Goal: Task Accomplishment & Management: Use online tool/utility

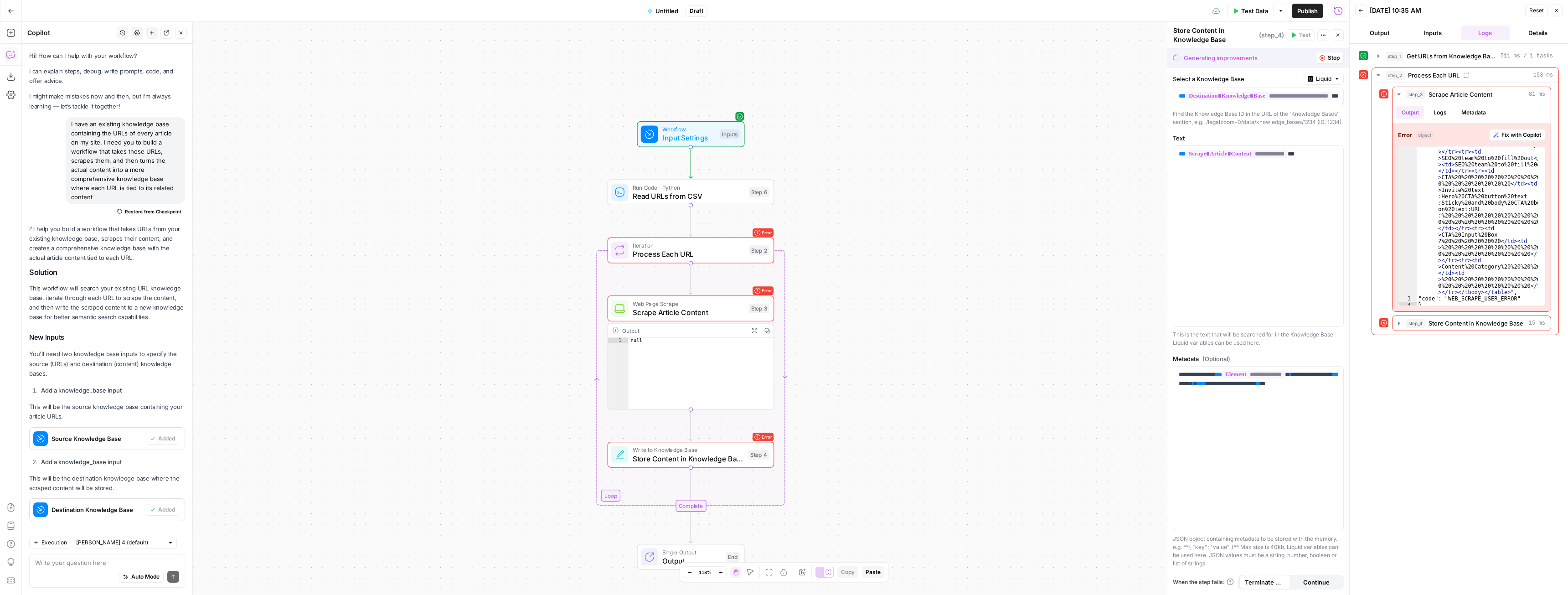
scroll to position [164, 0]
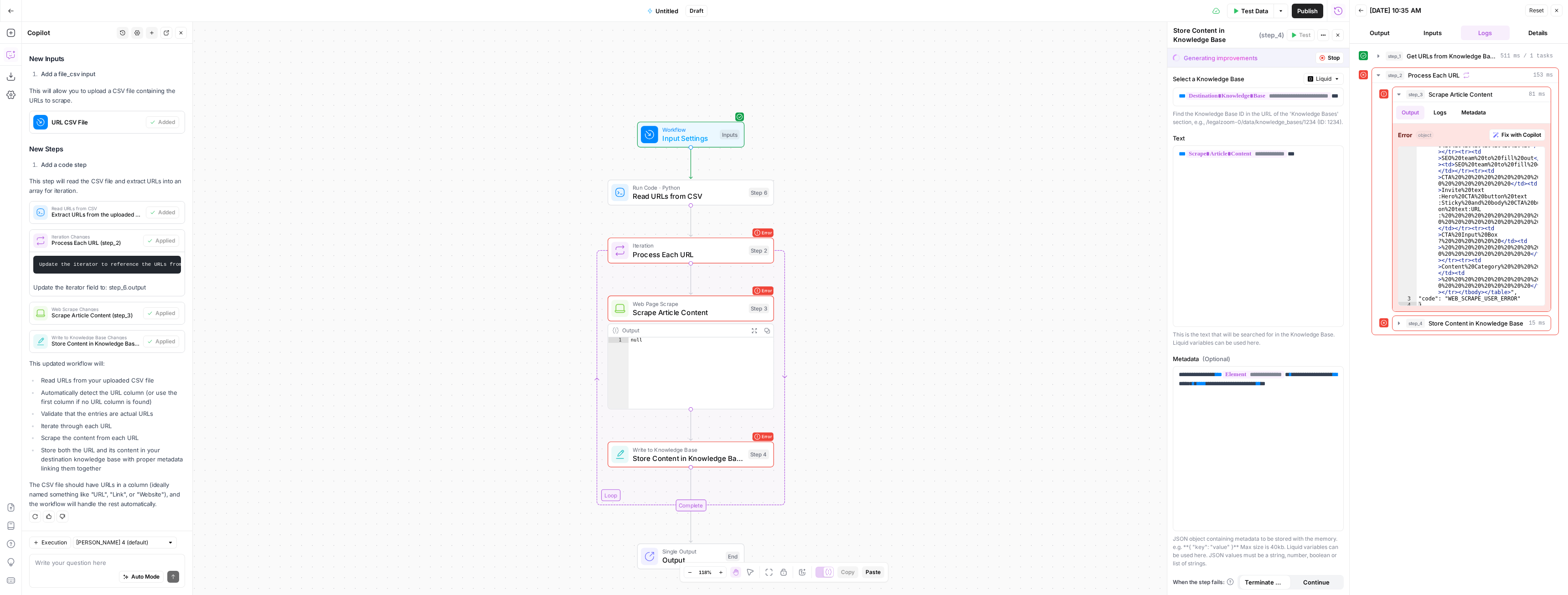
click at [673, 14] on span "Untitled" at bounding box center [667, 10] width 23 height 9
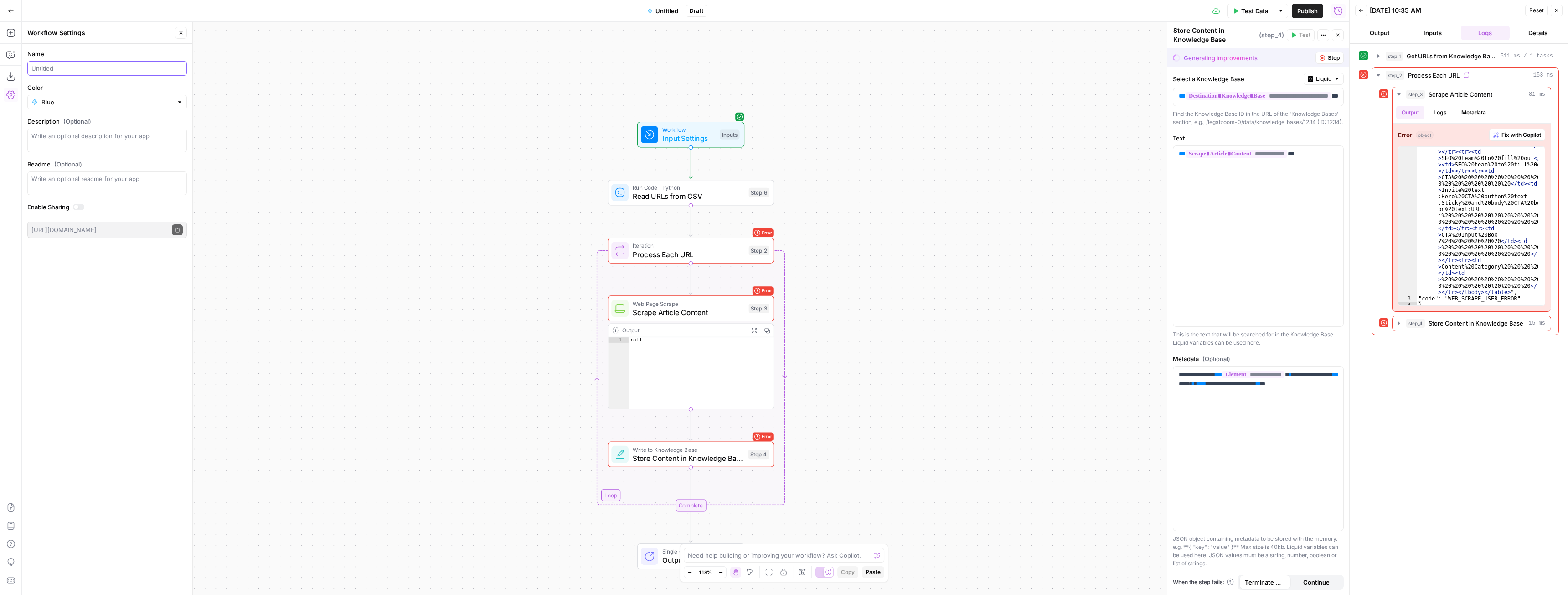
click at [80, 68] on input "Name" at bounding box center [107, 68] width 152 height 9
type input "Project Knowledge Building"
click at [111, 141] on textarea "Description (Optional)" at bounding box center [107, 141] width 152 height 18
type textarea "scrape urls to build a more comprehensive knowledge base"
click at [343, 150] on div "Workflow Input Settings Inputs Run Code · Python Read URLs from CSV Step 6 Loop…" at bounding box center [685, 308] width 1328 height 573
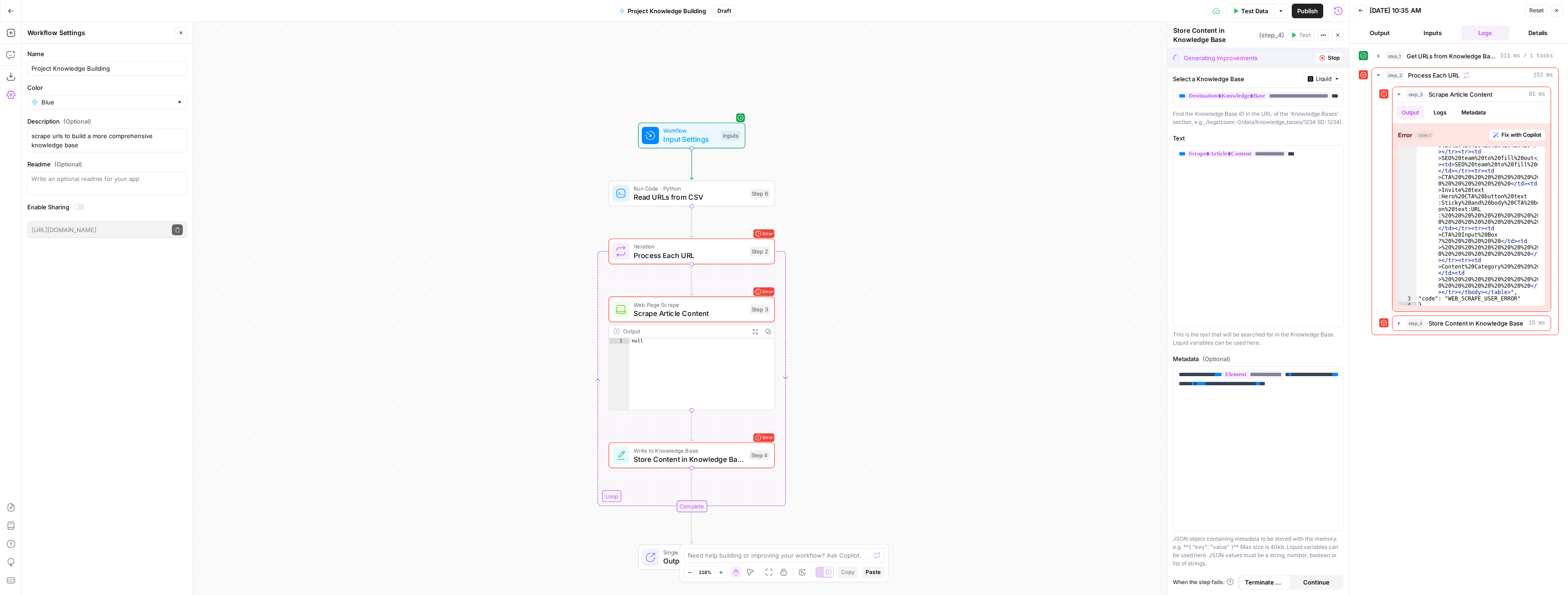
click at [1308, 12] on span "Publish" at bounding box center [1307, 10] width 21 height 9
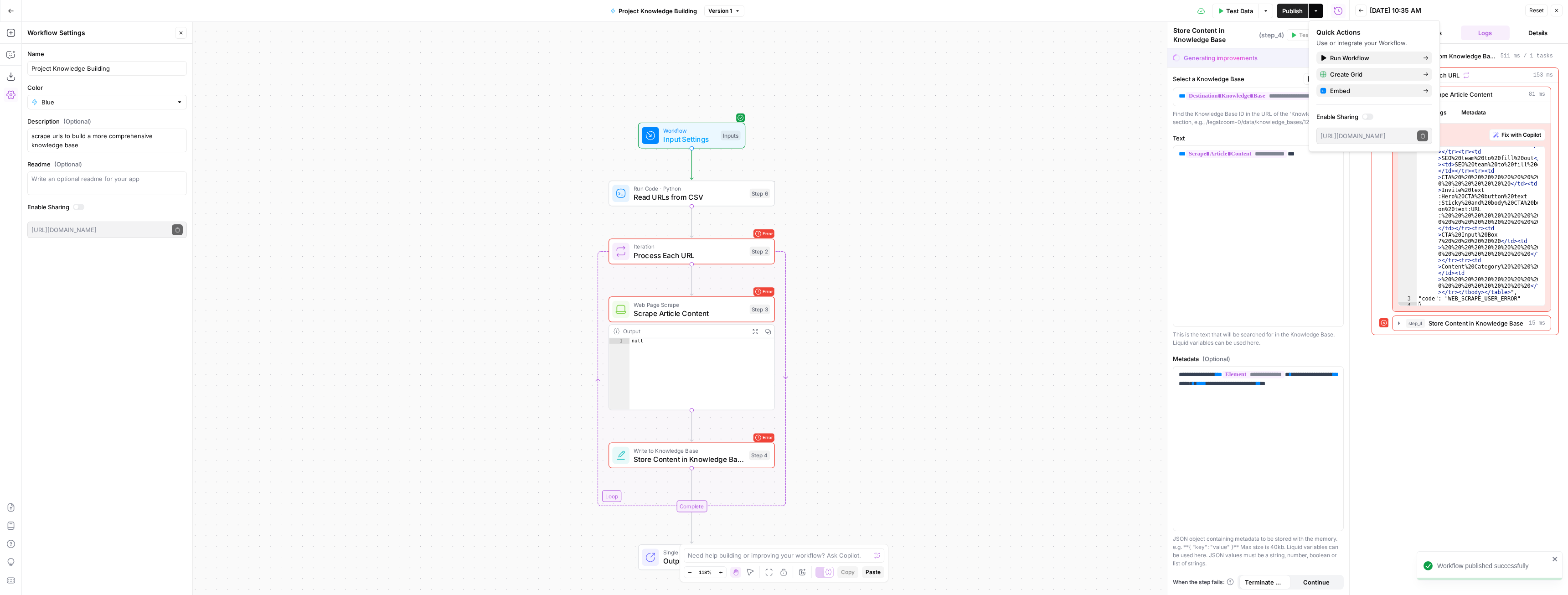
click at [1237, 10] on span "Test Data" at bounding box center [1239, 10] width 27 height 9
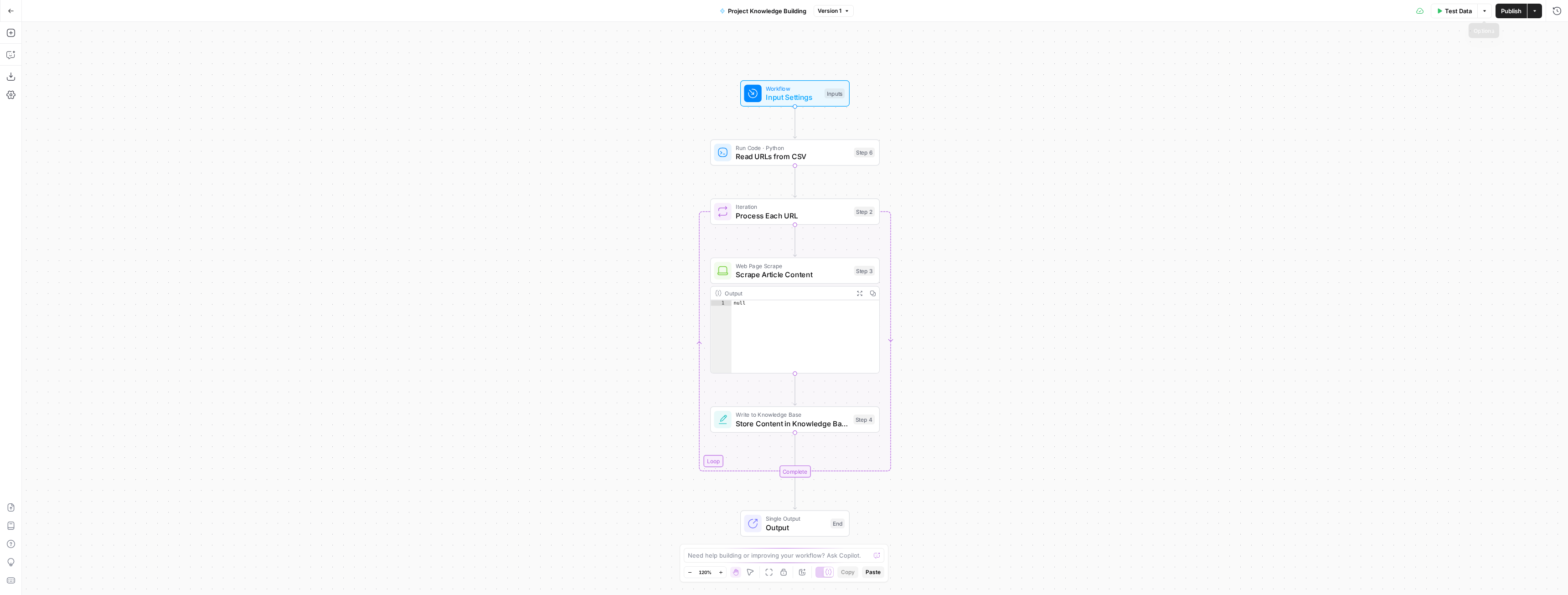
click at [1449, 8] on span "Test Data" at bounding box center [1458, 10] width 27 height 9
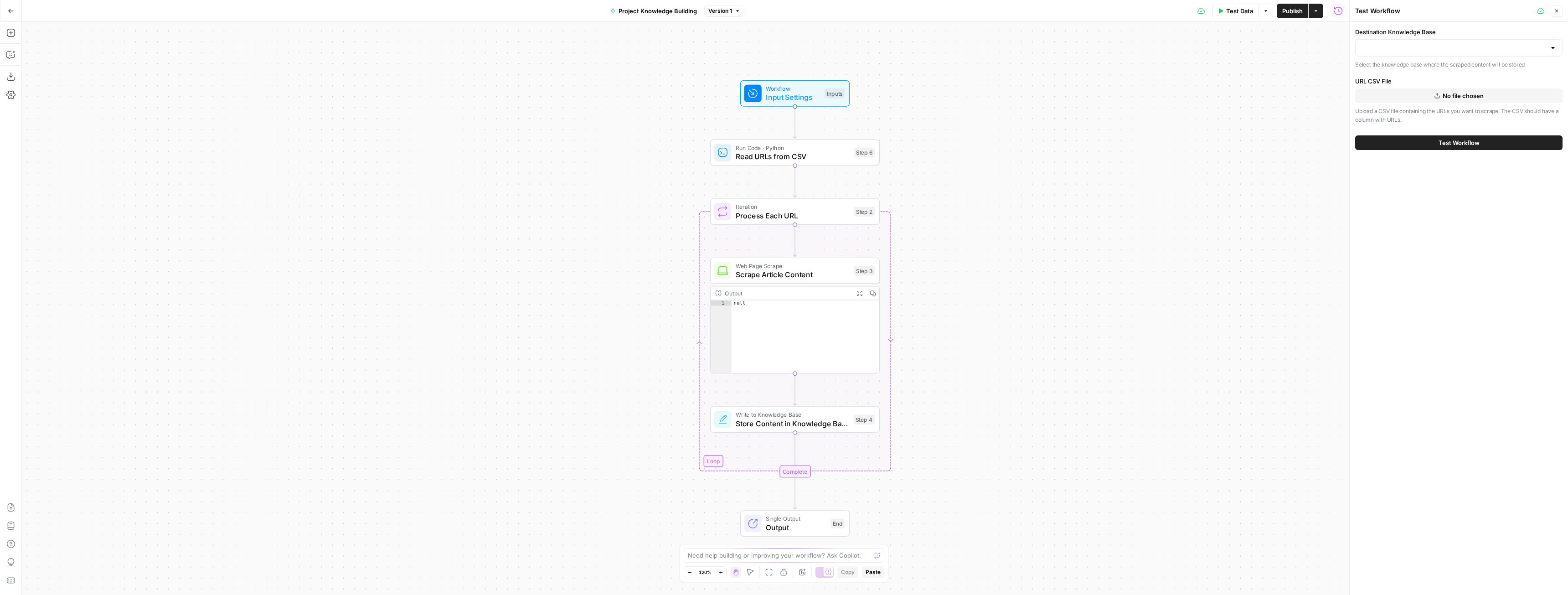
type input "ALL AC Articles"
click at [1458, 97] on span "No file chosen" at bounding box center [1463, 96] width 41 height 9
click at [1478, 143] on span "Test Workflow" at bounding box center [1458, 143] width 41 height 9
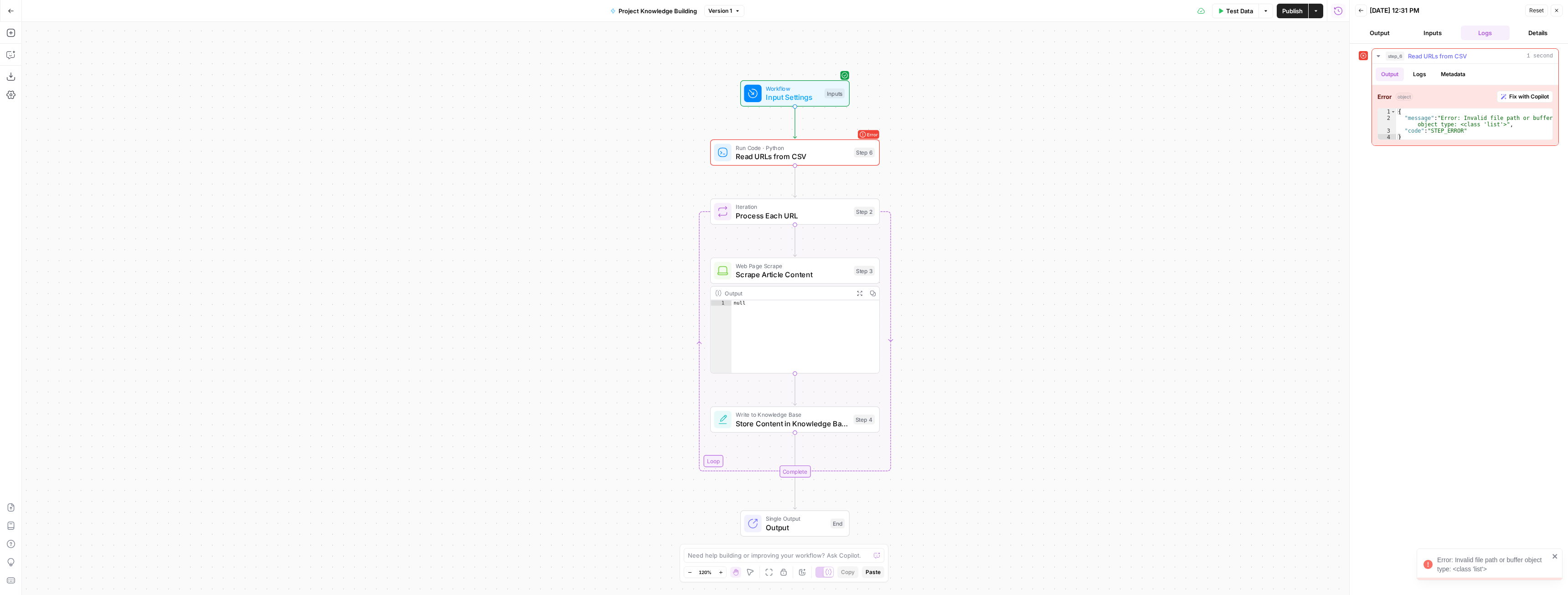
click at [1527, 96] on span "Fix with Copilot" at bounding box center [1528, 96] width 40 height 8
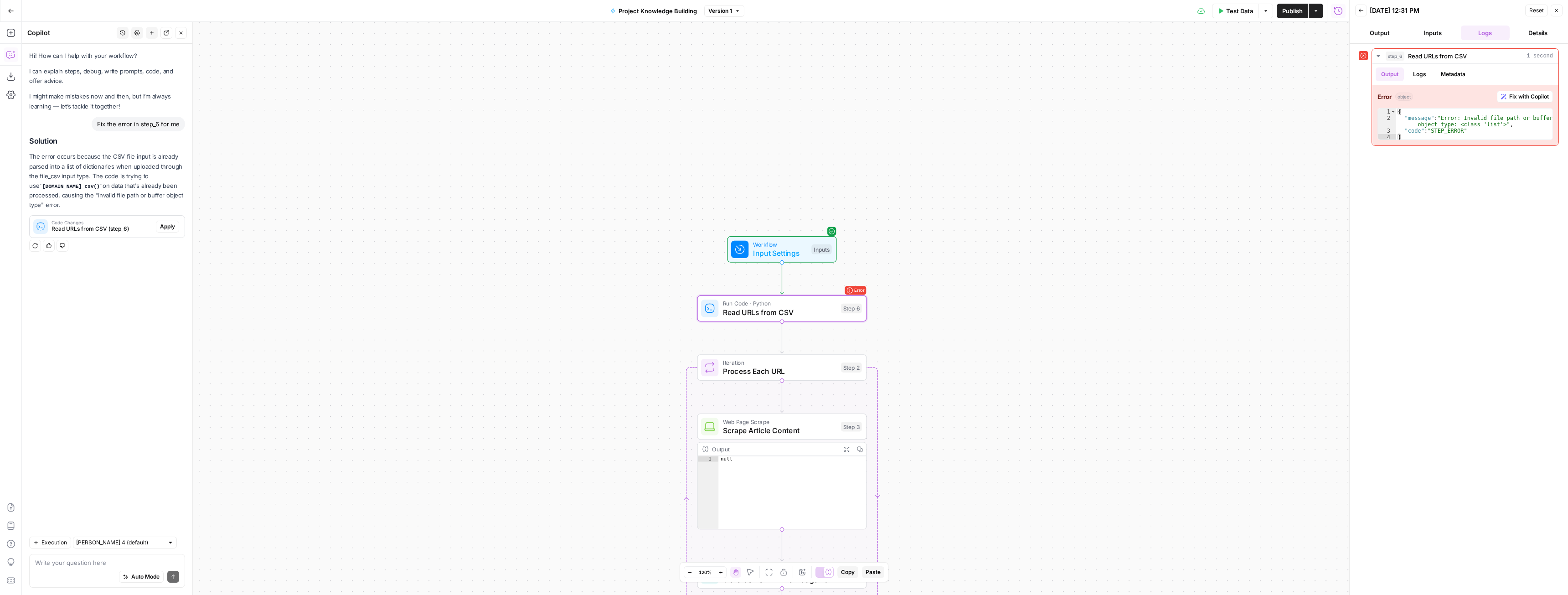
click at [167, 222] on span "Apply" at bounding box center [167, 226] width 15 height 8
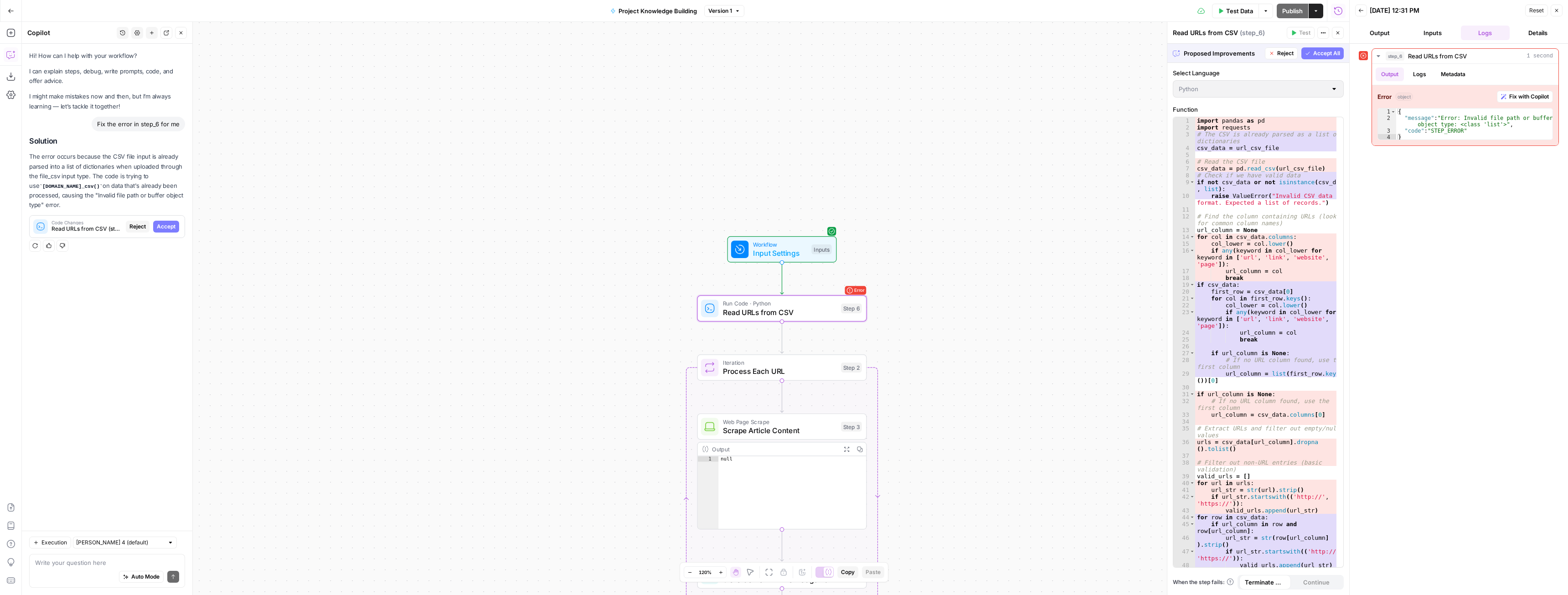
click at [166, 222] on span "Accept" at bounding box center [166, 226] width 19 height 8
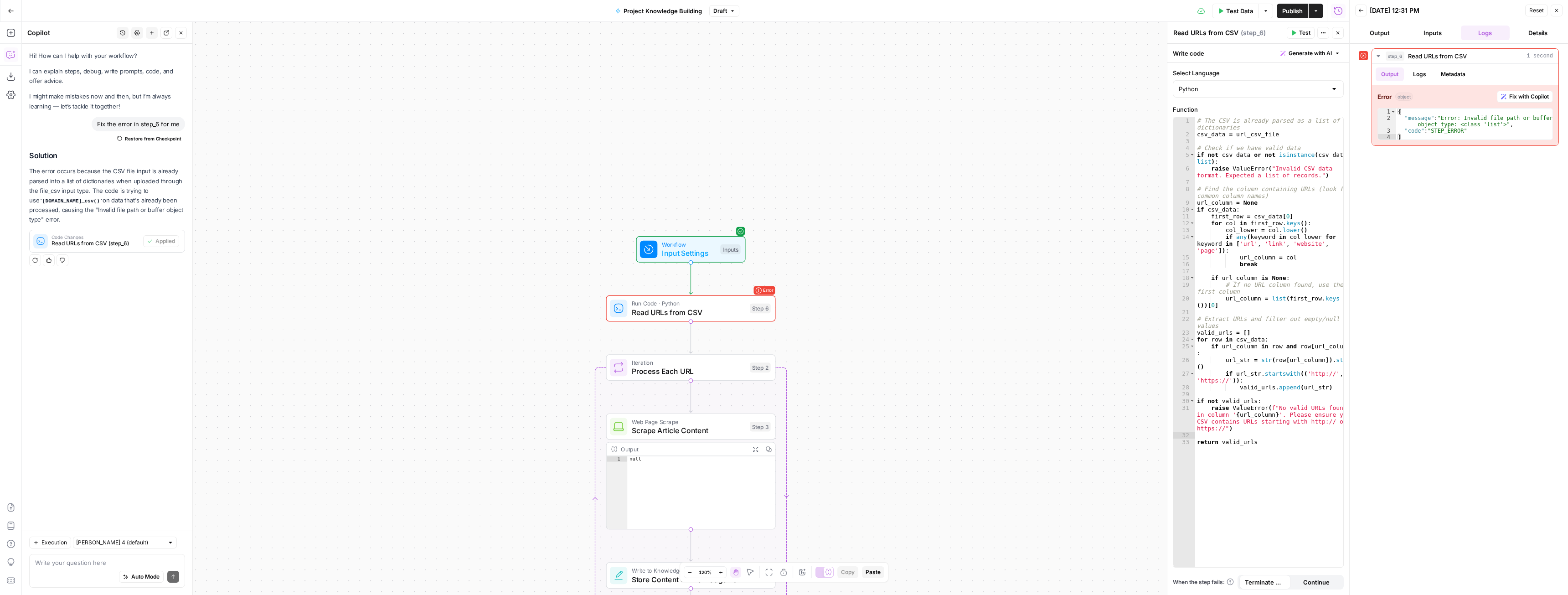
click at [1245, 13] on span "Test Data" at bounding box center [1239, 10] width 27 height 9
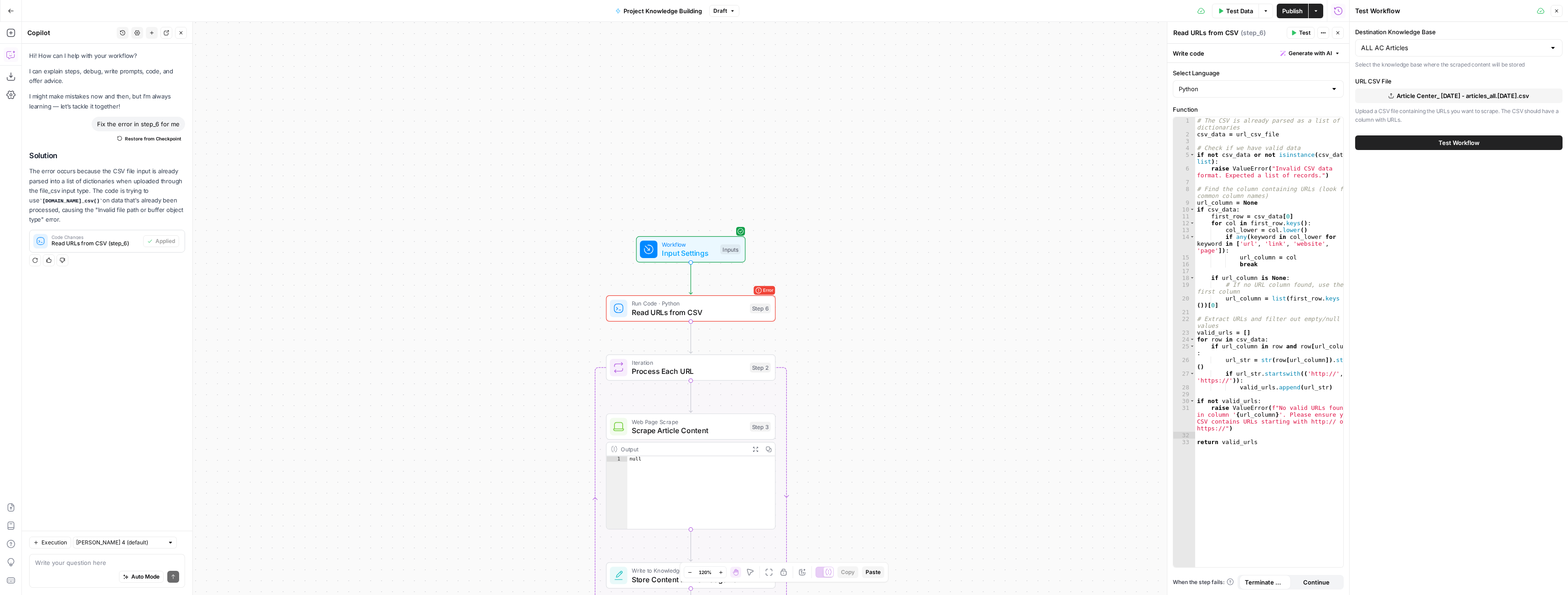
click at [1424, 147] on button "Test Workflow" at bounding box center [1458, 143] width 208 height 15
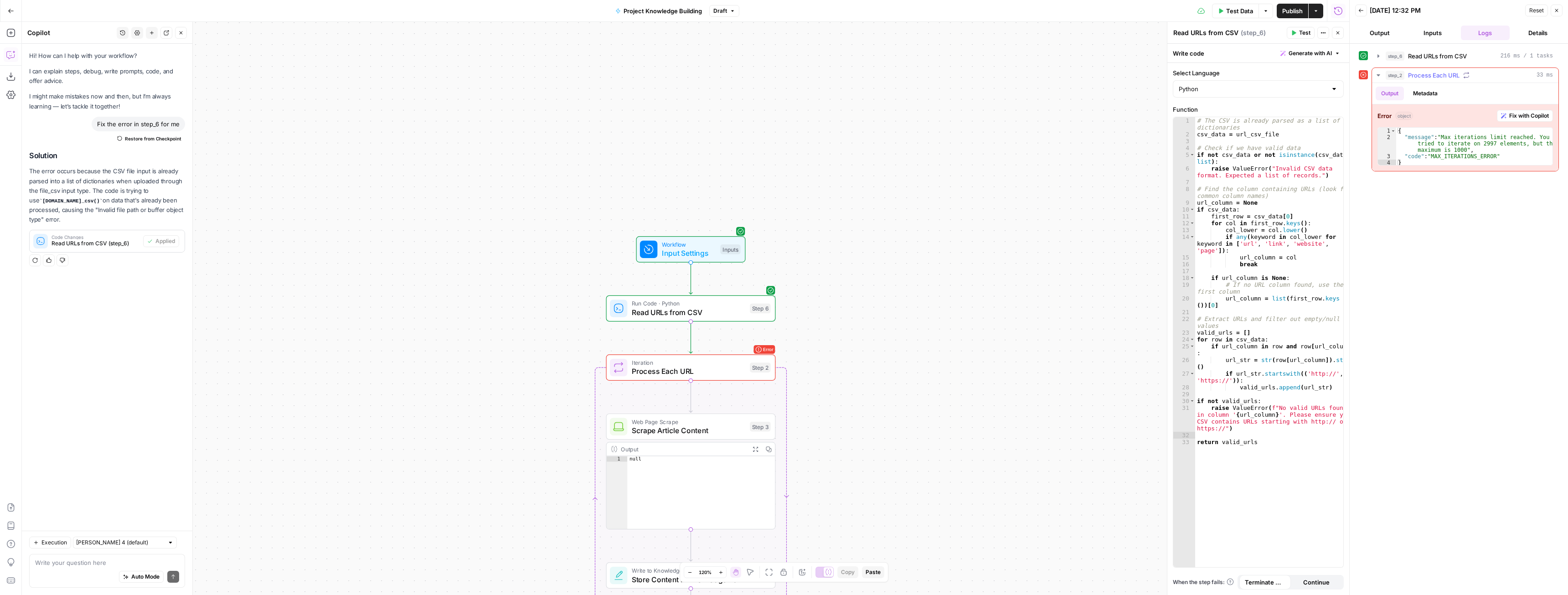
click at [1516, 115] on span "Fix with Copilot" at bounding box center [1528, 115] width 40 height 8
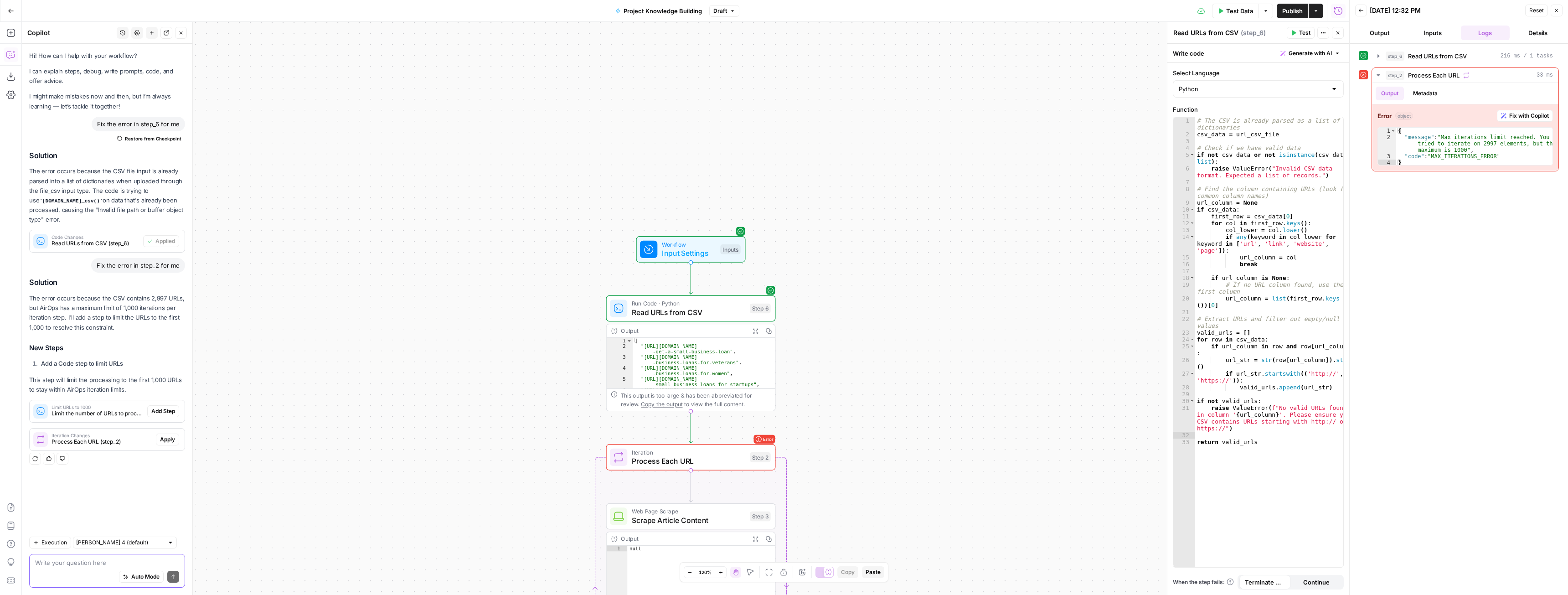
click at [85, 563] on textarea at bounding box center [107, 563] width 144 height 9
type textarea "I need to do all 2997 urls though"
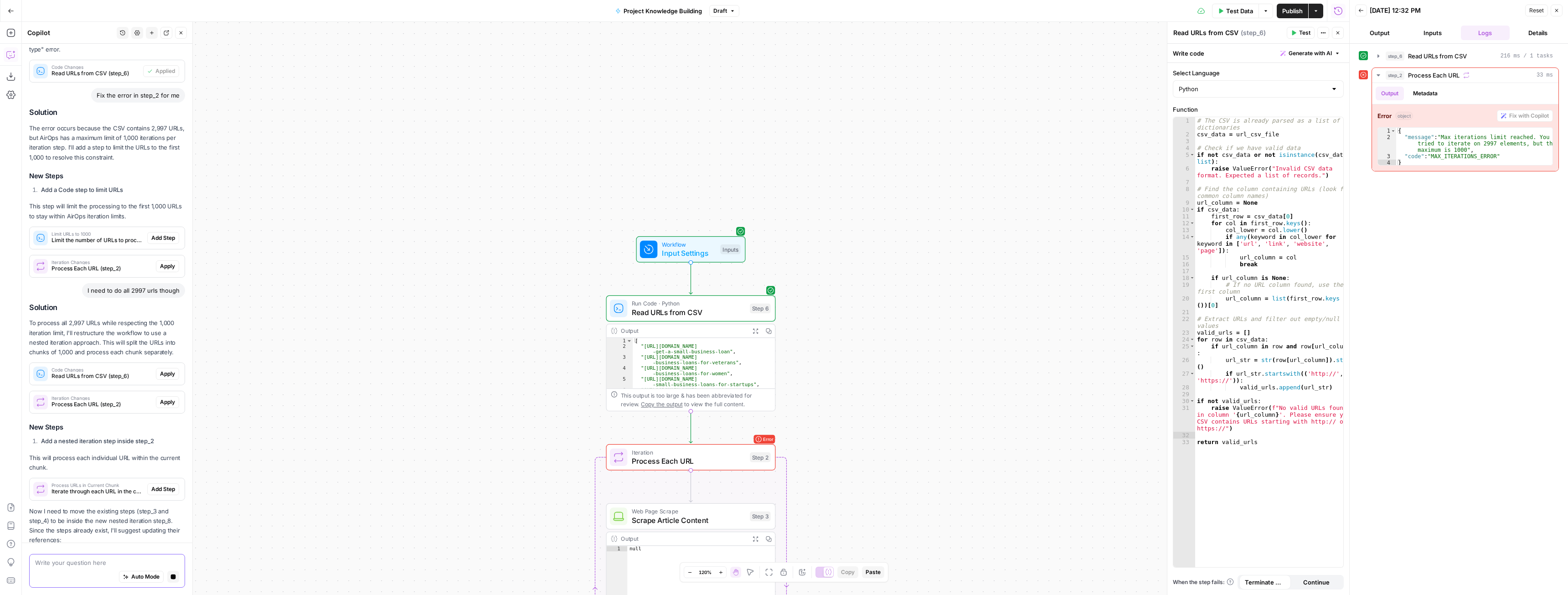
scroll to position [155, 0]
click at [164, 376] on span "Apply" at bounding box center [167, 373] width 15 height 8
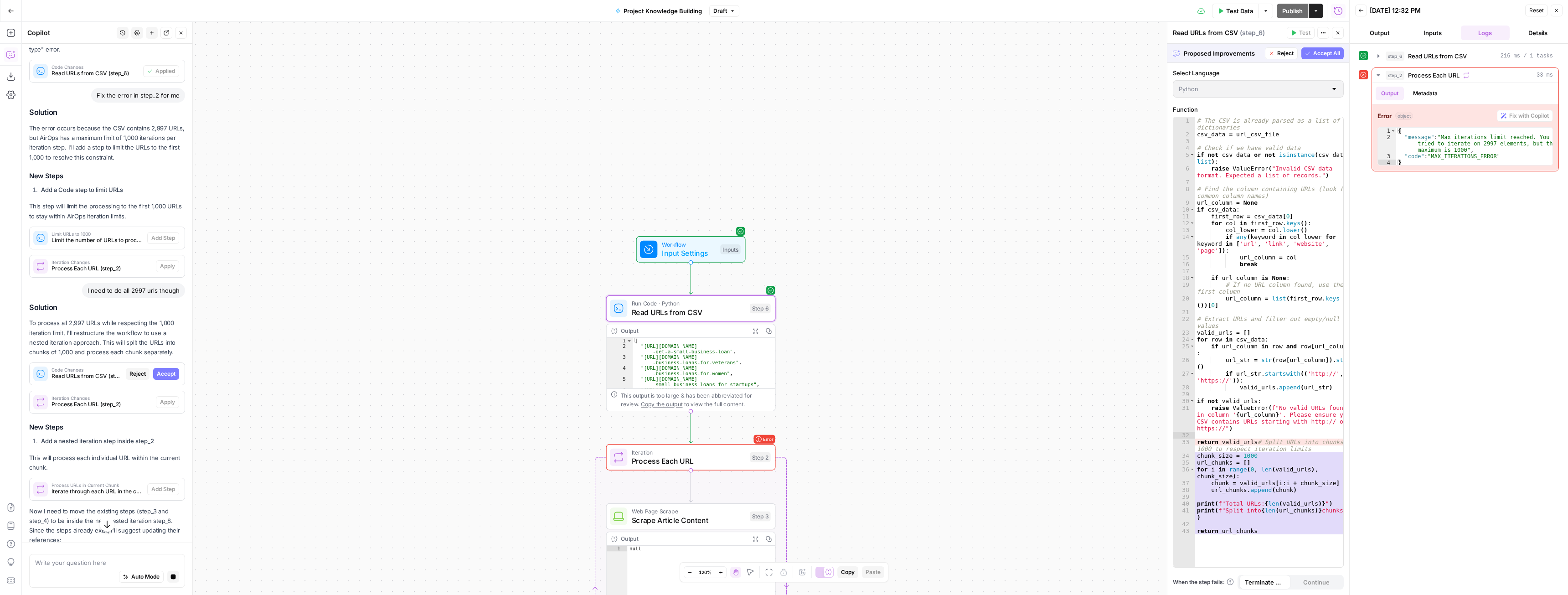
click at [163, 377] on span "Accept" at bounding box center [166, 373] width 19 height 8
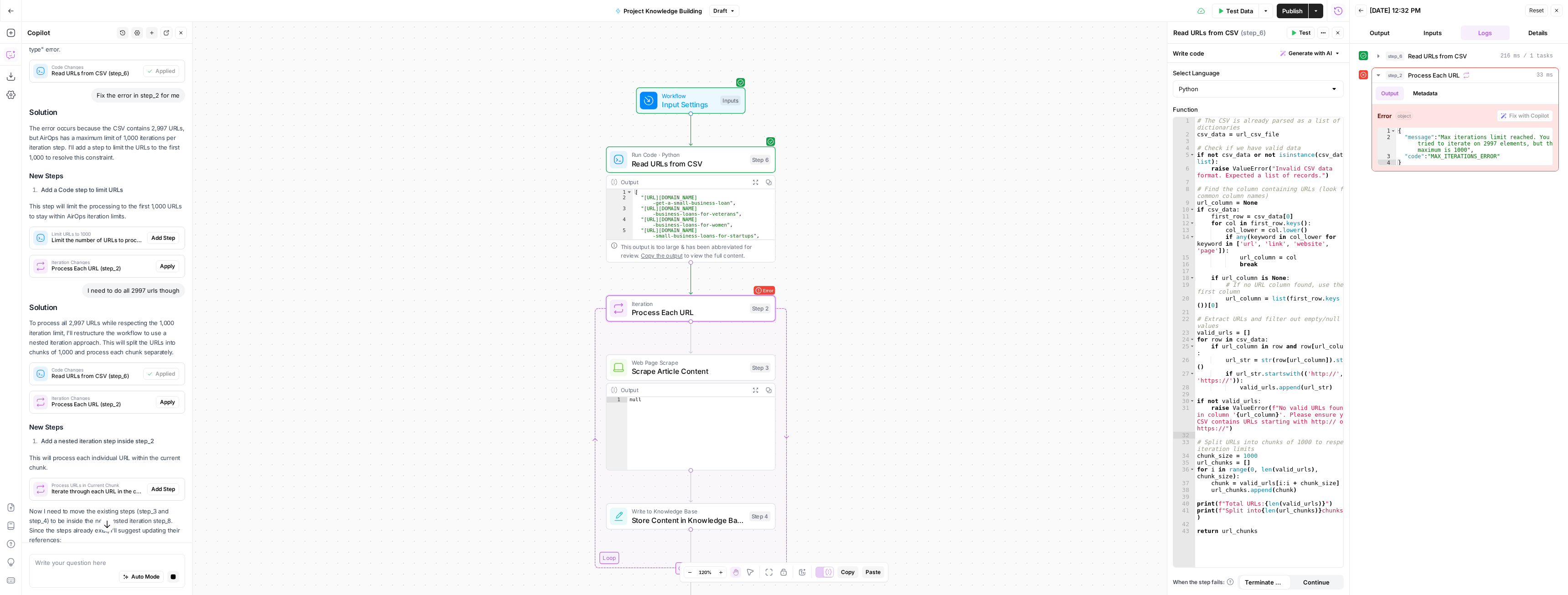
click at [161, 400] on span "Apply" at bounding box center [167, 402] width 15 height 8
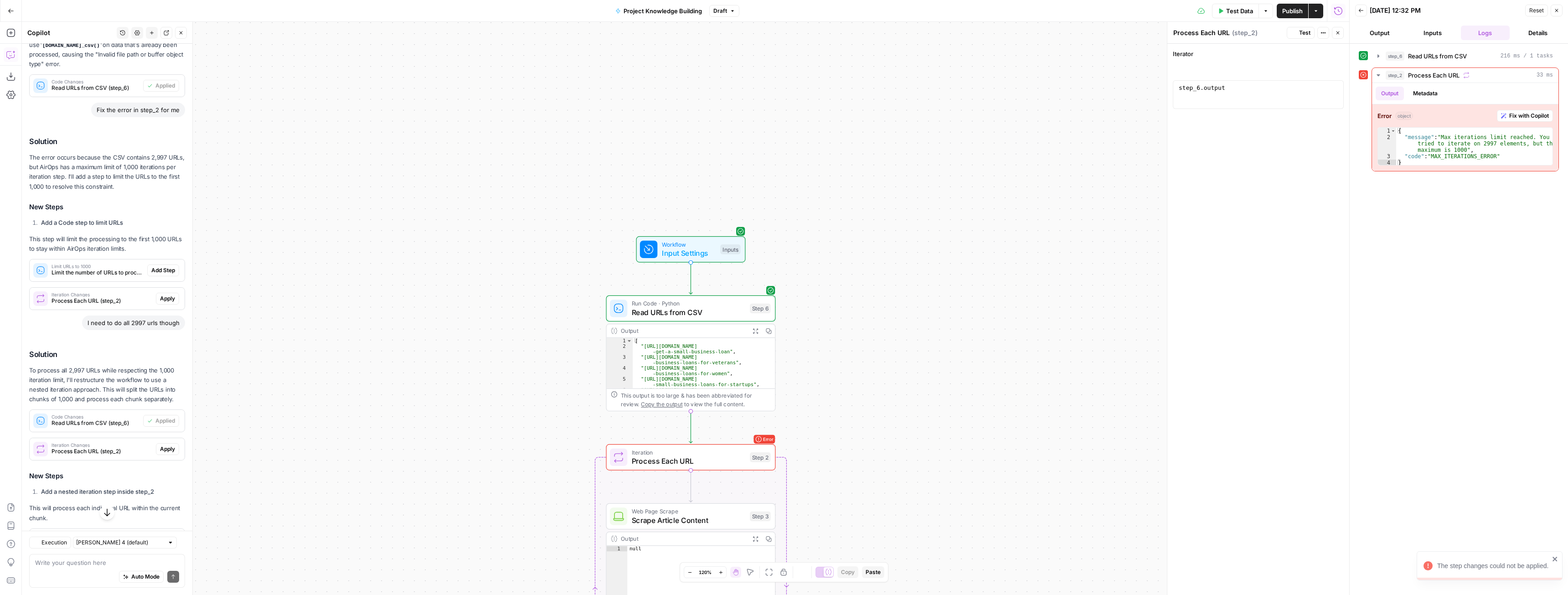
scroll to position [170, 0]
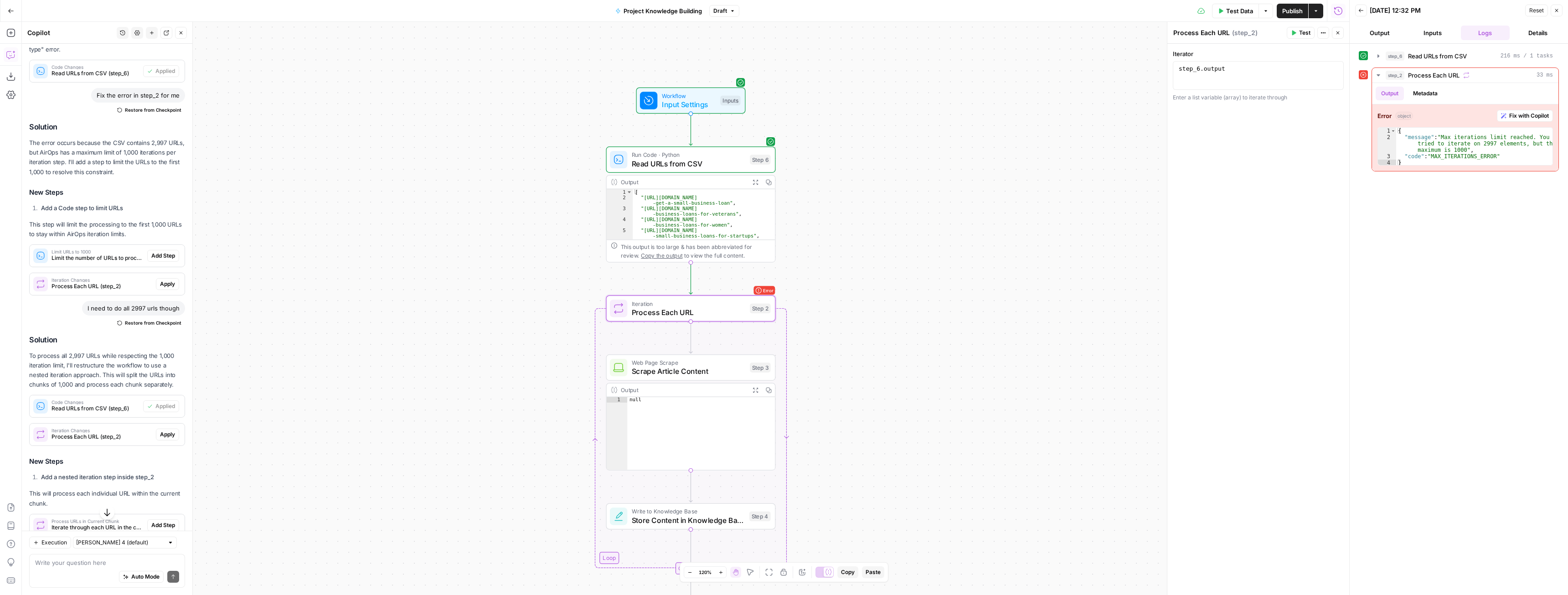
click at [162, 437] on span "Apply" at bounding box center [167, 434] width 15 height 8
click at [163, 437] on span "Apply" at bounding box center [167, 434] width 15 height 8
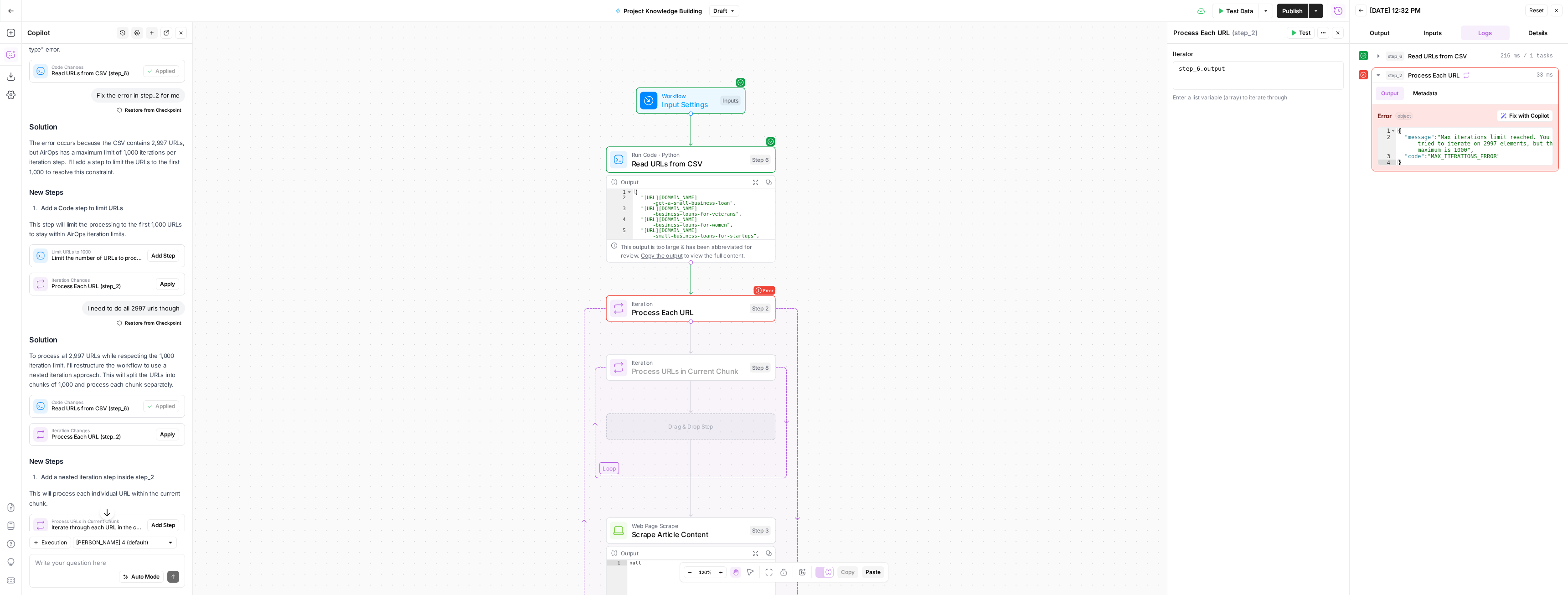
click at [161, 526] on span "Add Step" at bounding box center [163, 525] width 24 height 8
type textarea "Process URLs in Current Chunk"
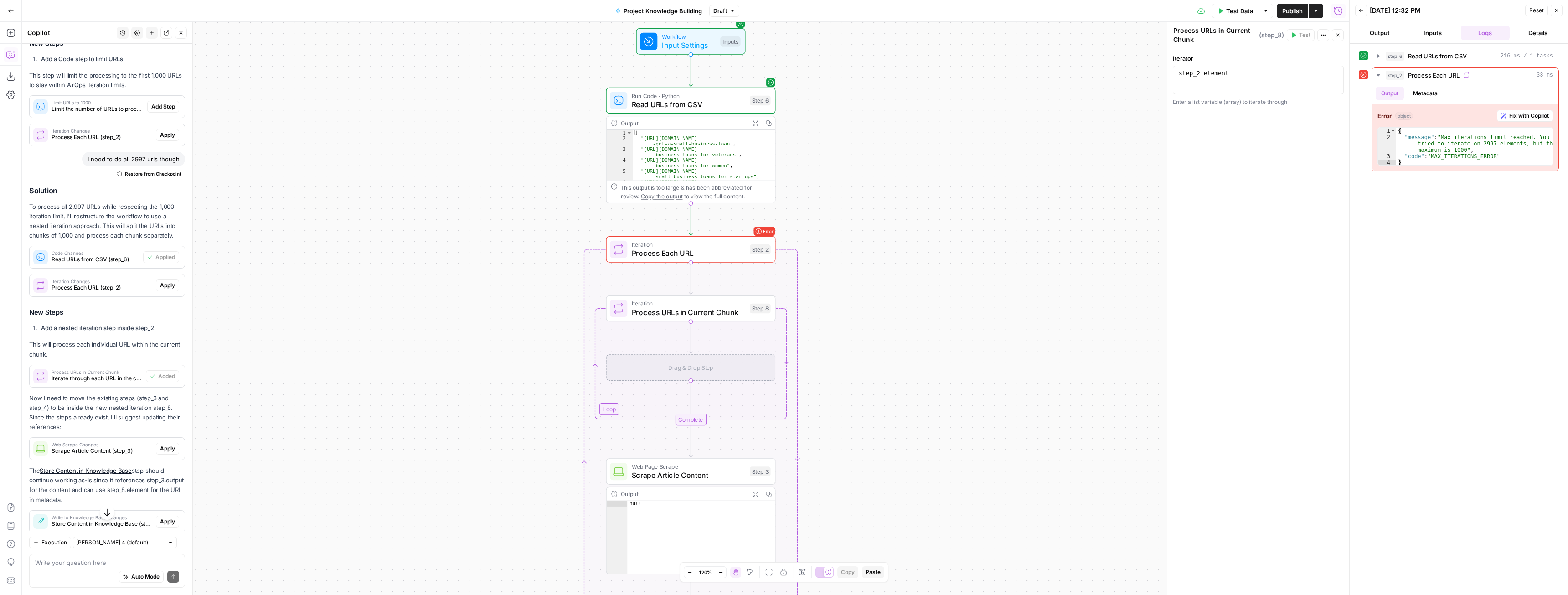
scroll to position [353, 0]
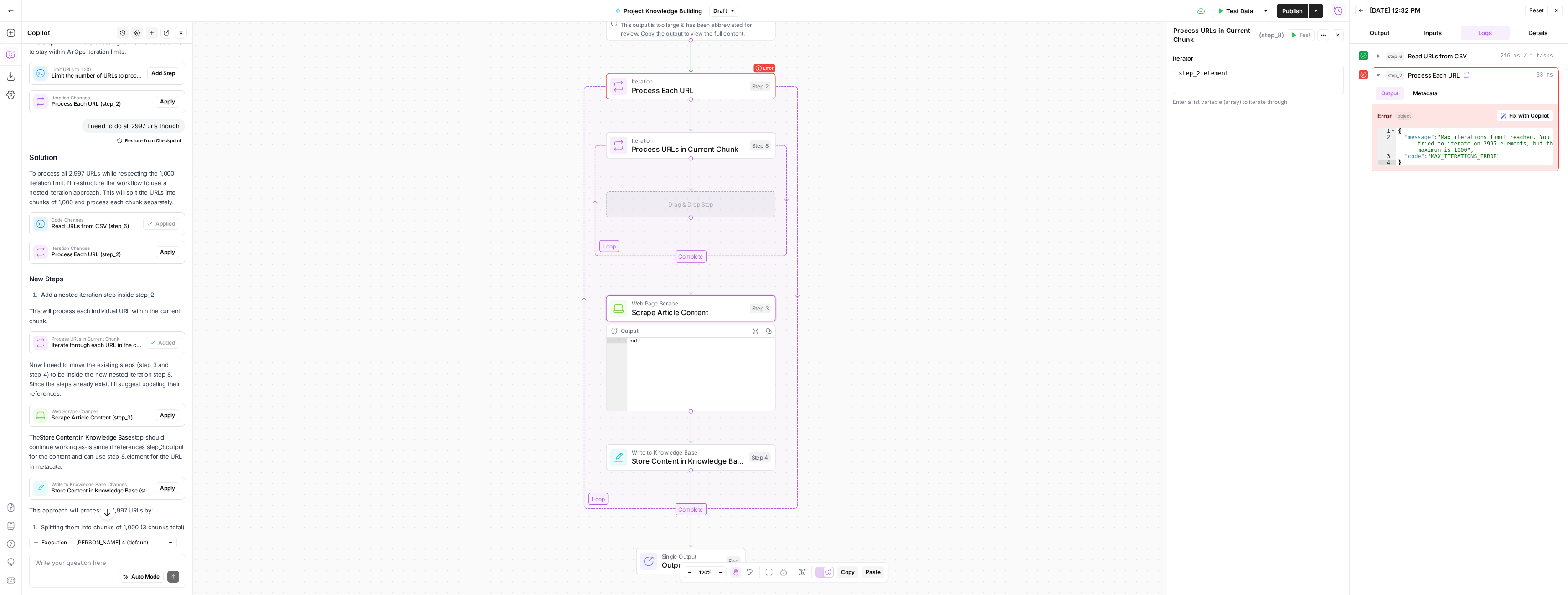
click at [160, 418] on span "Apply" at bounding box center [167, 415] width 15 height 8
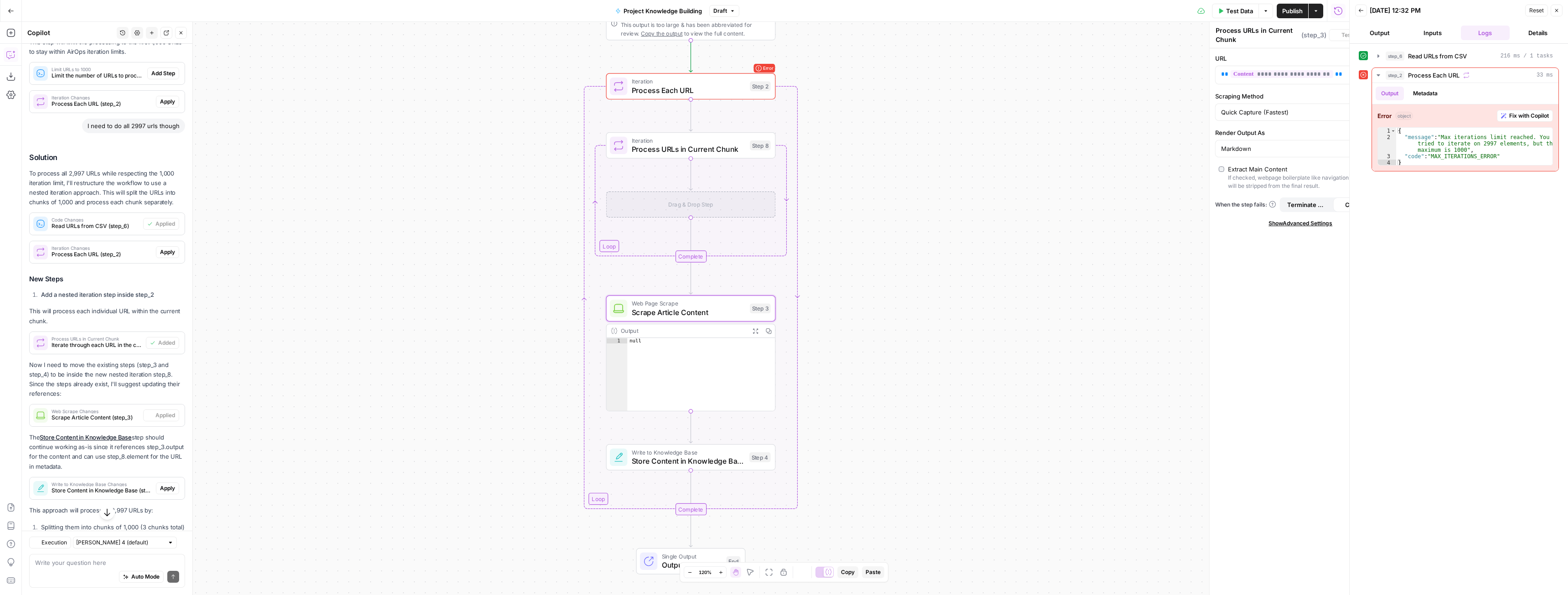
type textarea "Scrape Article Content"
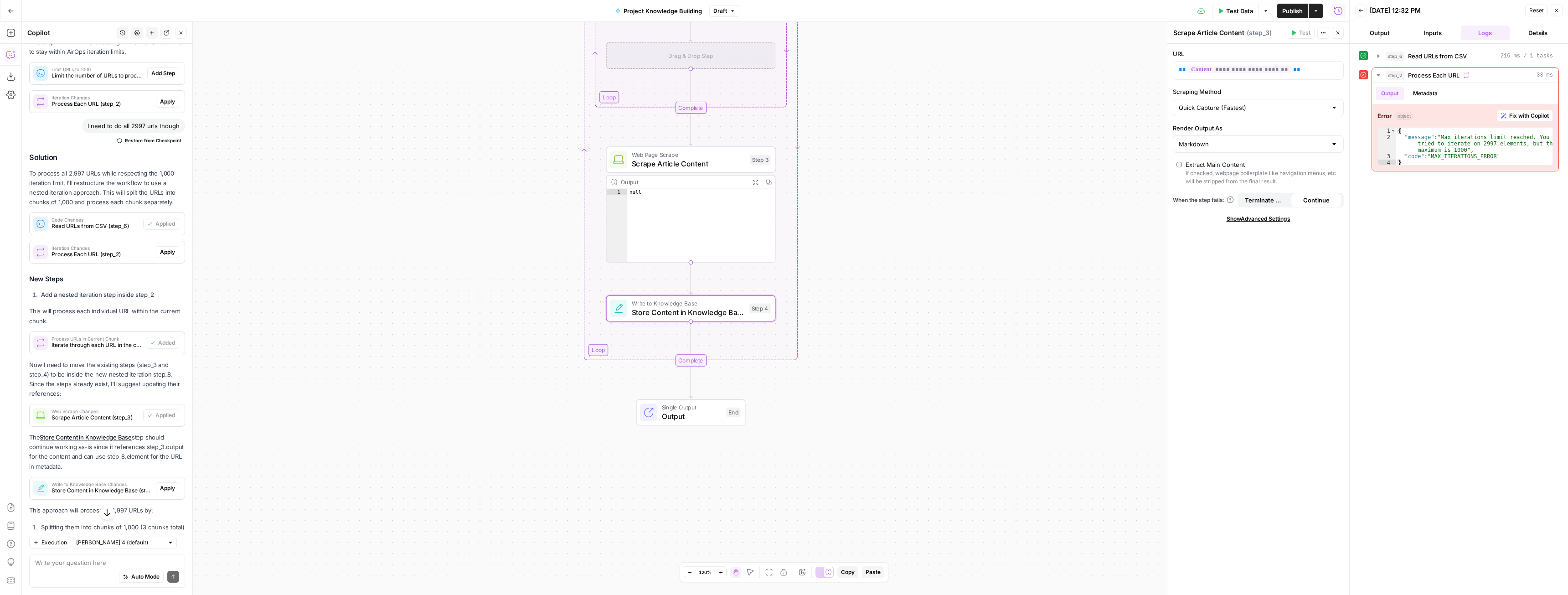
click at [164, 487] on span "Apply" at bounding box center [167, 488] width 15 height 8
click at [768, 121] on button "Apply anyway" at bounding box center [763, 116] width 55 height 16
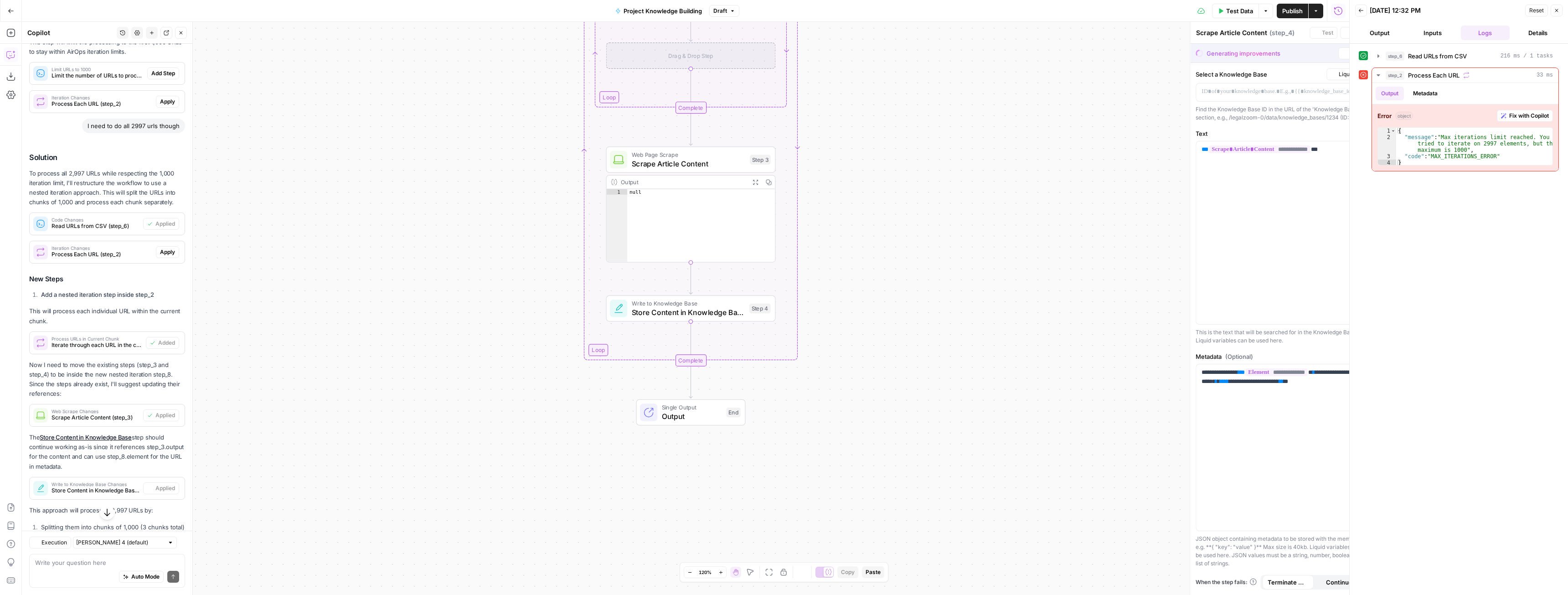
type textarea "Store Content in Knowledge Base"
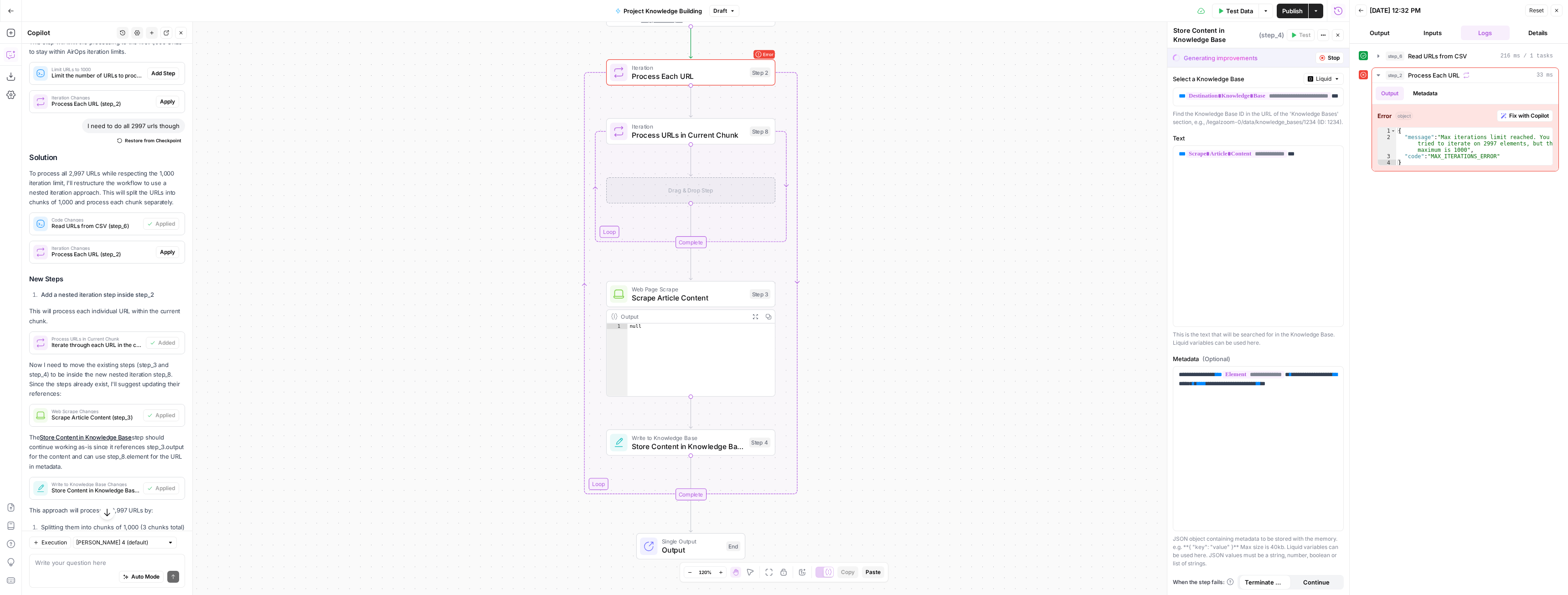
scroll to position [451, 0]
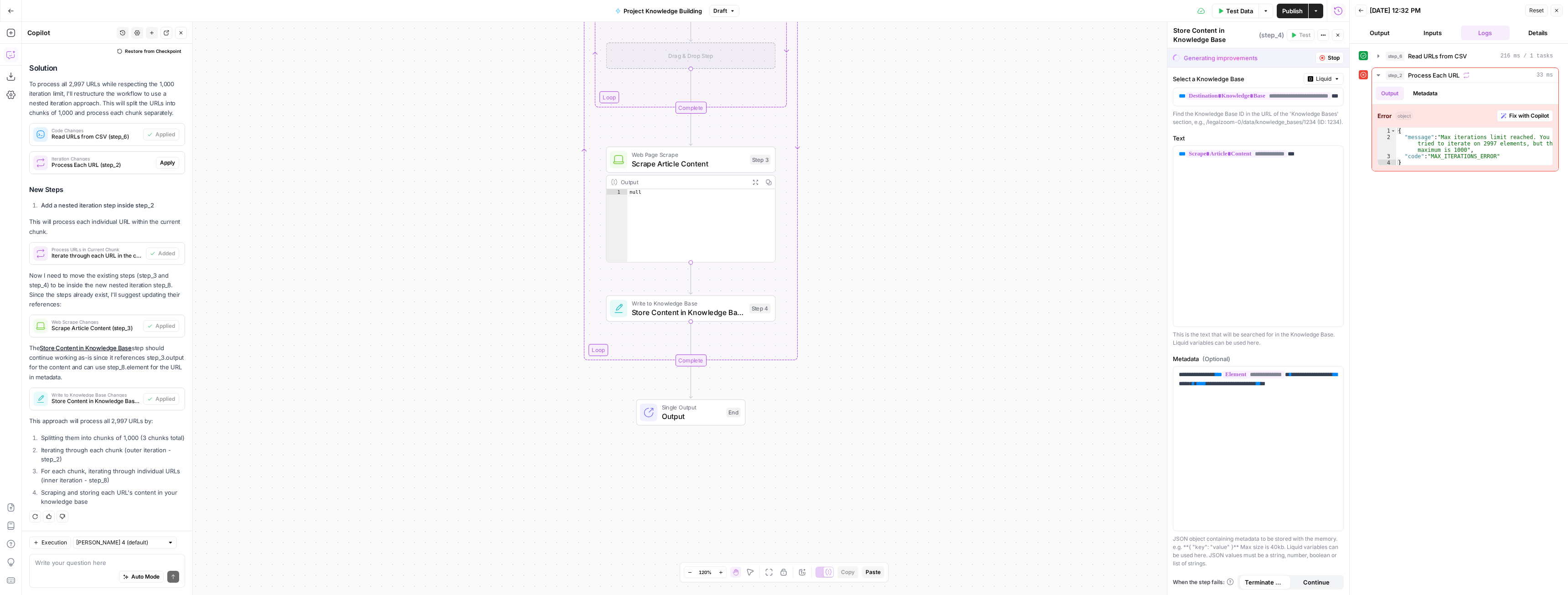
click at [1284, 7] on span "Publish" at bounding box center [1292, 10] width 21 height 9
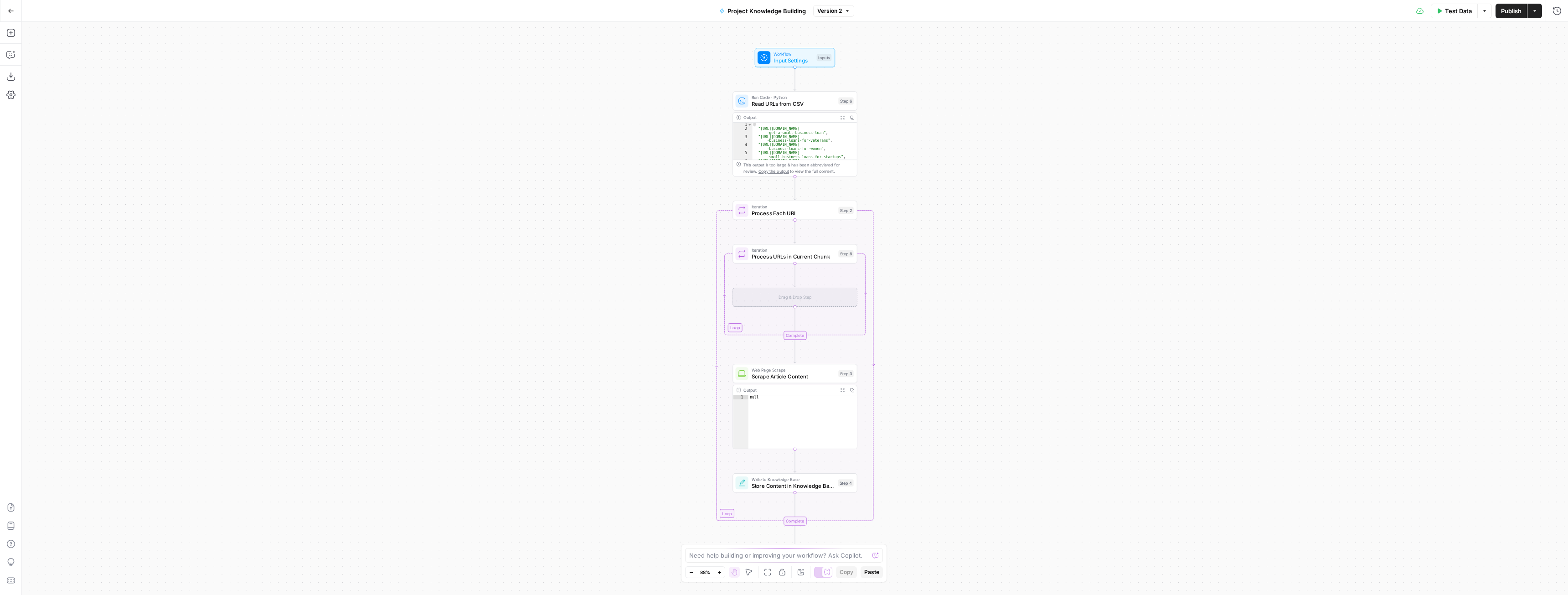
click at [1463, 13] on span "Test Data" at bounding box center [1458, 10] width 27 height 9
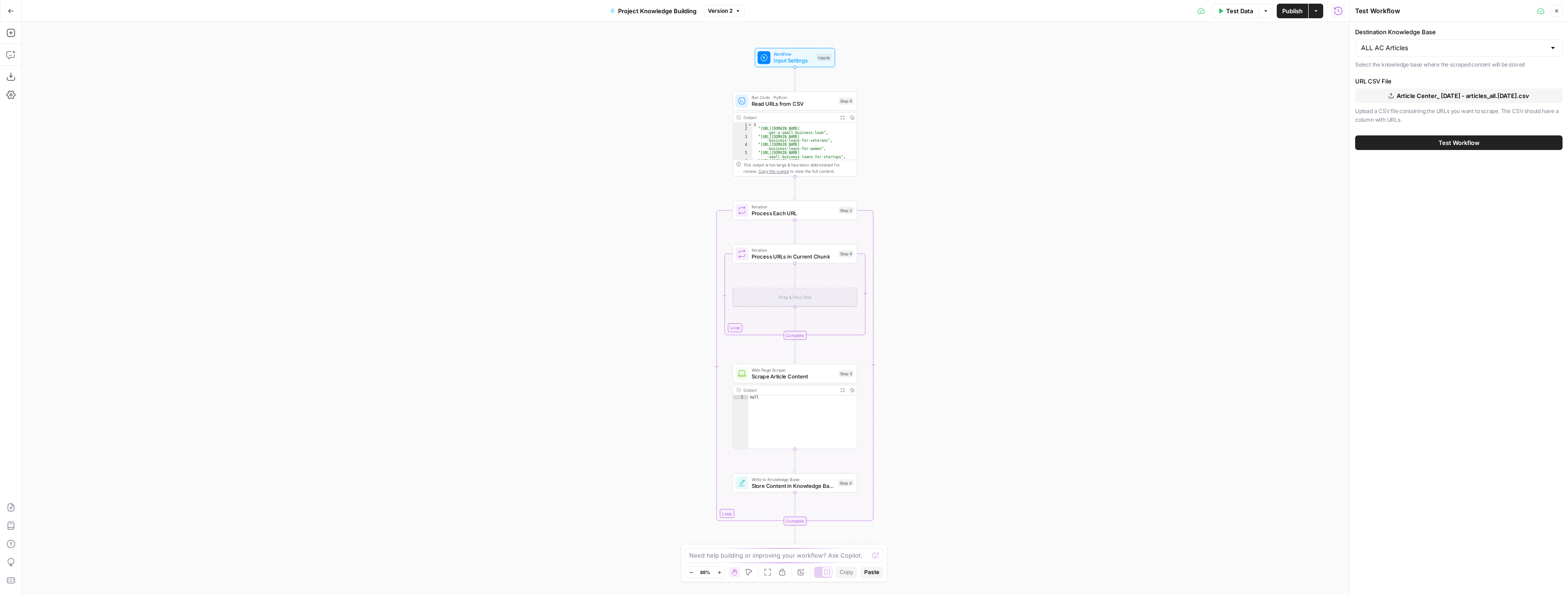
click at [1421, 146] on button "Test Workflow" at bounding box center [1458, 143] width 208 height 15
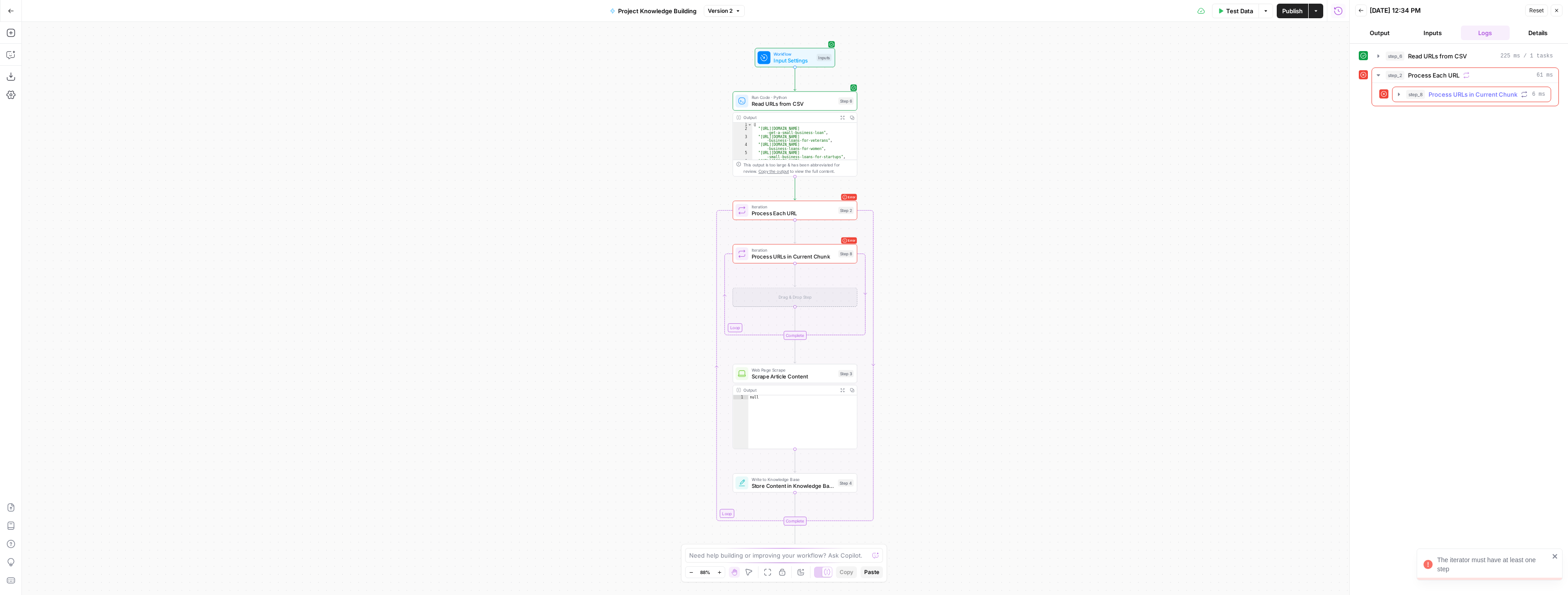
click at [1483, 94] on span "Process URLs in Current Chunk" at bounding box center [1473, 94] width 89 height 9
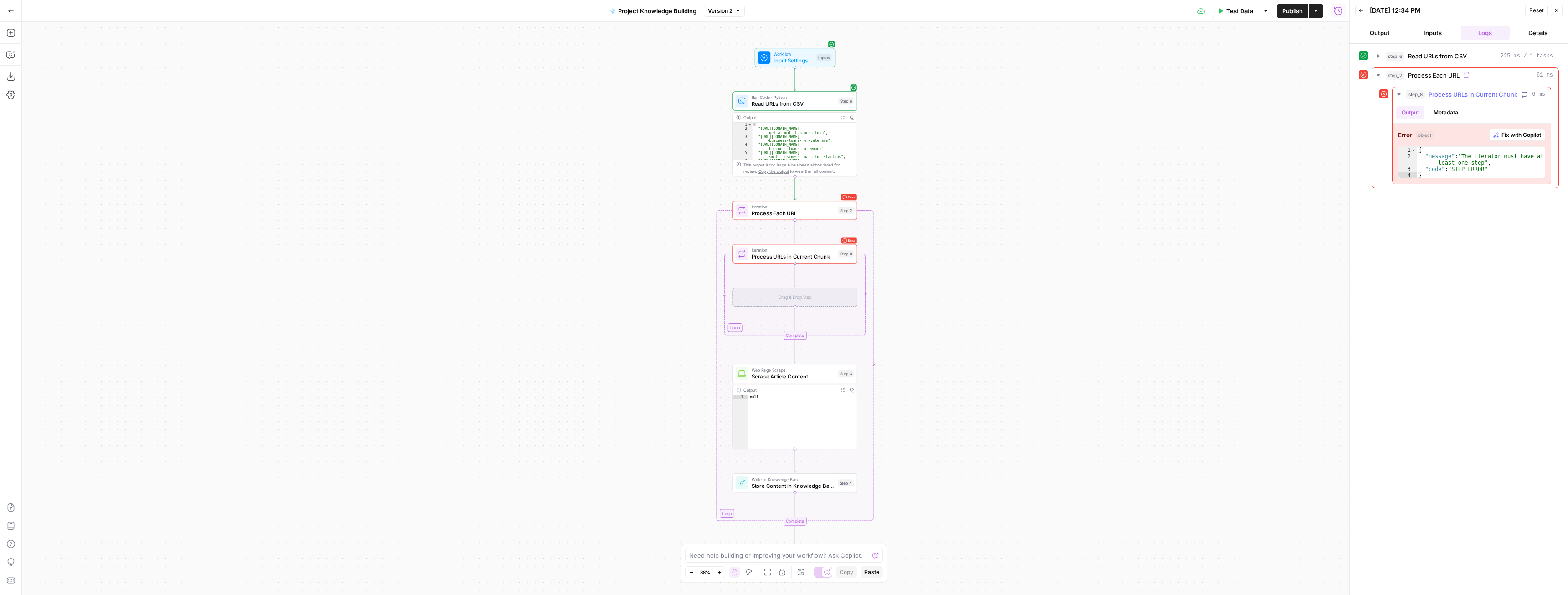
click at [1514, 134] on span "Fix with Copilot" at bounding box center [1521, 135] width 40 height 8
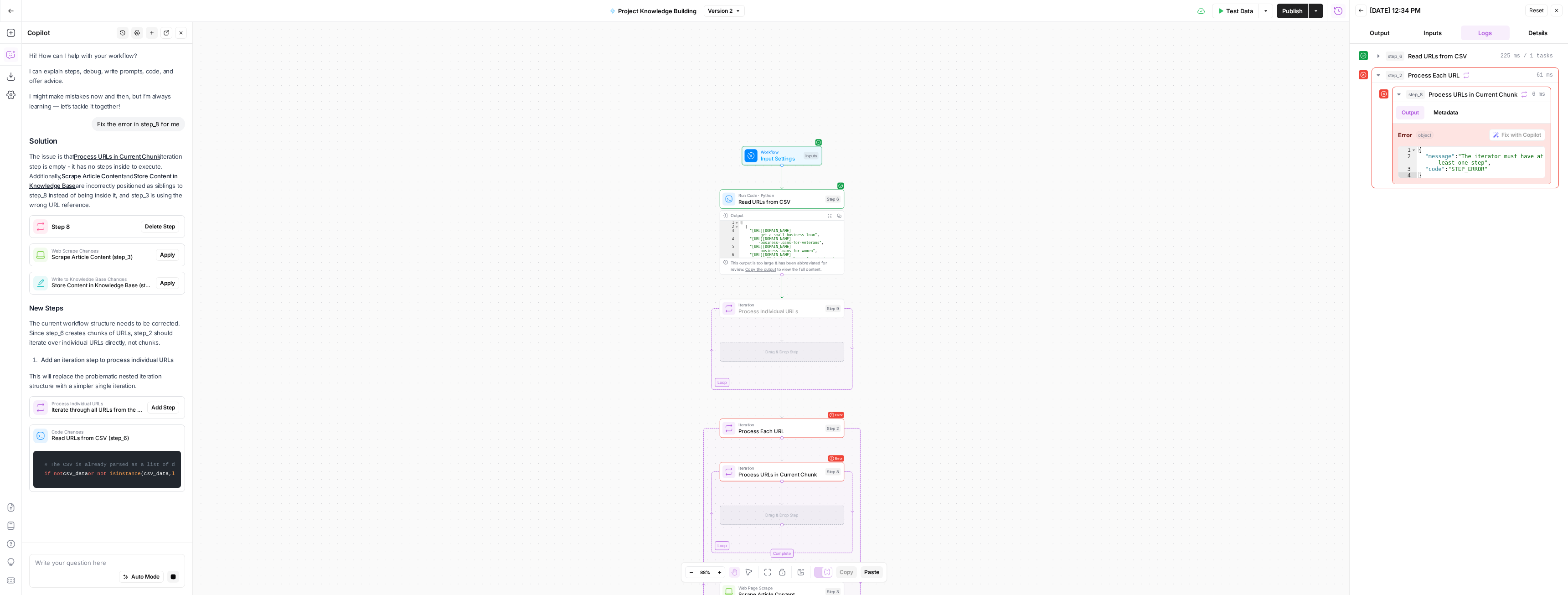
click at [153, 413] on button "Add Step" at bounding box center [163, 407] width 32 height 12
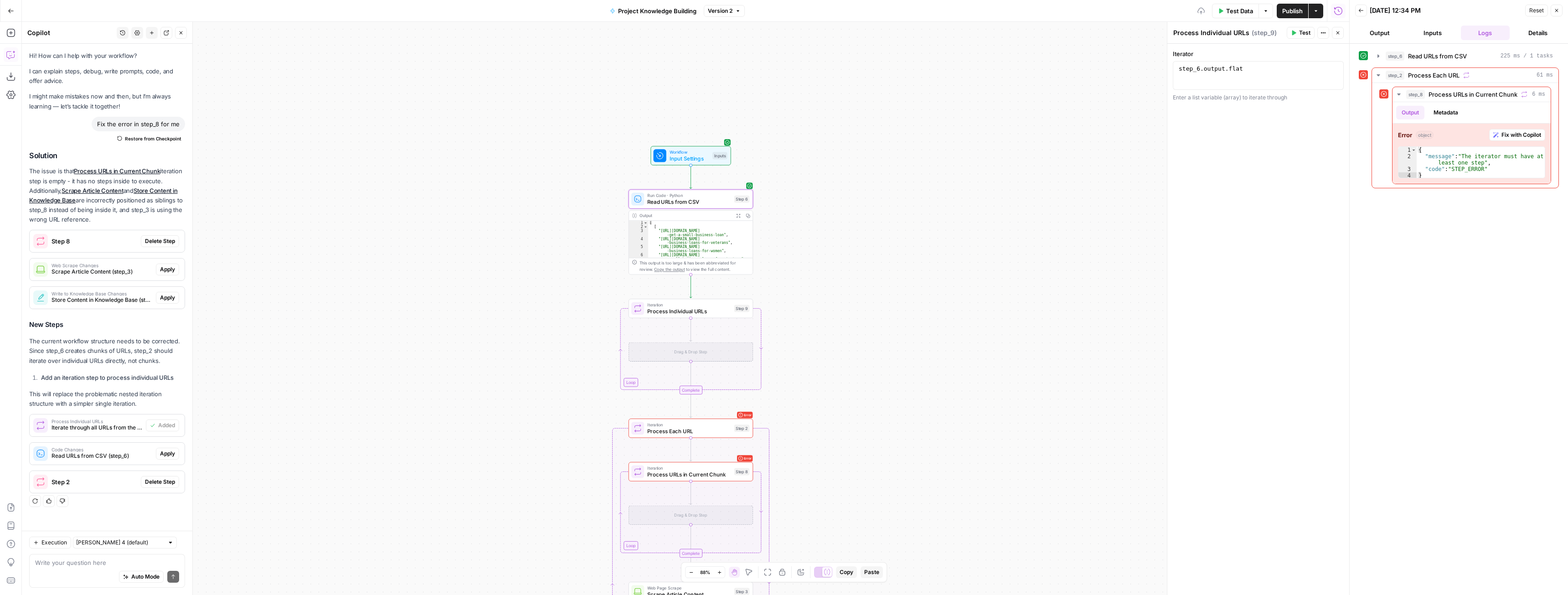
click at [168, 453] on span "Apply" at bounding box center [167, 453] width 15 height 8
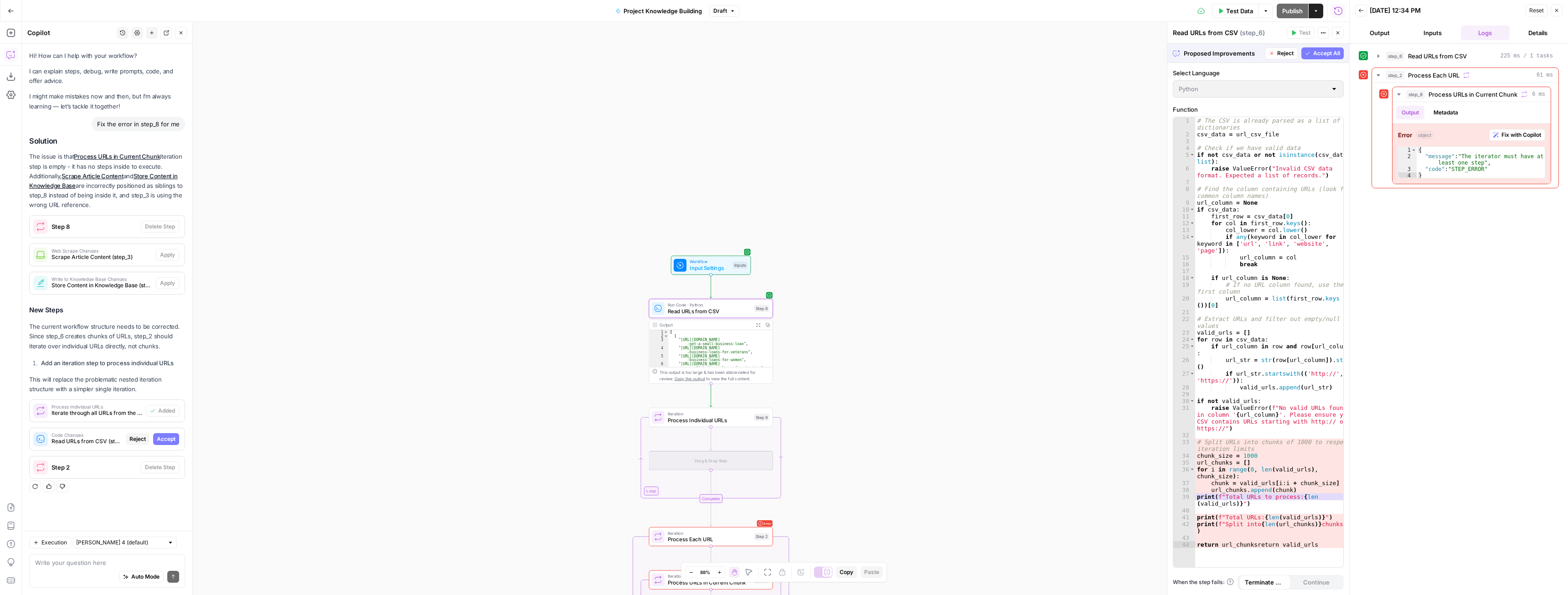
click at [166, 438] on span "Accept" at bounding box center [166, 438] width 19 height 8
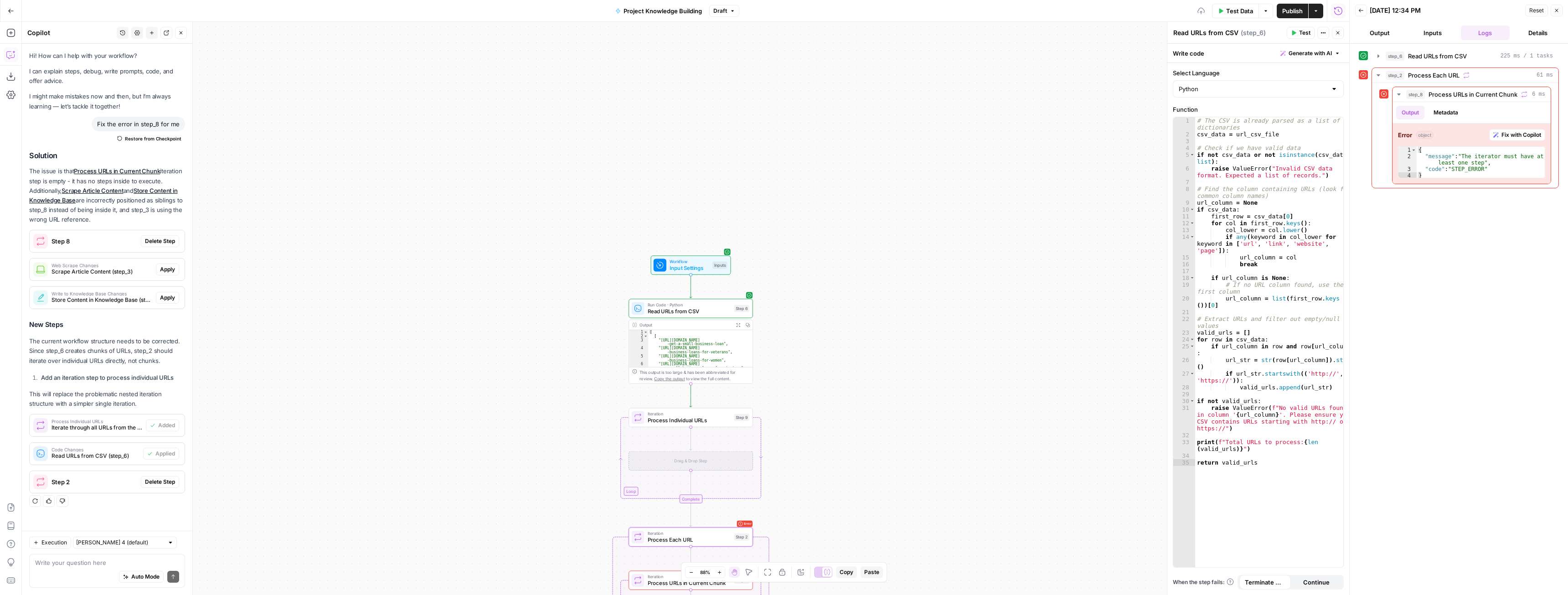
click at [163, 482] on span "Delete Step" at bounding box center [159, 482] width 30 height 8
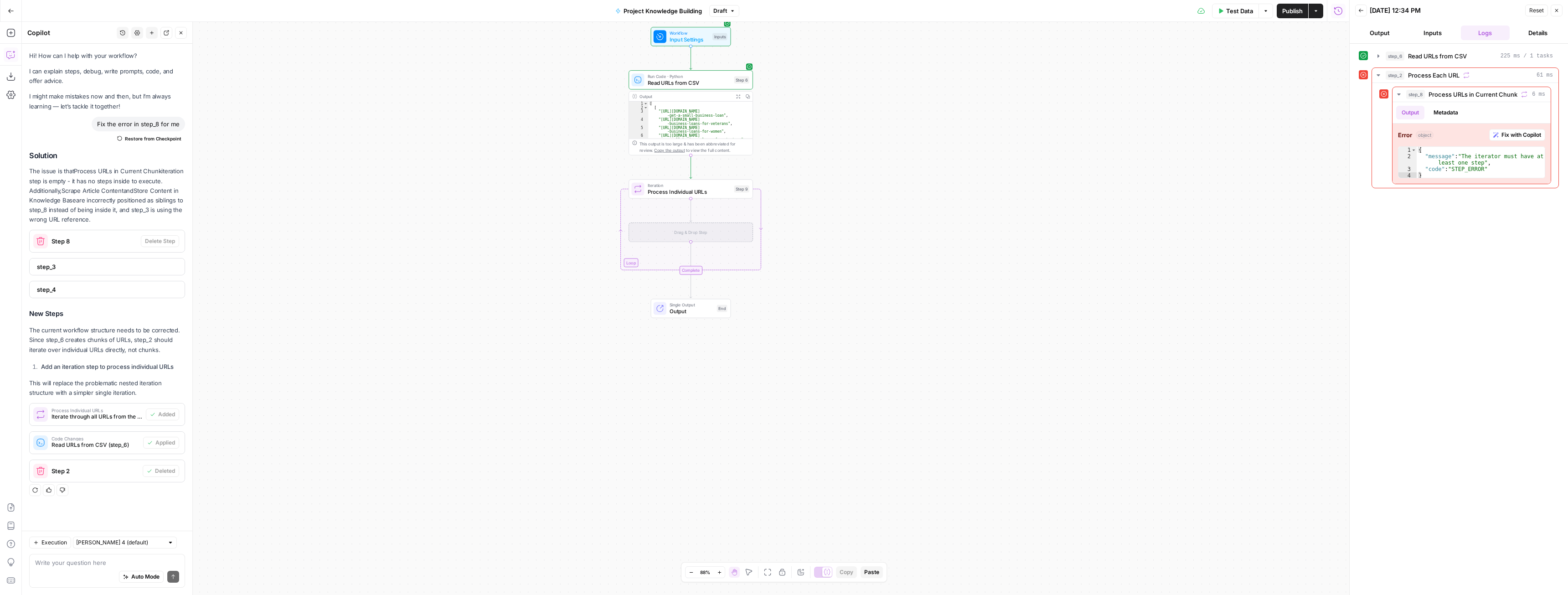
click at [1241, 12] on span "Test Data" at bounding box center [1239, 10] width 27 height 9
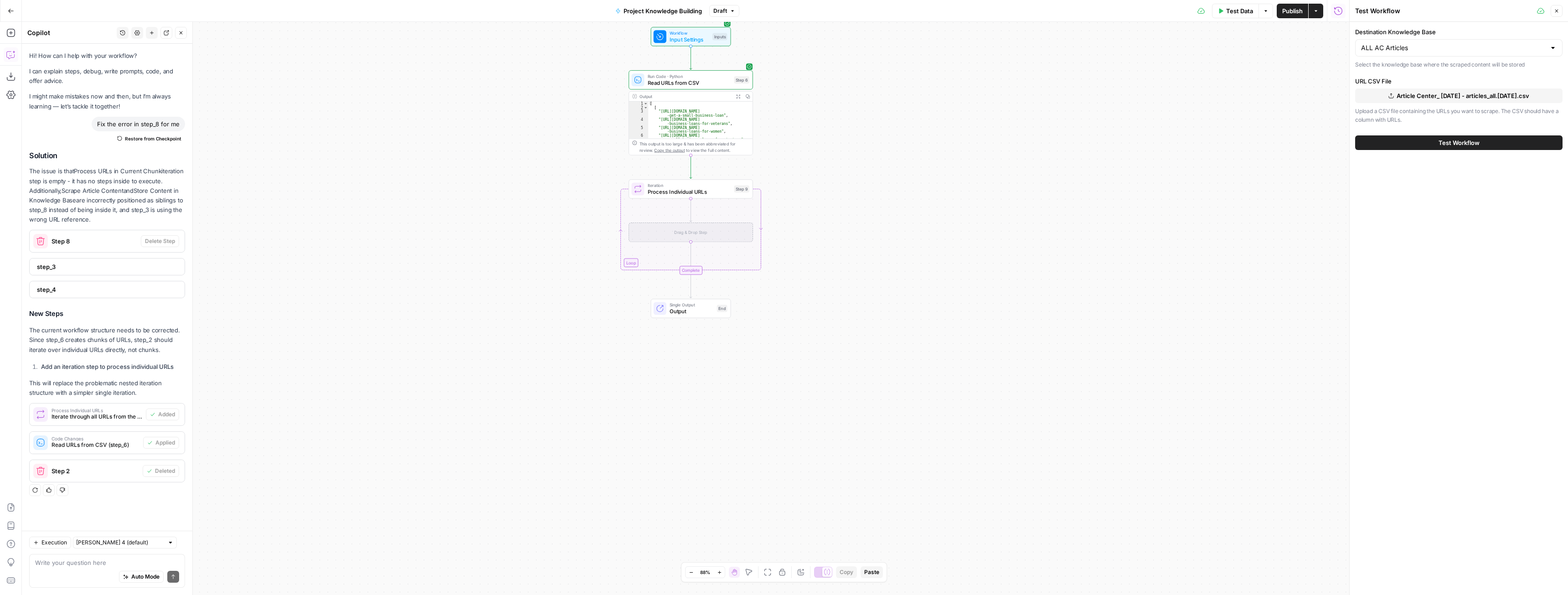
click at [1415, 134] on div "Test Workflow" at bounding box center [1458, 143] width 208 height 26
click at [1418, 145] on button "Test Workflow" at bounding box center [1458, 143] width 208 height 15
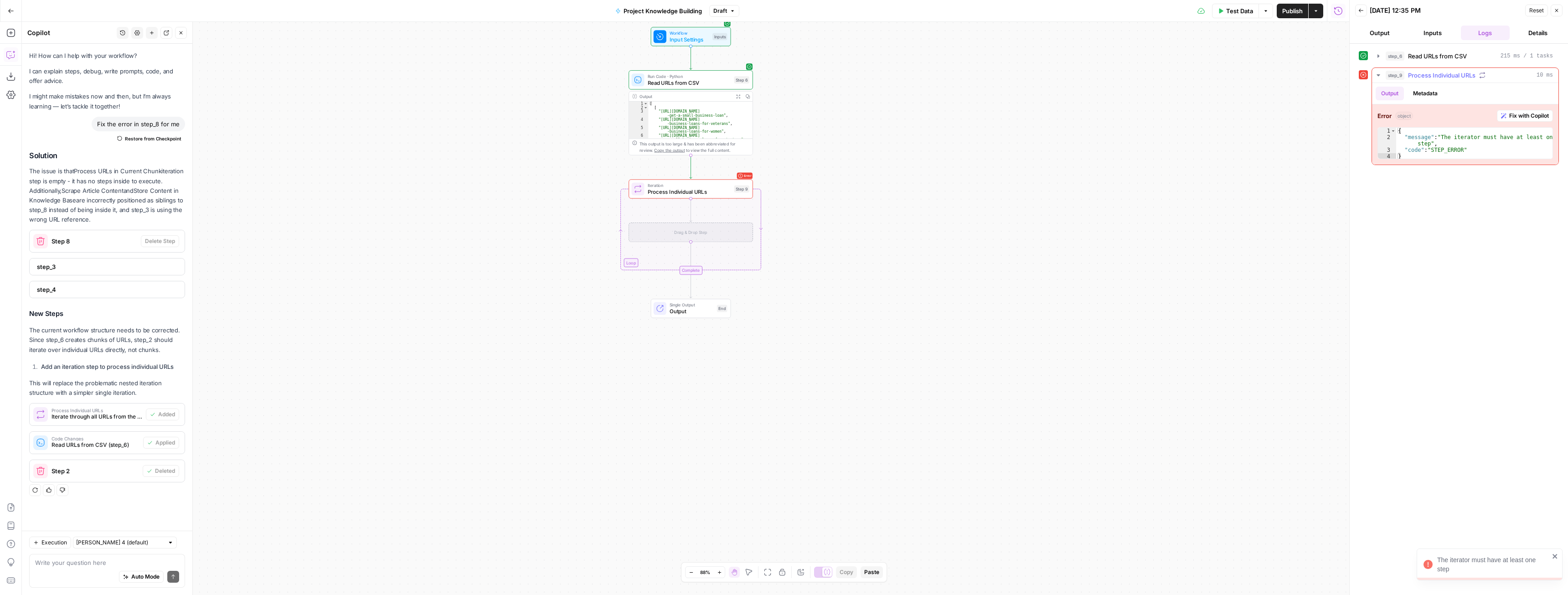
click at [1525, 116] on span "Fix with Copilot" at bounding box center [1528, 115] width 40 height 8
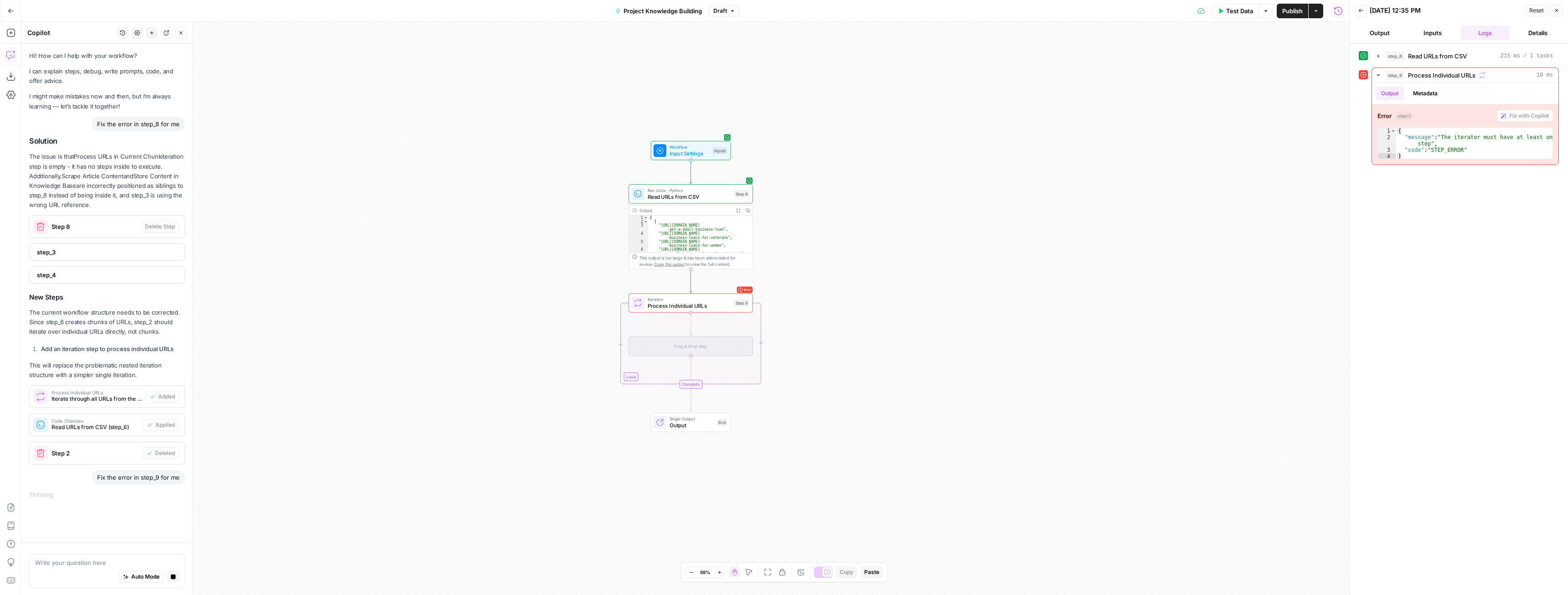
click at [724, 14] on span "Draft" at bounding box center [720, 10] width 13 height 8
click at [752, 58] on div "1 minute ago by Connor Beaulieu" at bounding box center [787, 62] width 139 height 8
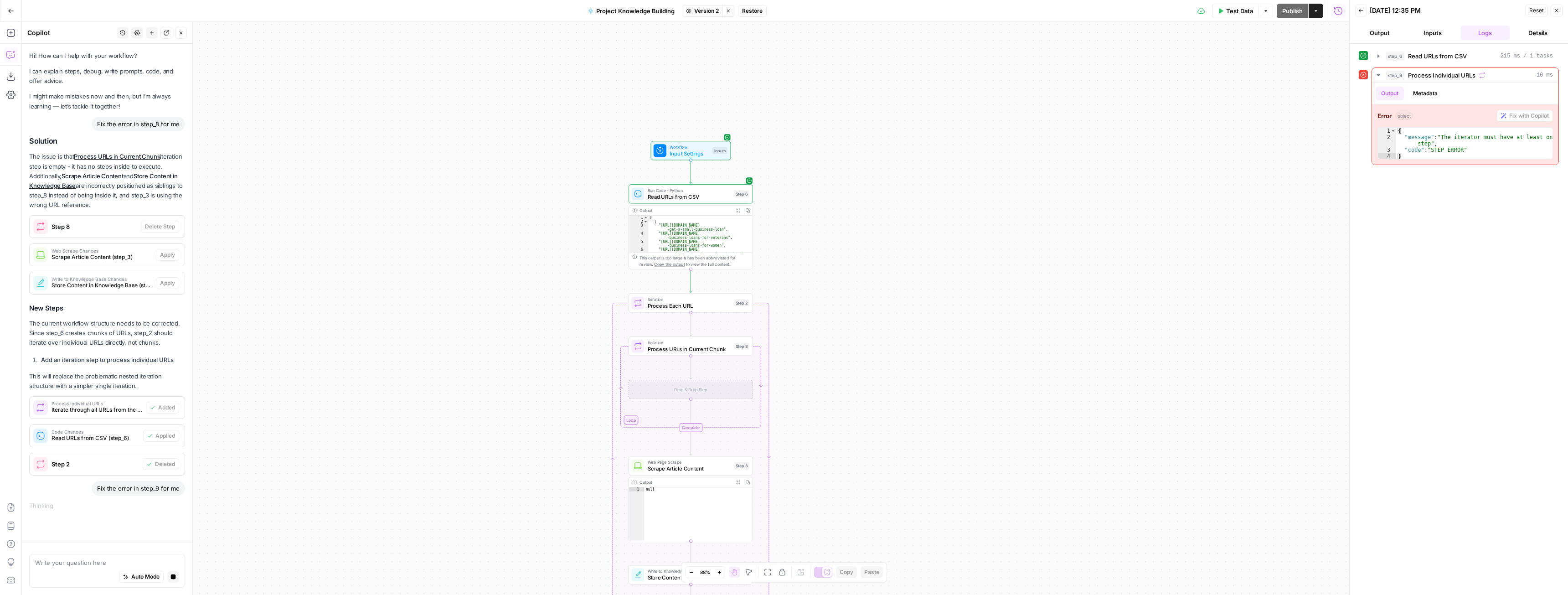
click at [708, 10] on span "Version 2" at bounding box center [706, 10] width 24 height 8
click at [747, 90] on div "5 minutes ago by Connor Beaulieu" at bounding box center [759, 93] width 139 height 8
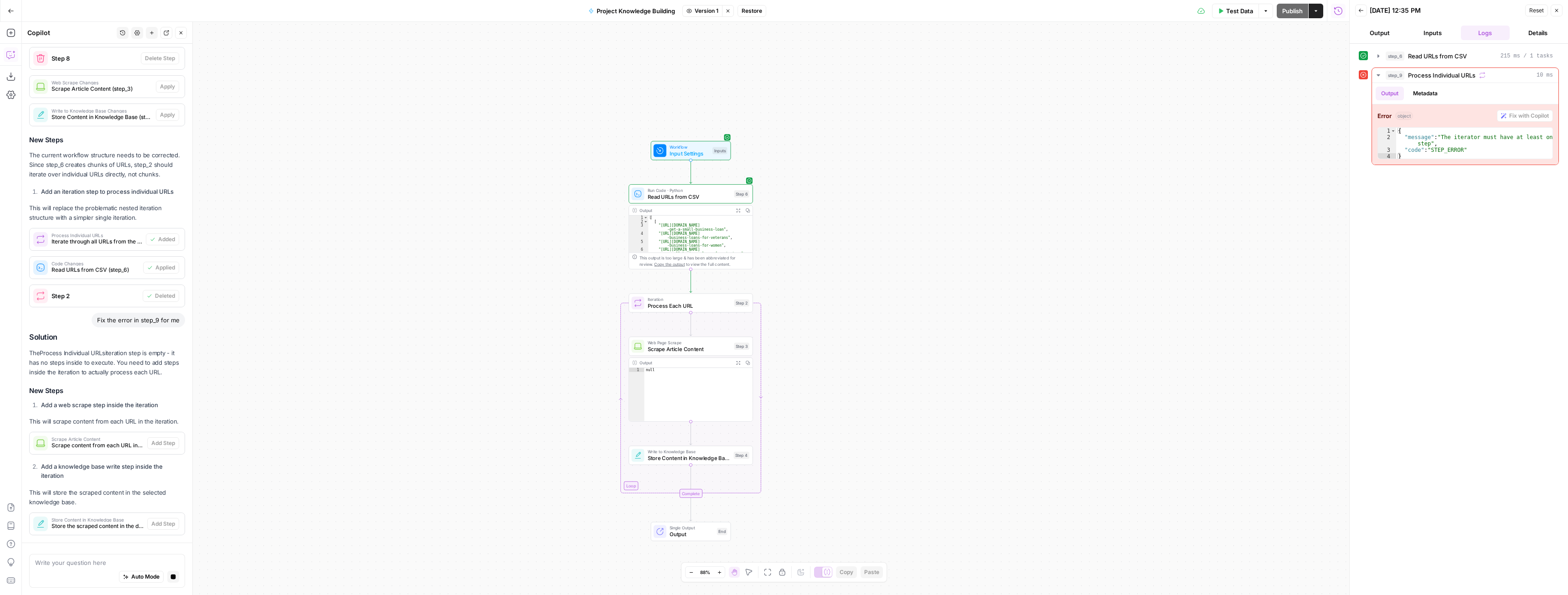
scroll to position [231, 0]
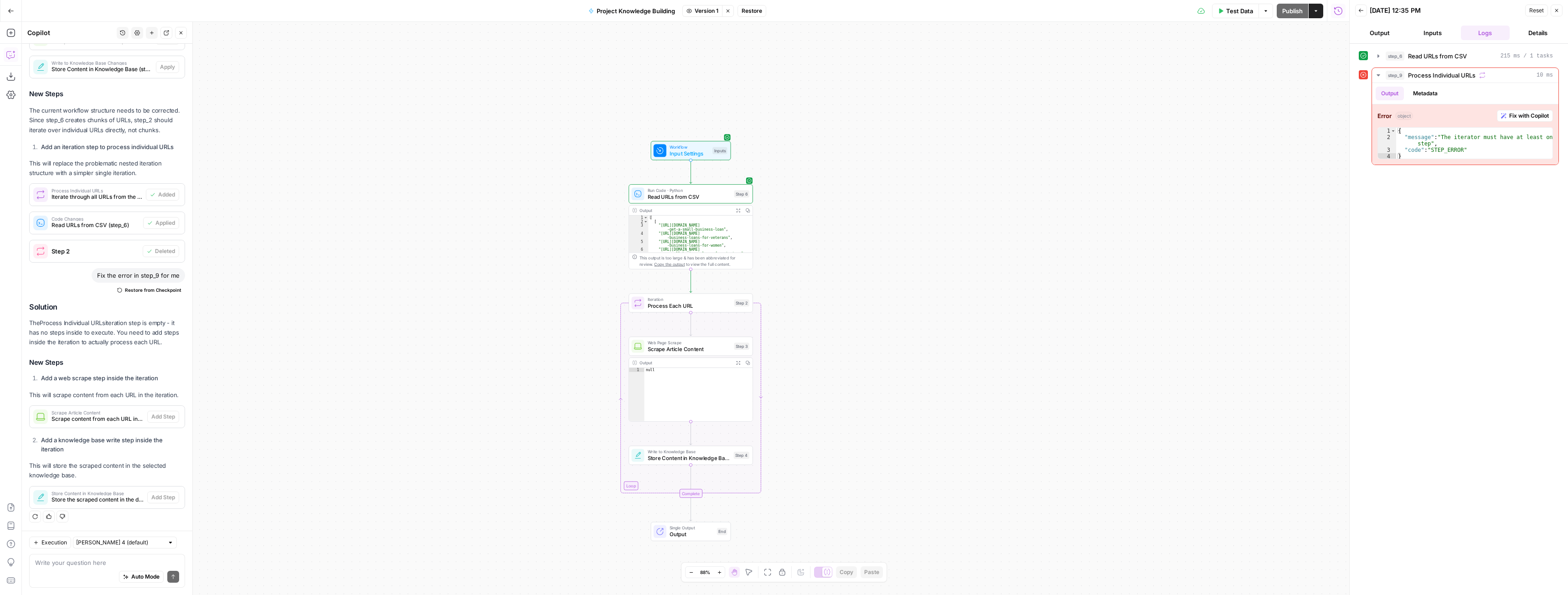
click at [1236, 12] on span "Test Data" at bounding box center [1239, 10] width 27 height 9
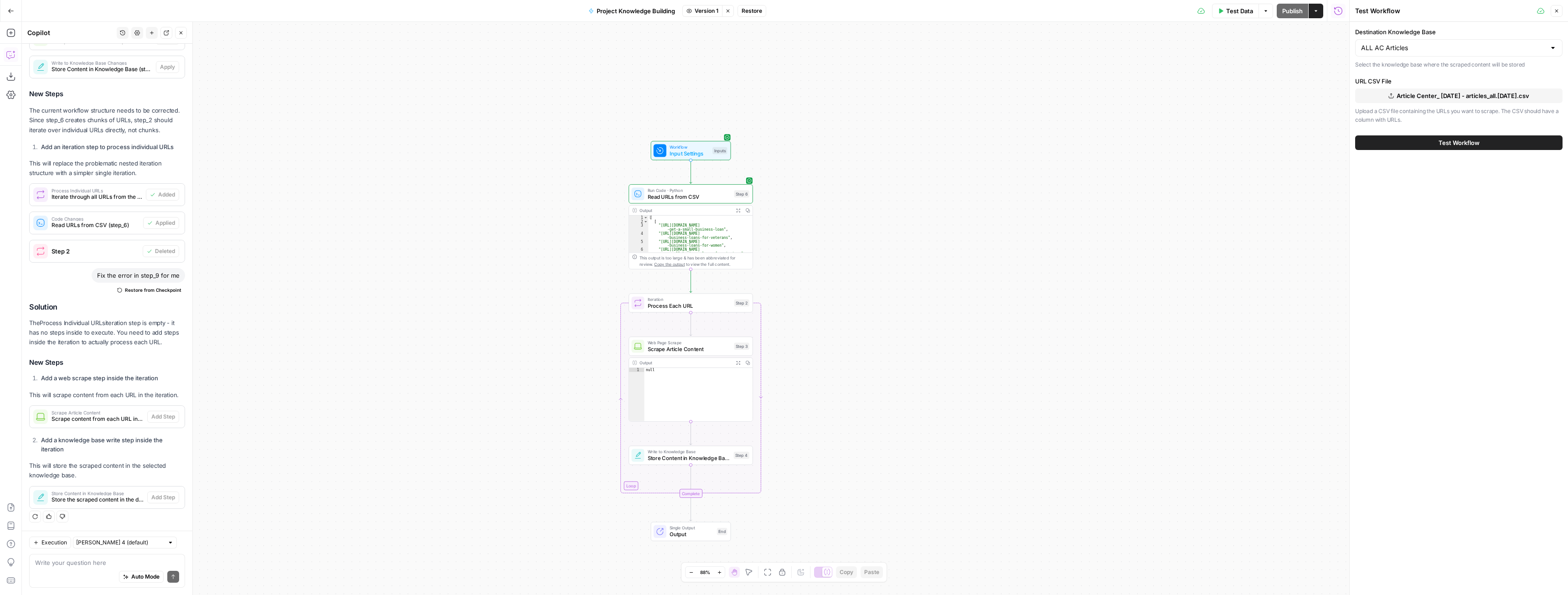
click at [1442, 144] on span "Test Workflow" at bounding box center [1458, 143] width 41 height 9
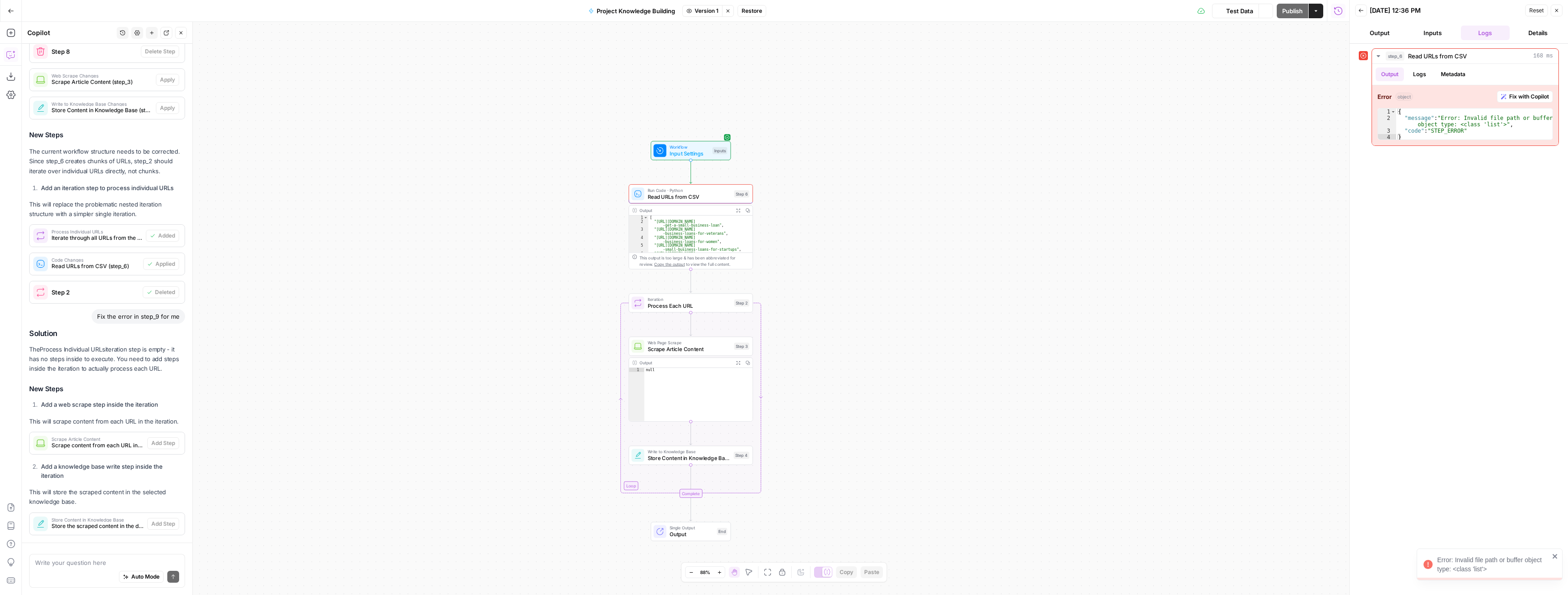
scroll to position [231, 0]
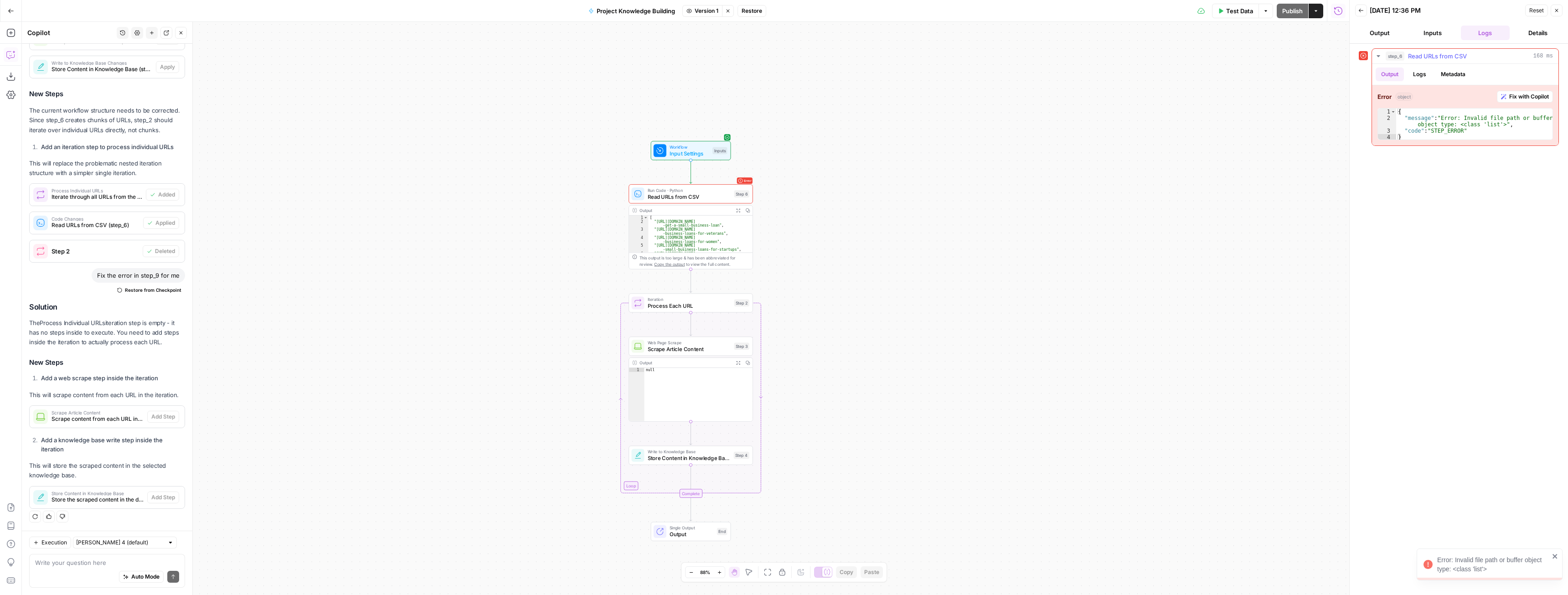
click at [1524, 95] on span "Fix with Copilot" at bounding box center [1528, 96] width 40 height 8
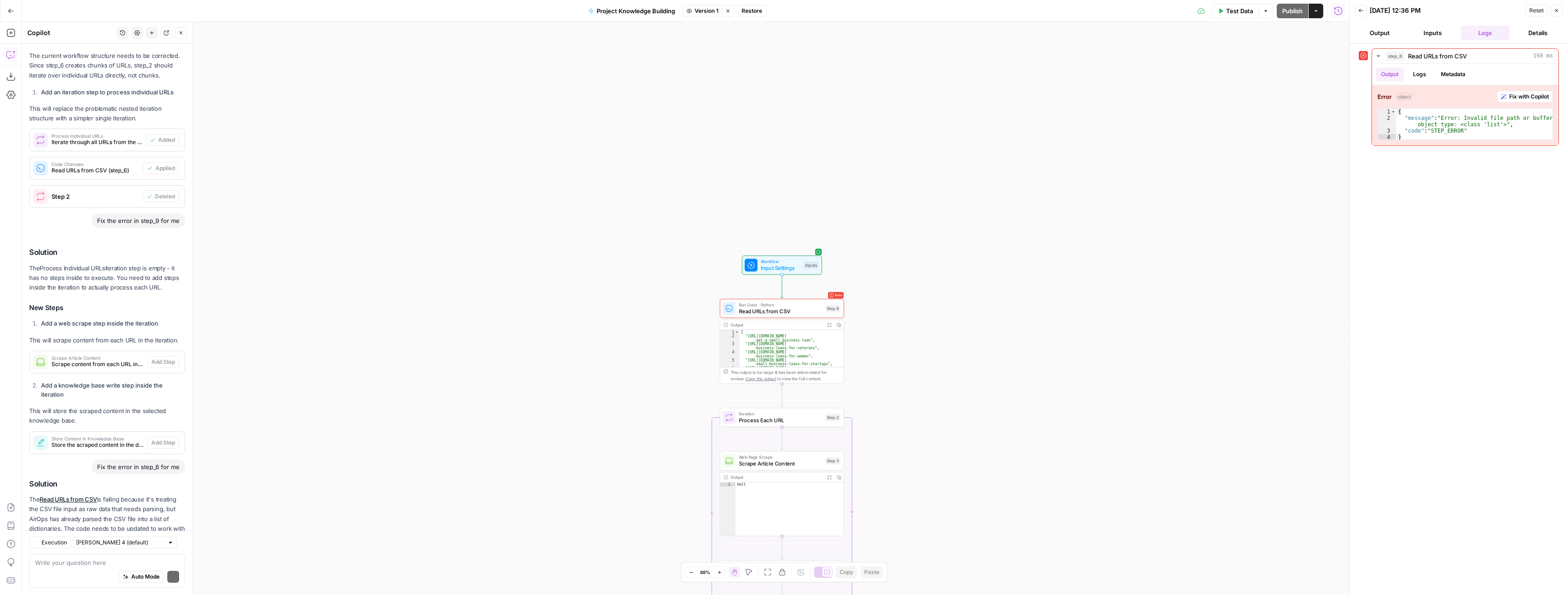
scroll to position [348, 0]
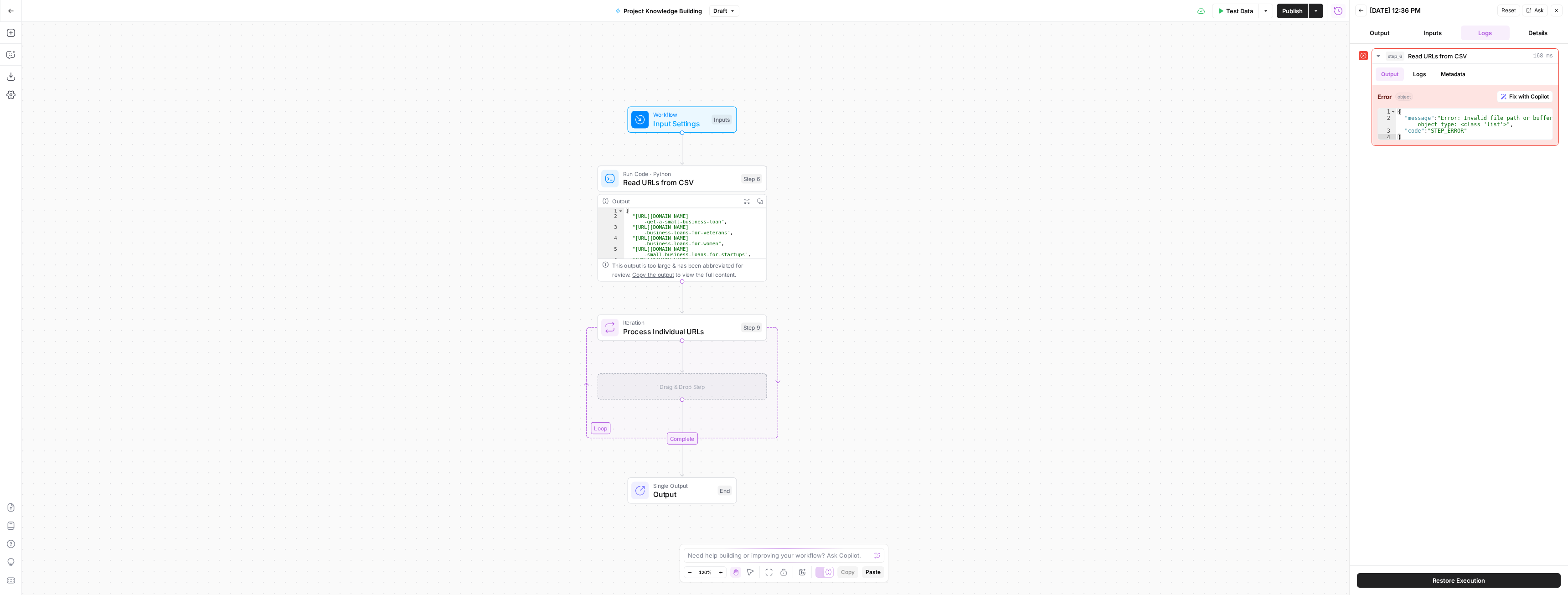
click at [719, 12] on span "Draft" at bounding box center [720, 10] width 13 height 8
click at [739, 85] on div "5 minutes ago by Connor Beaulieu" at bounding box center [787, 85] width 139 height 8
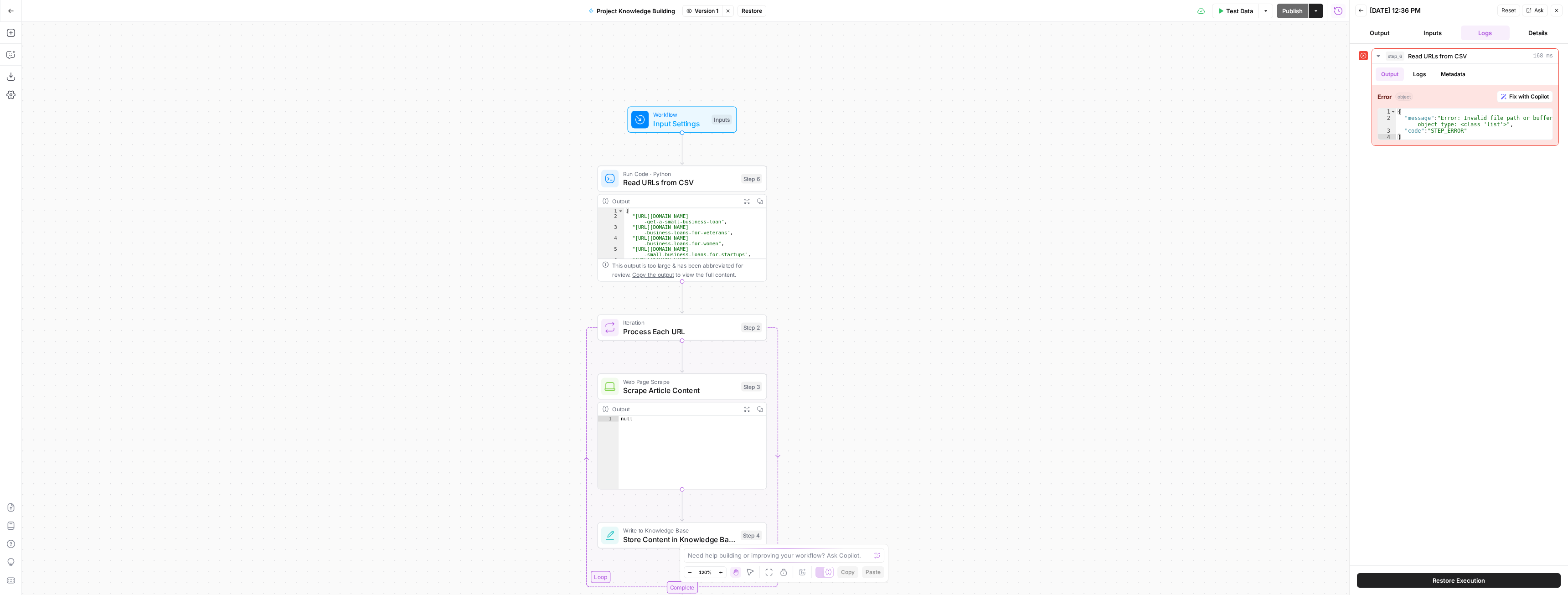
click at [751, 15] on button "Restore" at bounding box center [752, 10] width 29 height 12
click at [749, 109] on span "Restore" at bounding box center [754, 105] width 24 height 9
click at [1226, 12] on span "Test Data" at bounding box center [1239, 10] width 27 height 9
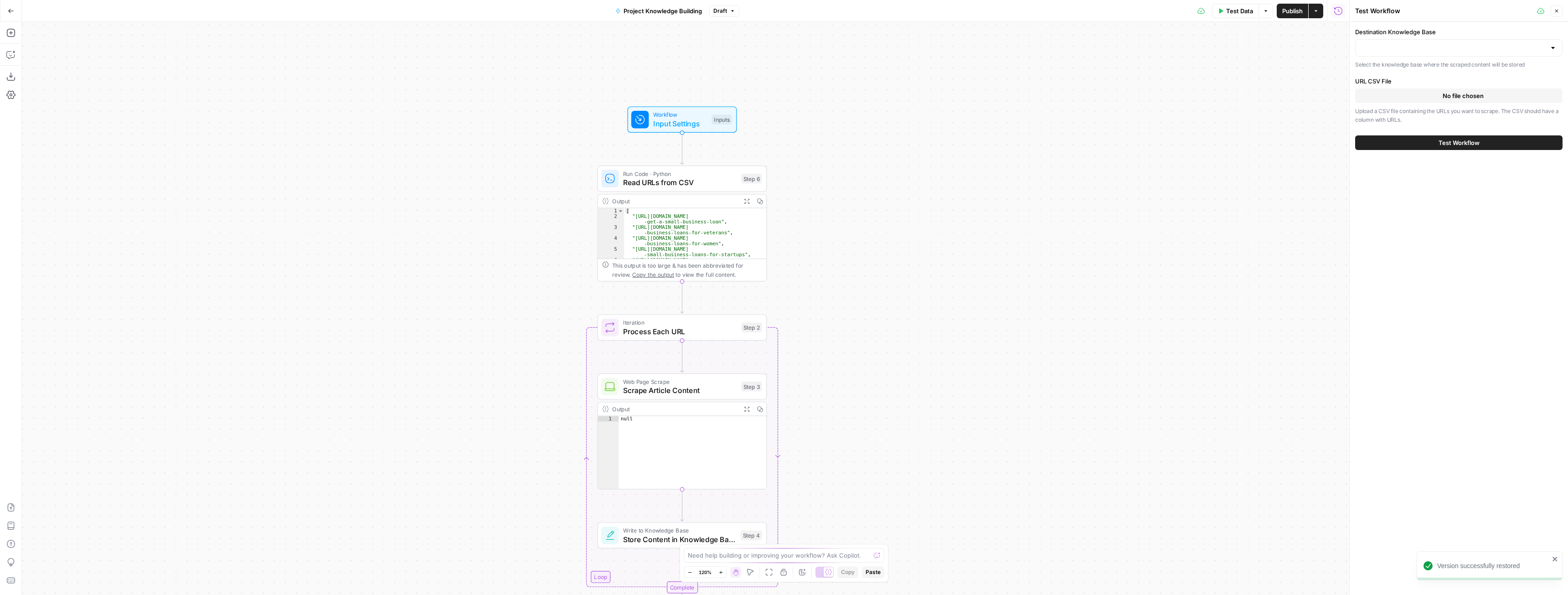
type input "ALL AC Articles"
click at [1435, 139] on button "Test Workflow" at bounding box center [1458, 143] width 208 height 15
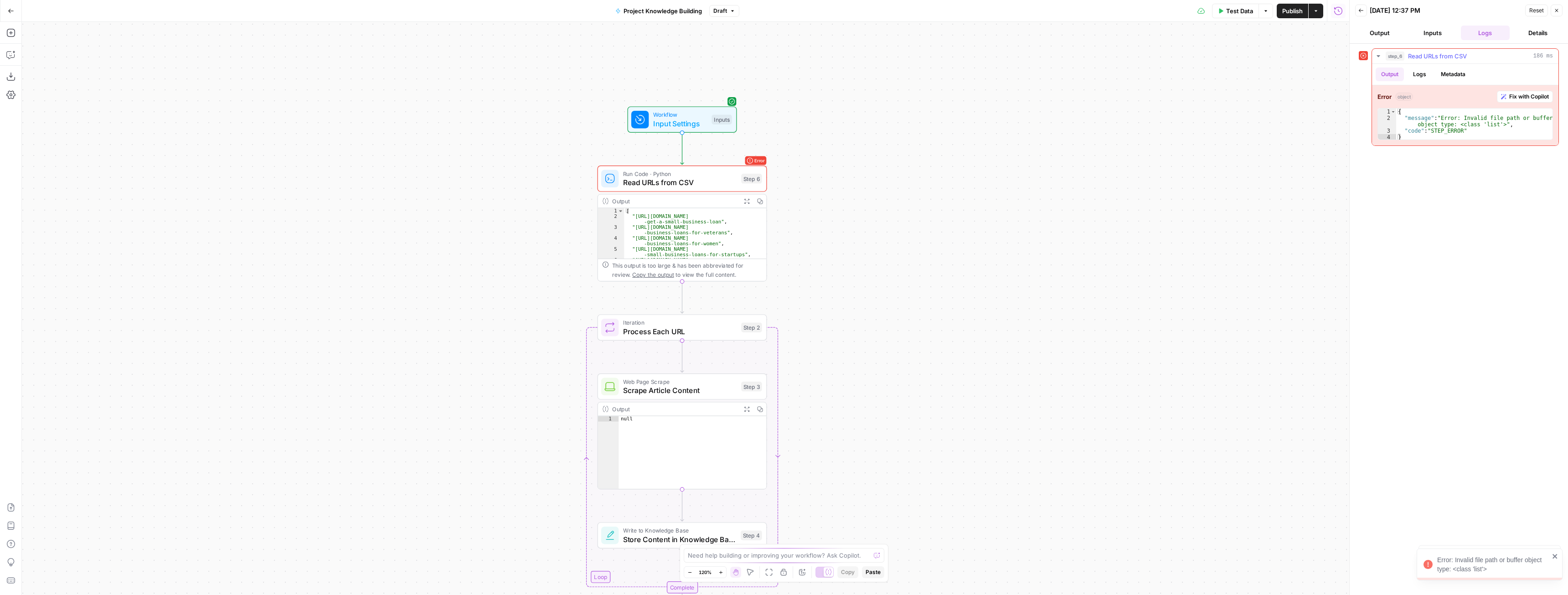
click at [1533, 97] on span "Fix with Copilot" at bounding box center [1528, 96] width 40 height 8
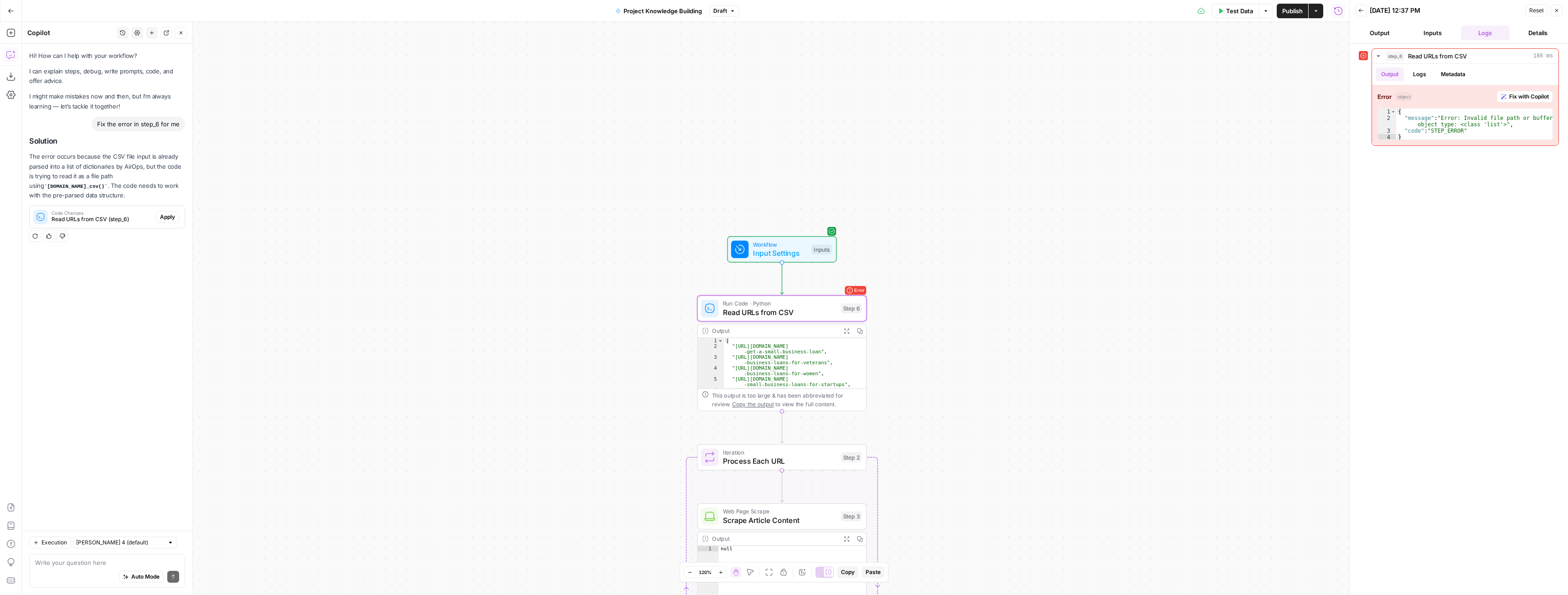
click at [171, 213] on span "Apply" at bounding box center [167, 217] width 15 height 8
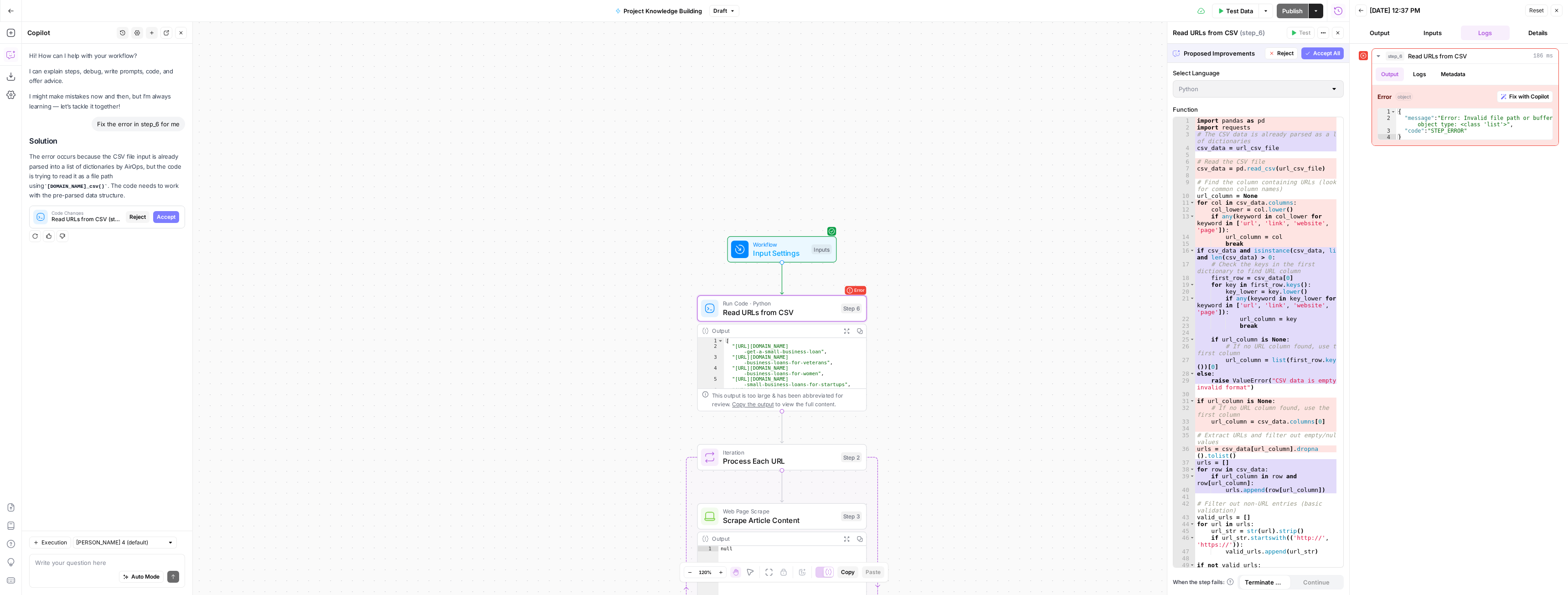
click at [164, 213] on span "Accept" at bounding box center [166, 217] width 19 height 8
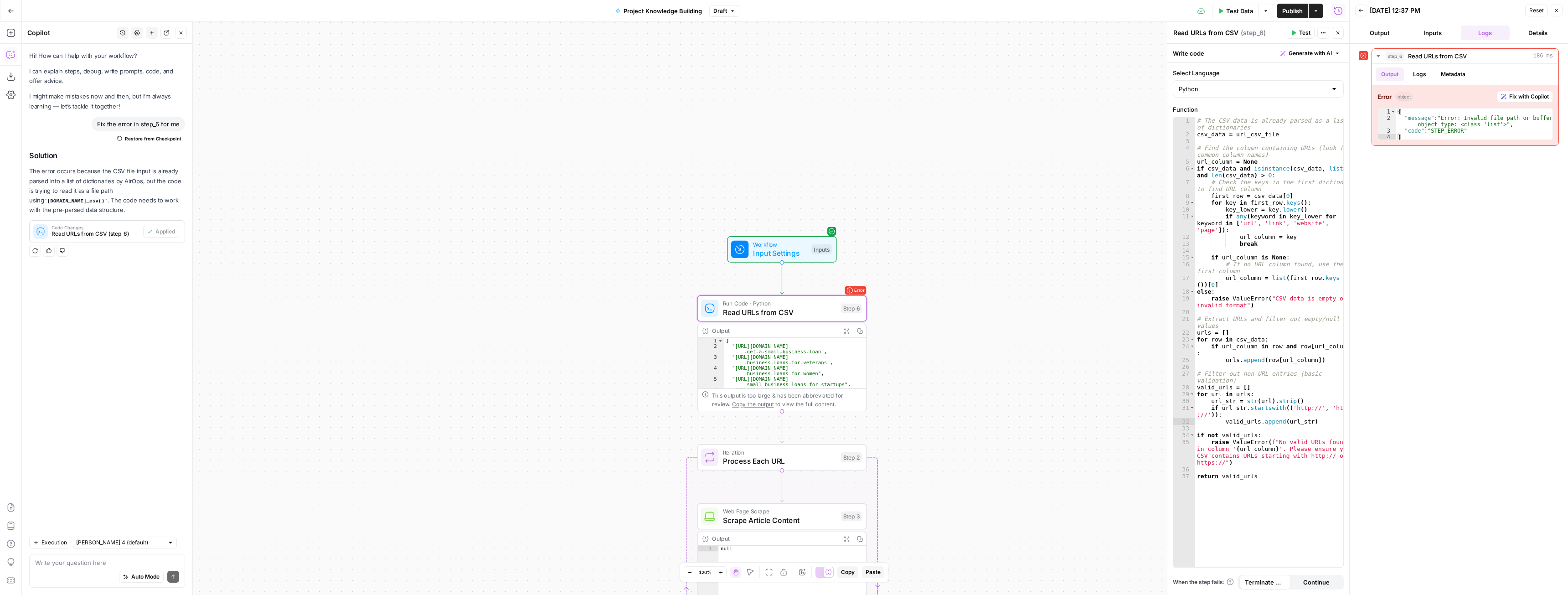
click at [1242, 7] on span "Test Data" at bounding box center [1239, 10] width 27 height 9
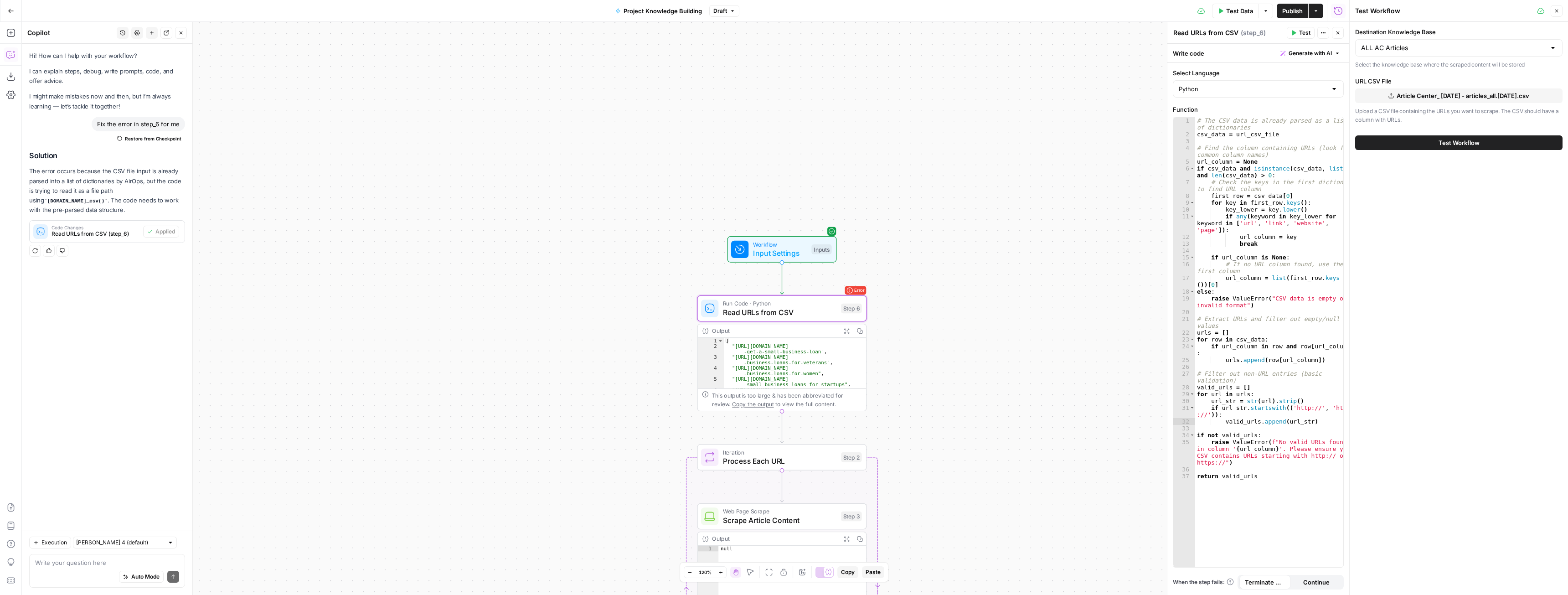
click at [1287, 11] on span "Publish" at bounding box center [1292, 10] width 21 height 9
click at [1233, 10] on span "Test Data" at bounding box center [1239, 10] width 27 height 9
click at [1451, 139] on span "Test Workflow" at bounding box center [1458, 143] width 41 height 9
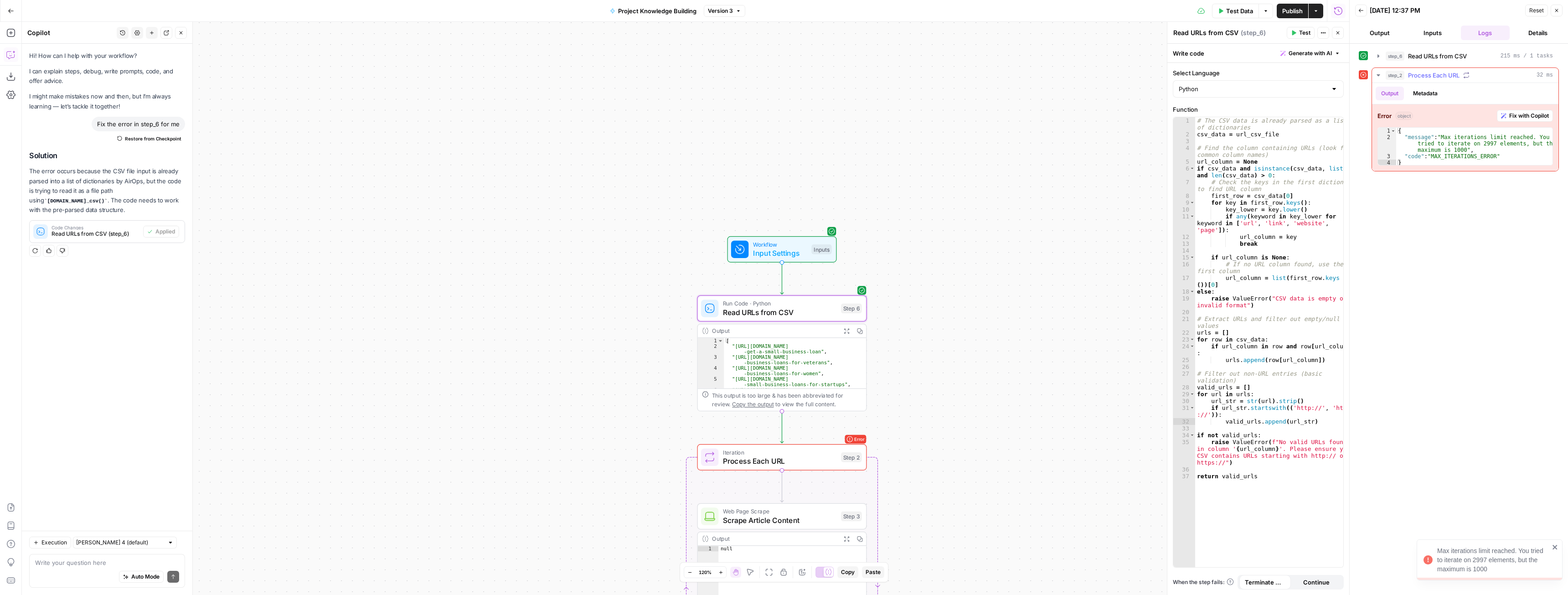
click at [1528, 117] on span "Fix with Copilot" at bounding box center [1528, 115] width 40 height 8
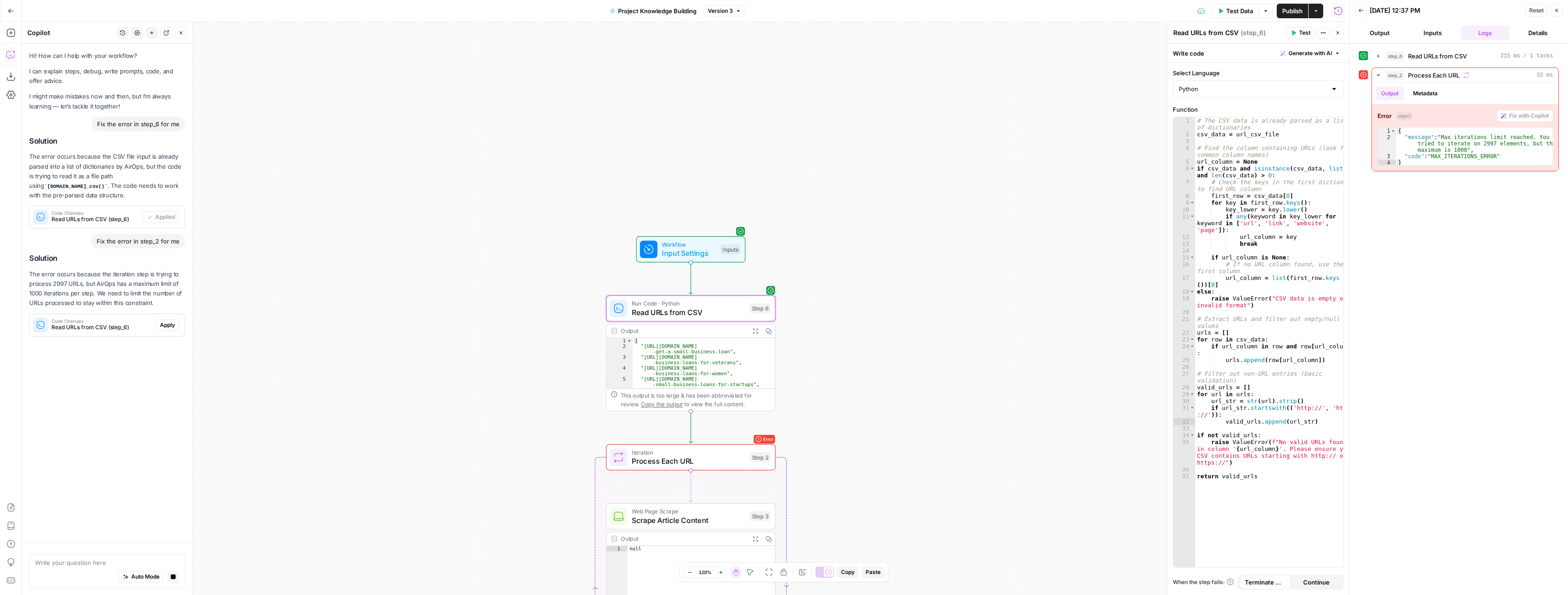
click at [164, 316] on div "Solution The error occurs because the iteration step is trying to process 2997 …" at bounding box center [107, 295] width 156 height 82
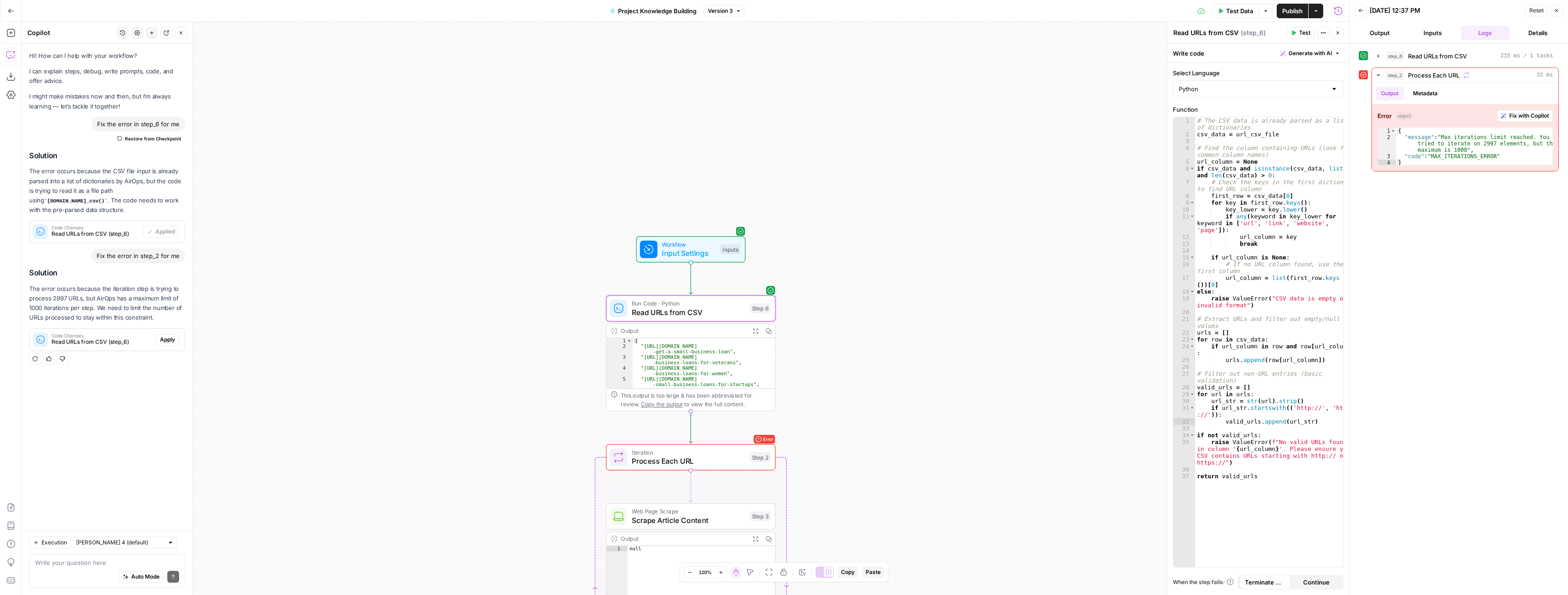
click at [157, 334] on button "Apply" at bounding box center [167, 339] width 23 height 12
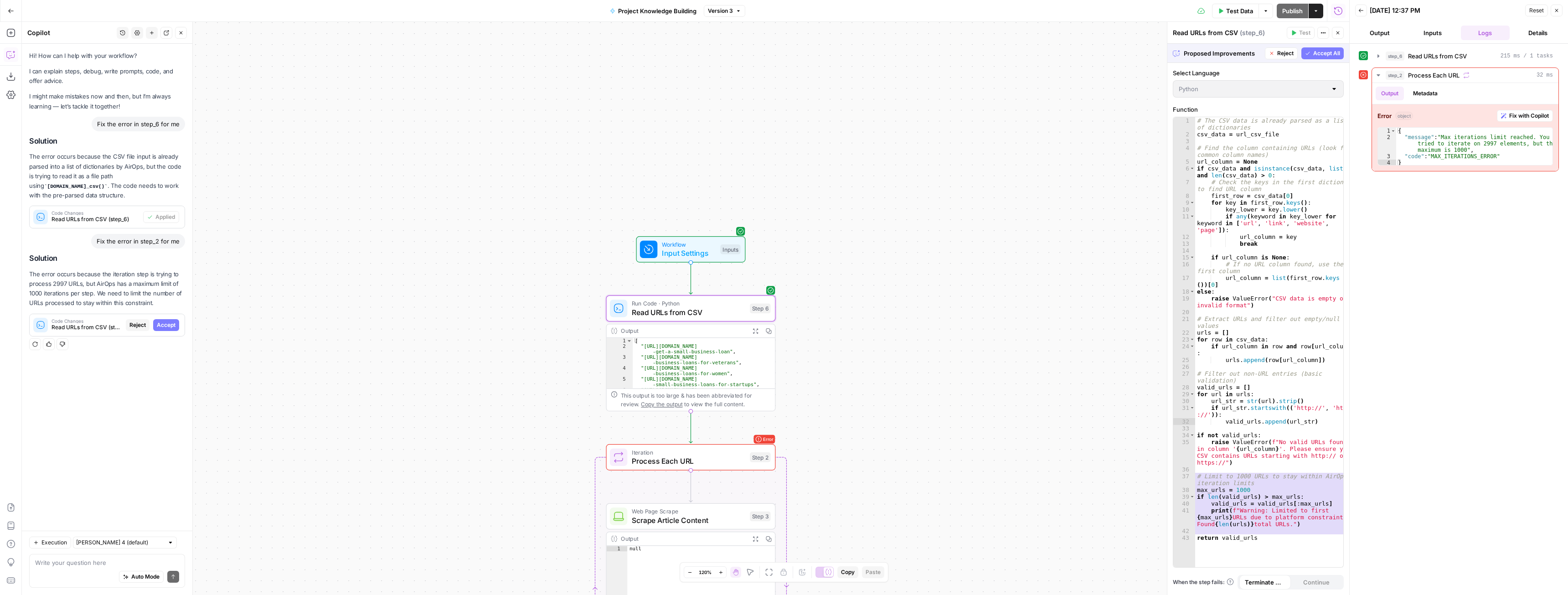
click at [170, 321] on span "Accept" at bounding box center [166, 325] width 19 height 8
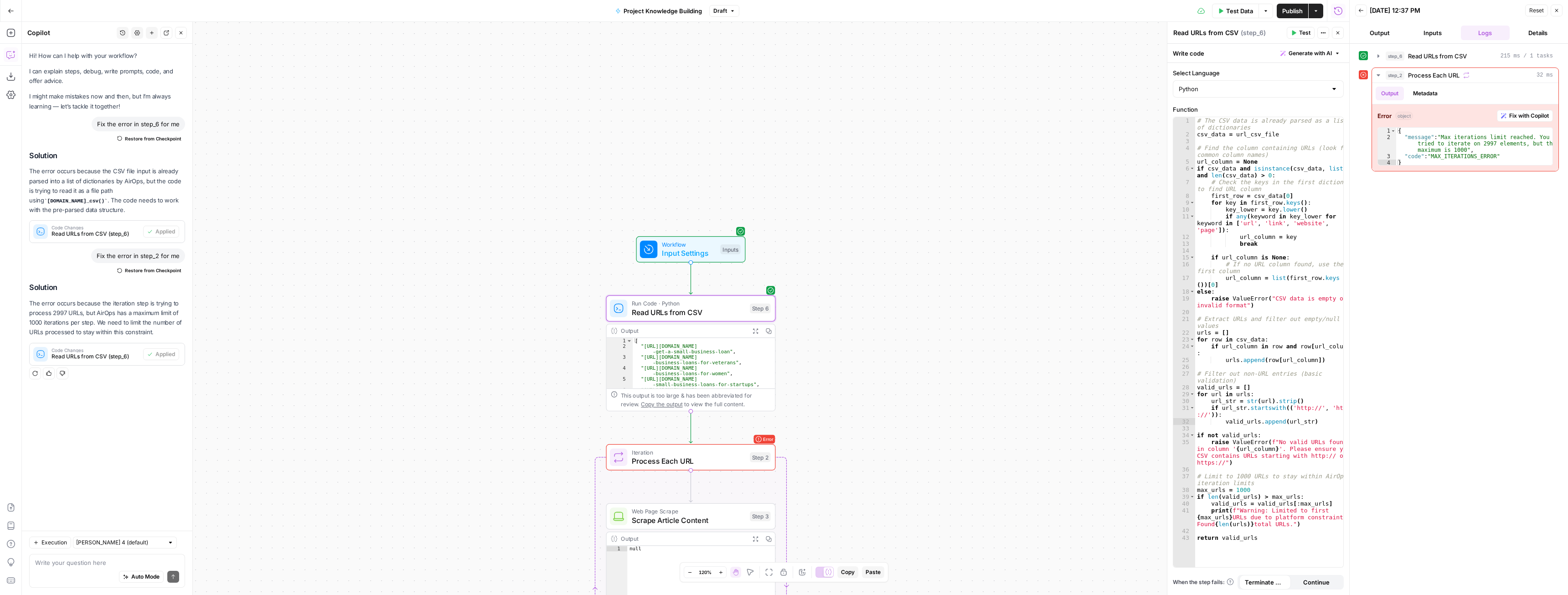
click at [1291, 10] on span "Publish" at bounding box center [1292, 10] width 21 height 9
click at [1237, 9] on span "Test Data" at bounding box center [1239, 10] width 27 height 9
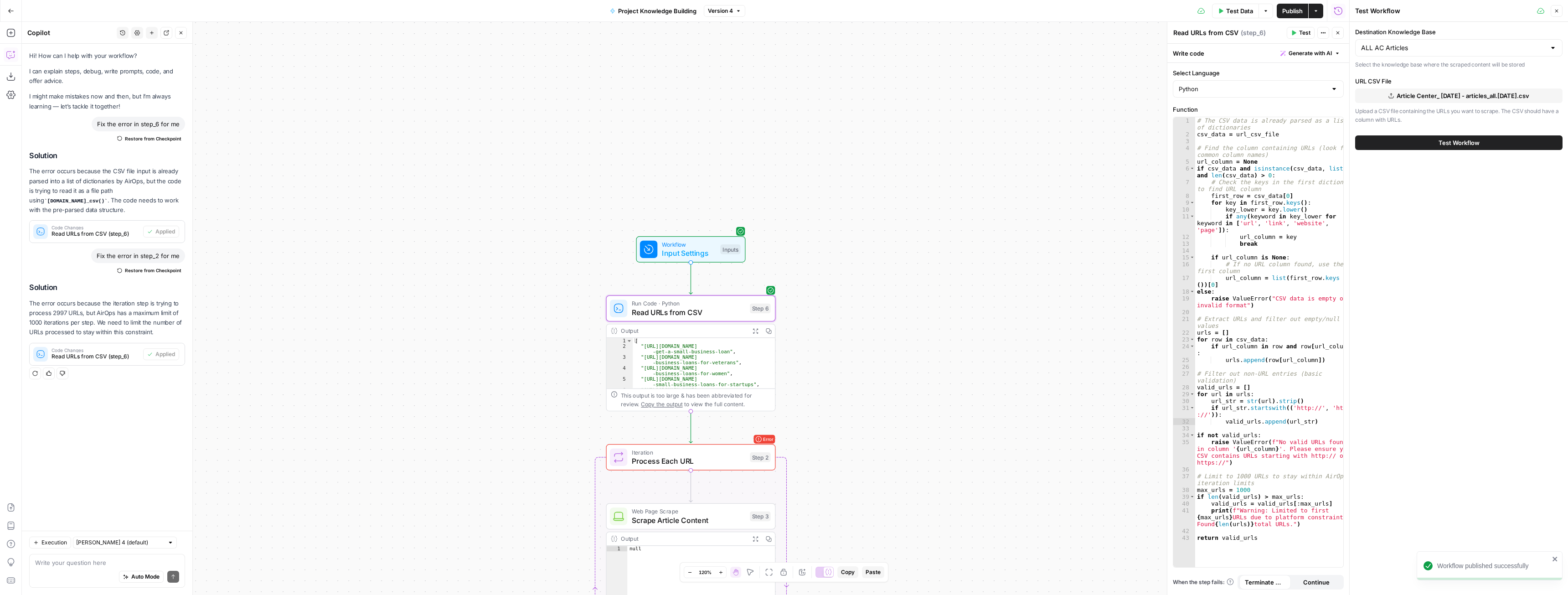
click at [1447, 146] on span "Test Workflow" at bounding box center [1458, 143] width 41 height 9
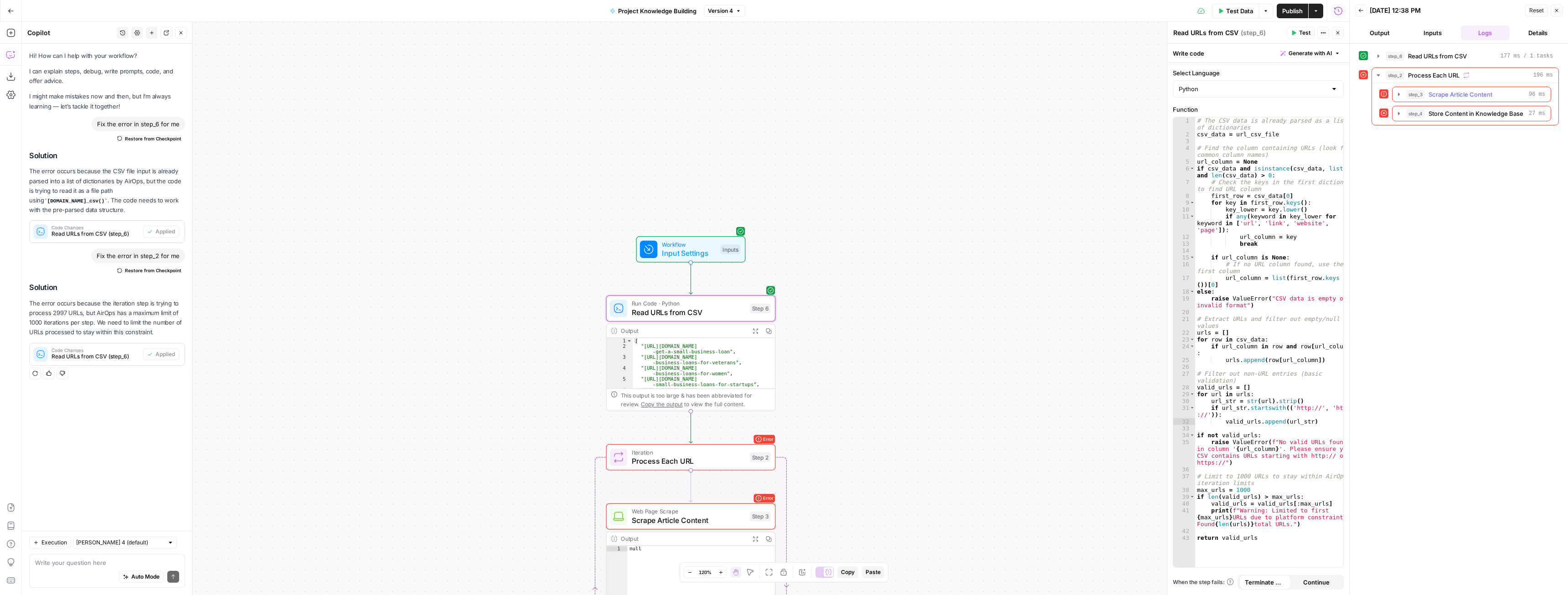
click at [1485, 97] on span "Scrape Article Content" at bounding box center [1460, 94] width 64 height 9
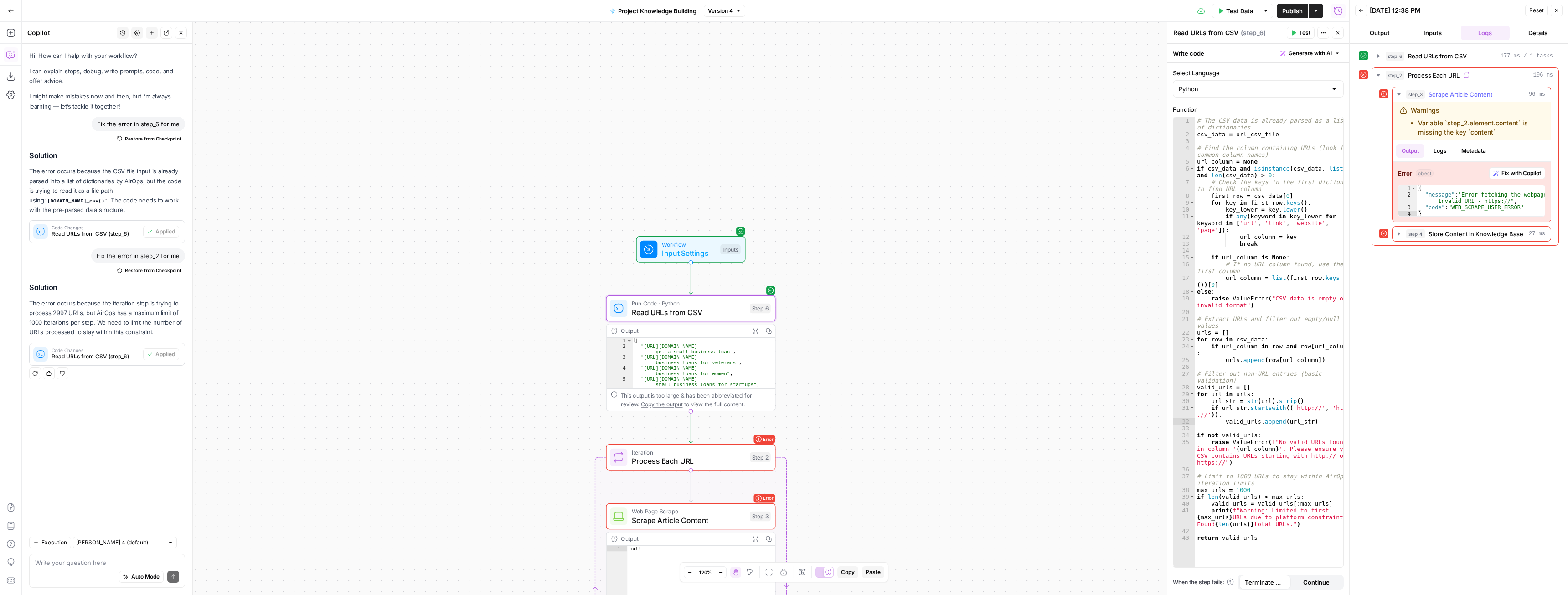
click at [1515, 176] on span "Fix with Copilot" at bounding box center [1521, 173] width 40 height 8
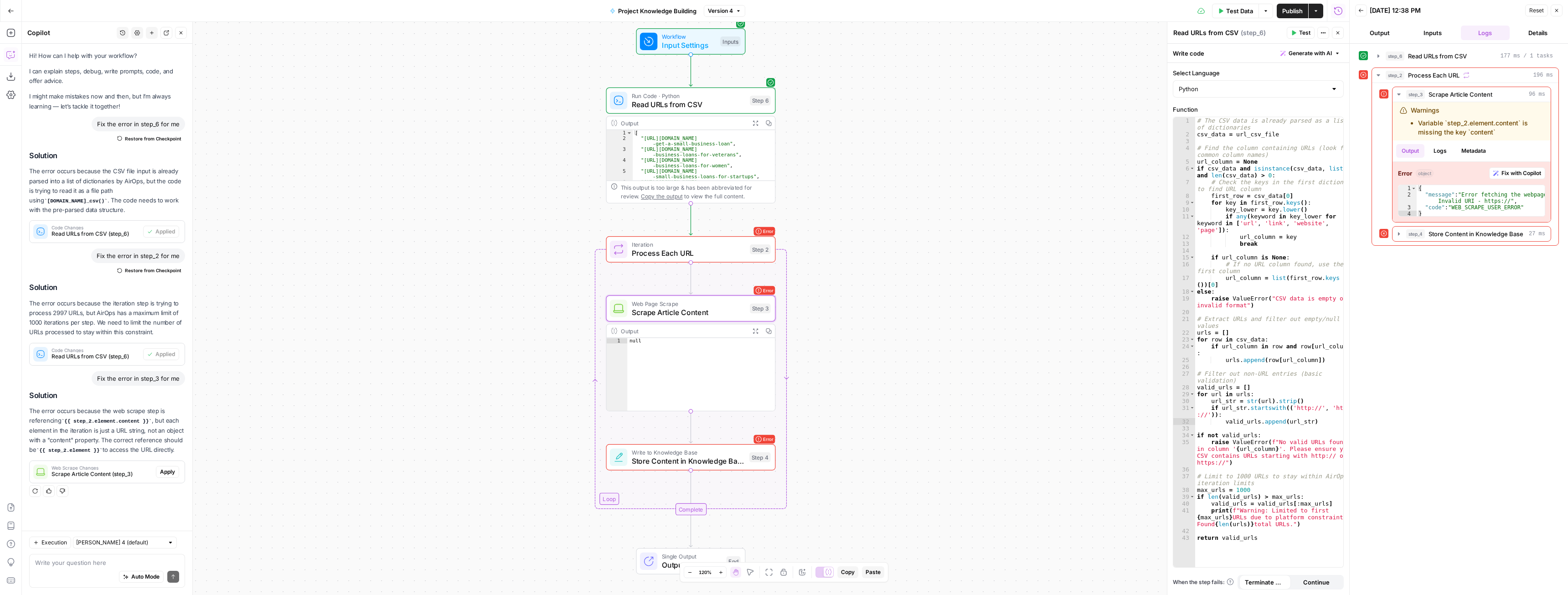
click at [165, 468] on span "Apply" at bounding box center [167, 471] width 15 height 8
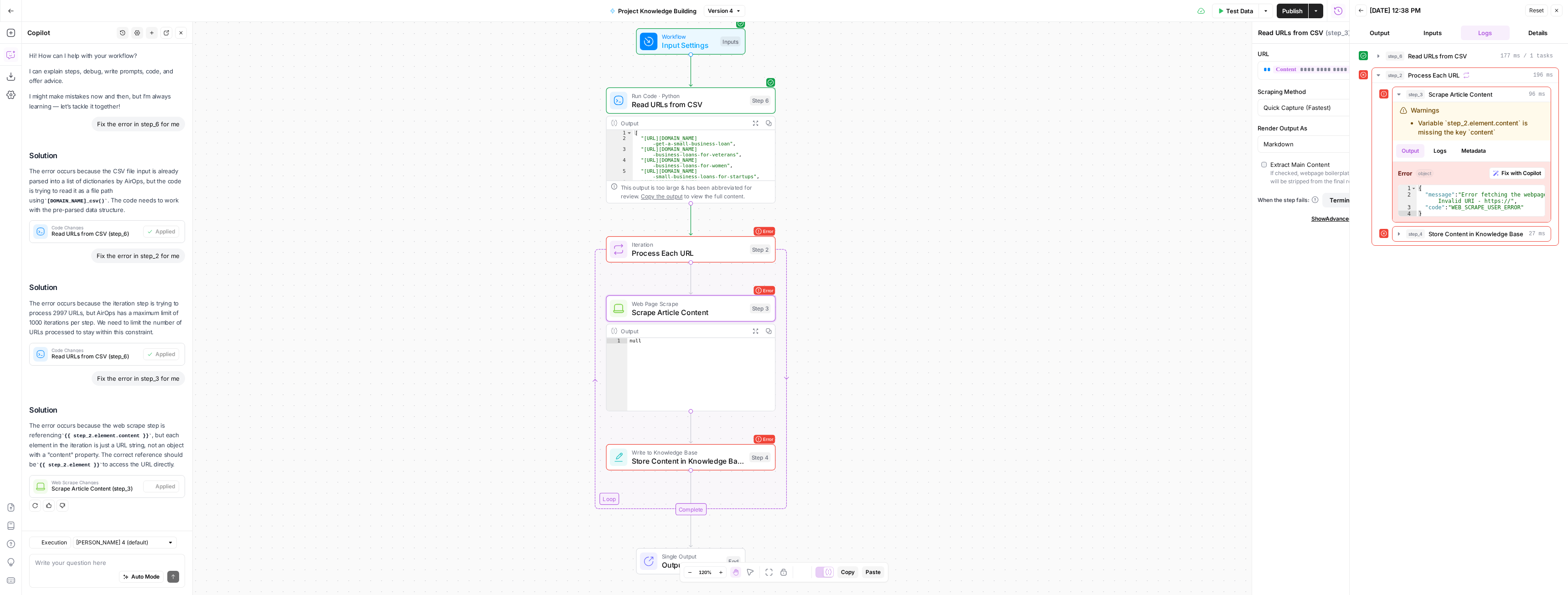
type textarea "Scrape Article Content"
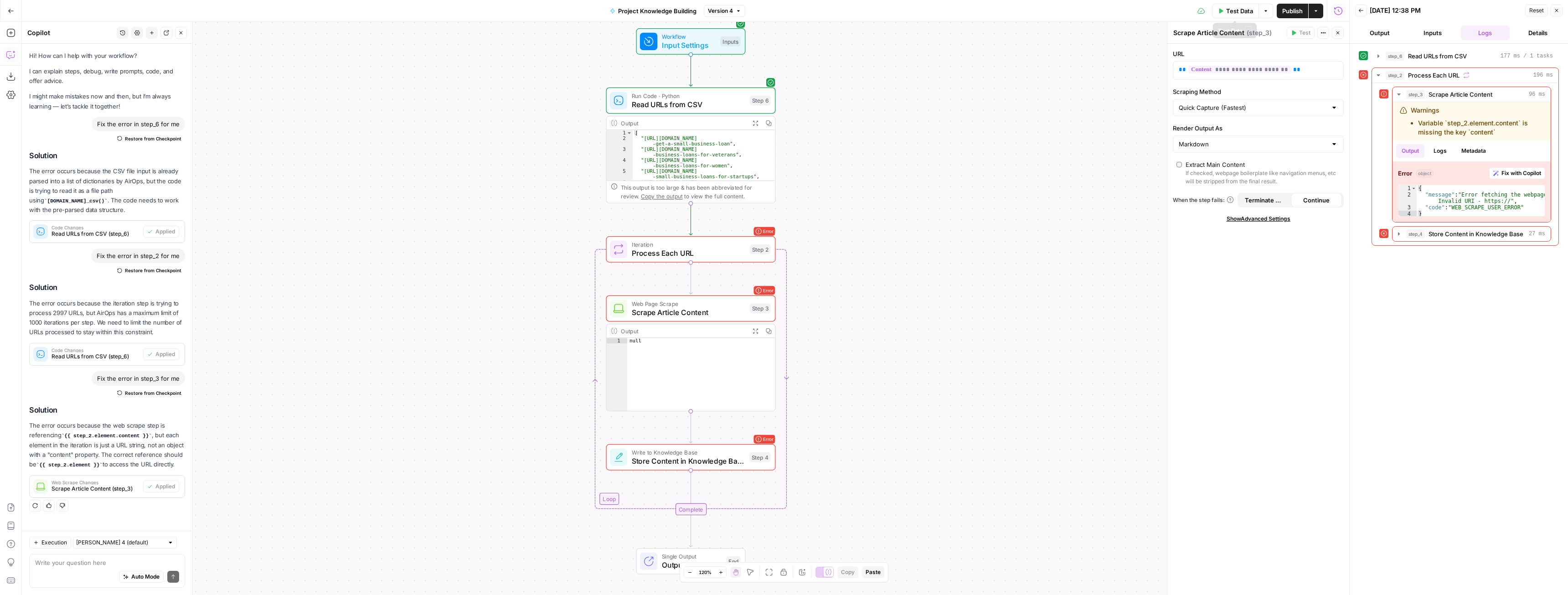
click at [1241, 10] on span "Test Data" at bounding box center [1239, 10] width 27 height 9
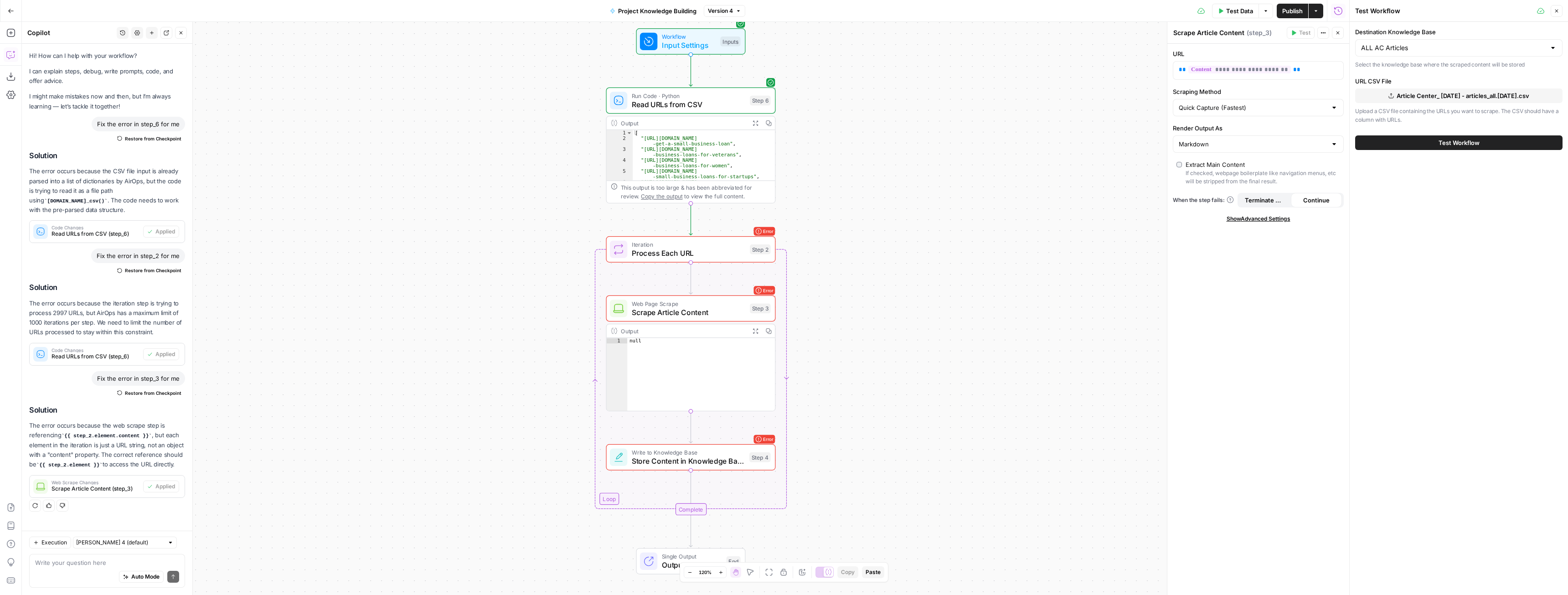
click at [1454, 147] on span "Test Workflow" at bounding box center [1458, 143] width 41 height 9
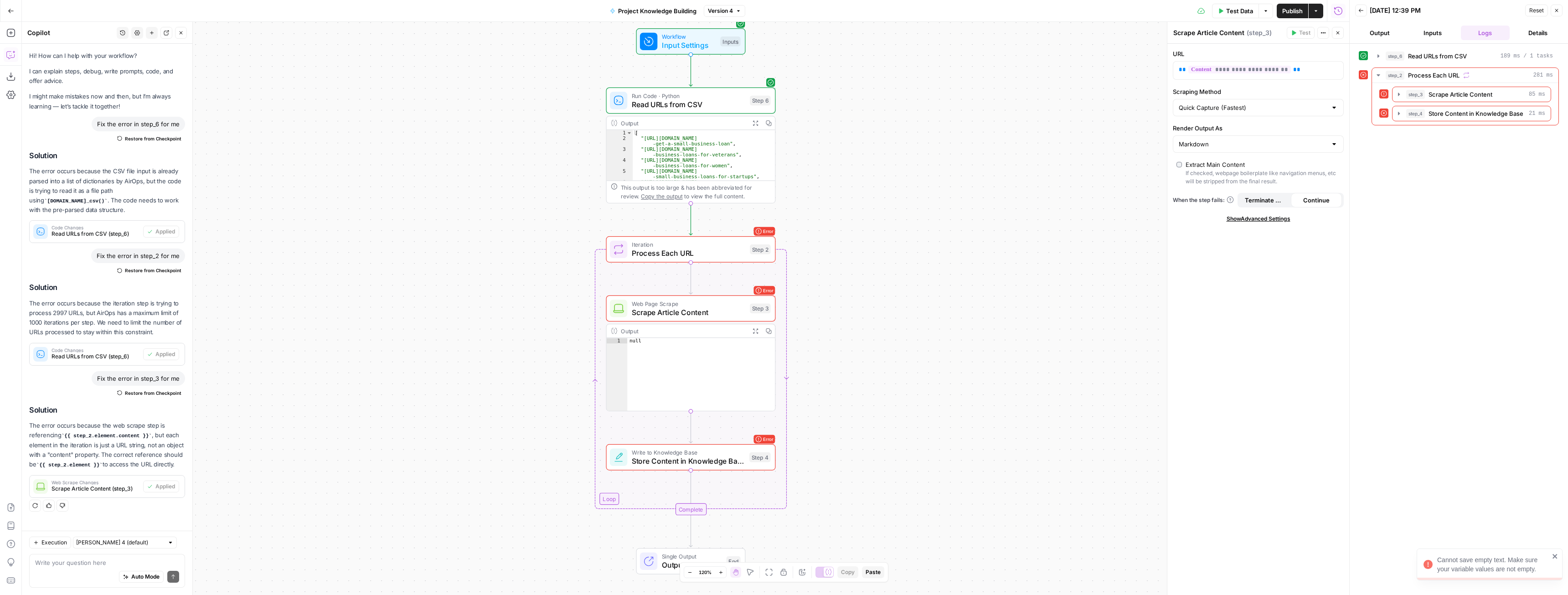
click at [85, 571] on div "Auto Mode Send" at bounding box center [107, 577] width 144 height 20
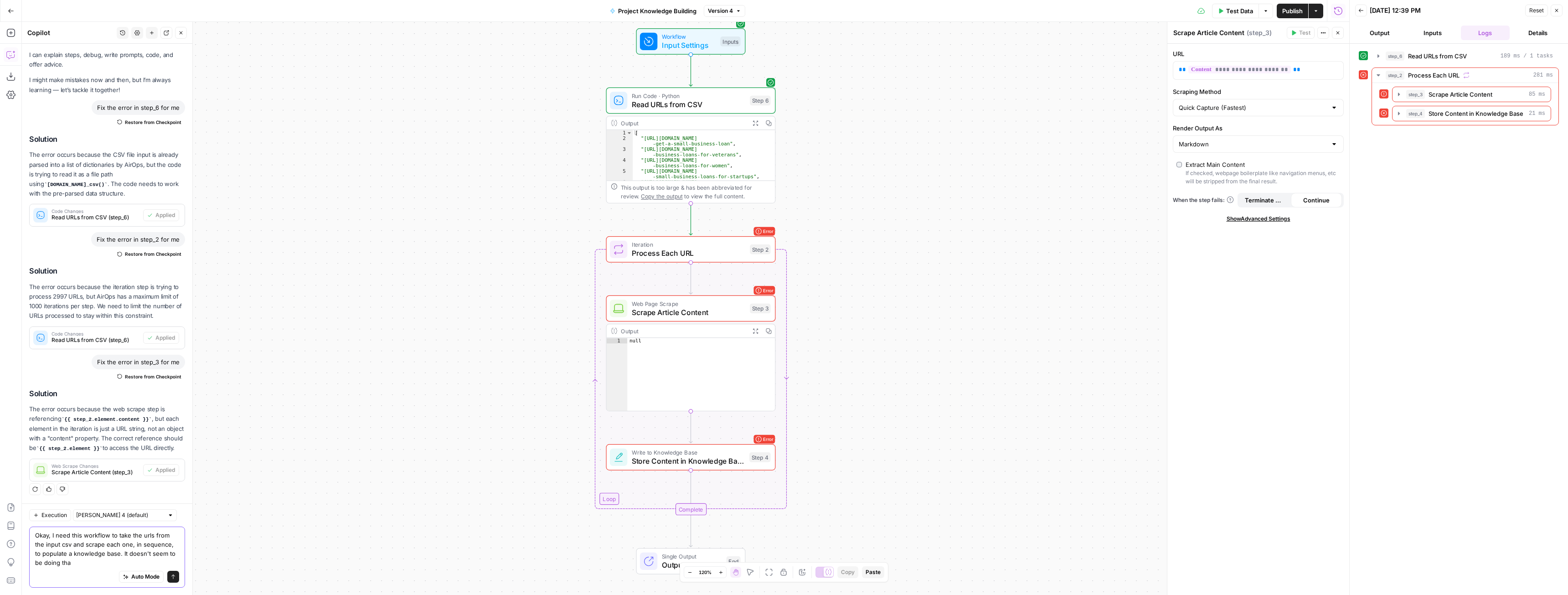
type textarea "Okay, I need this workflow to take the urls from the input csv and scrape each …"
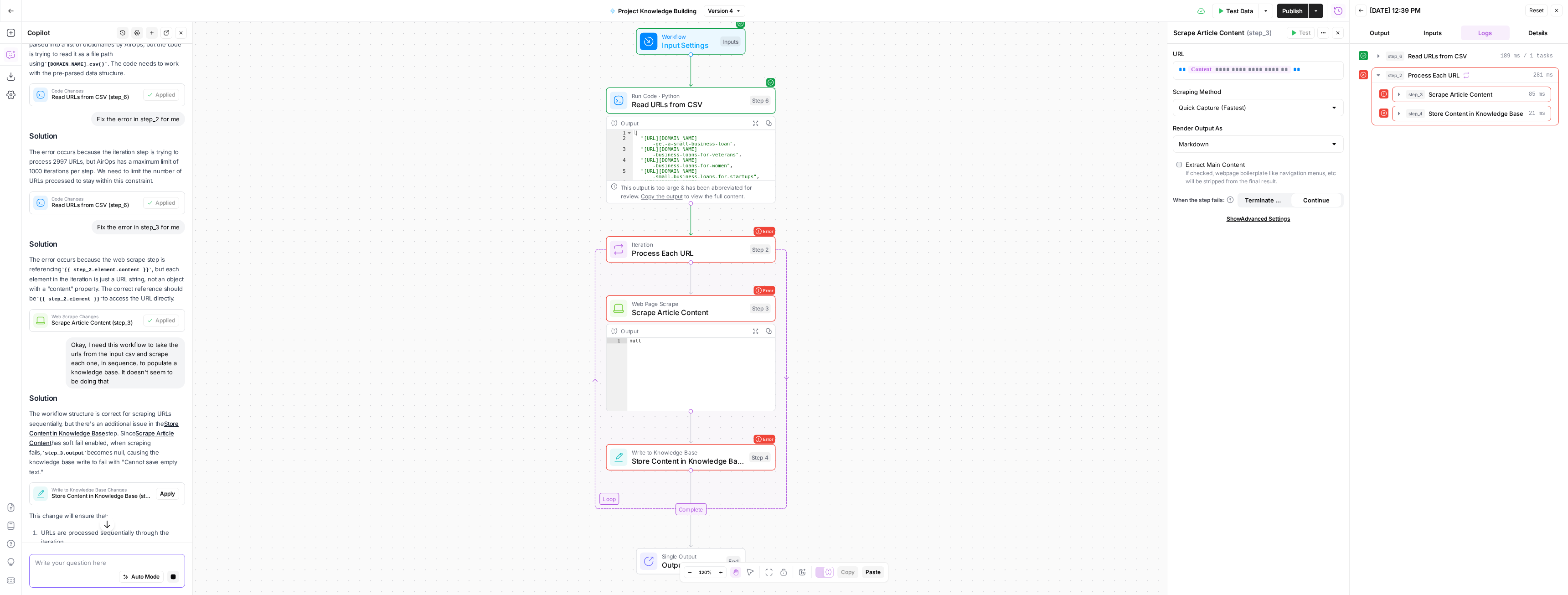
scroll to position [304, 0]
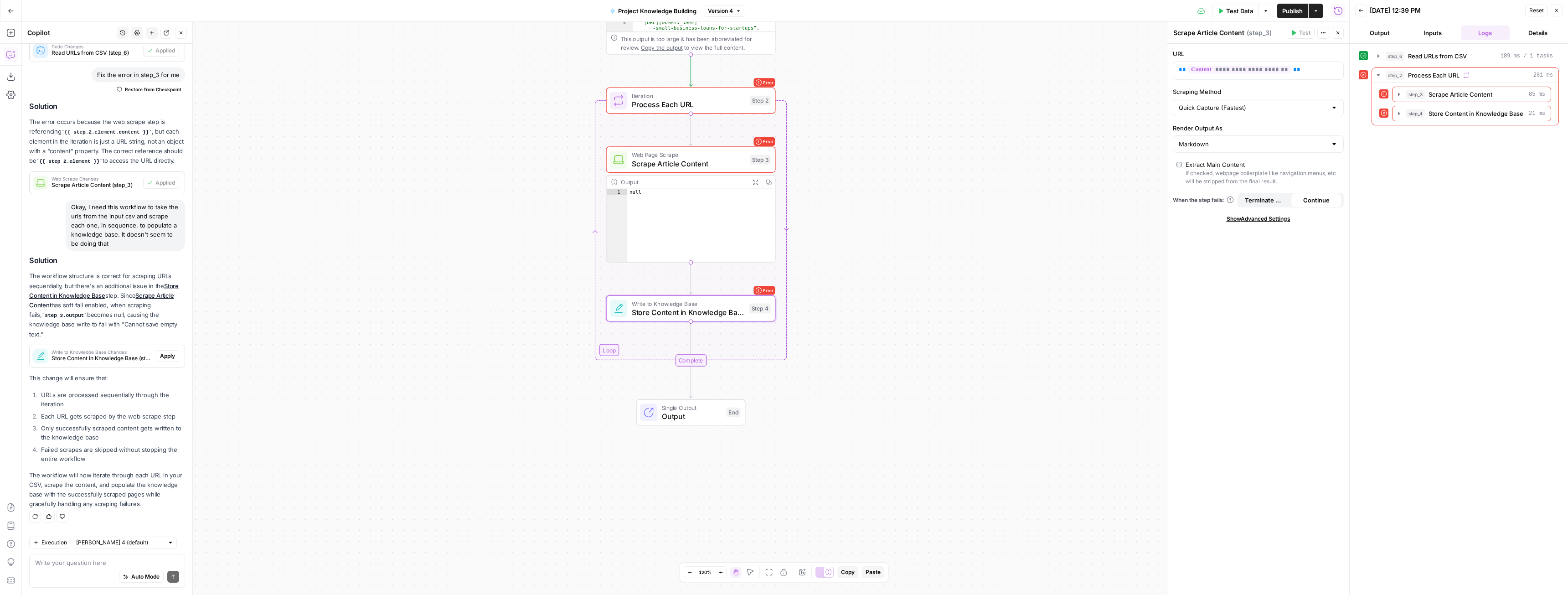
click at [160, 359] on span "Apply" at bounding box center [167, 356] width 15 height 8
click at [752, 121] on button "Apply anyway" at bounding box center [763, 116] width 55 height 16
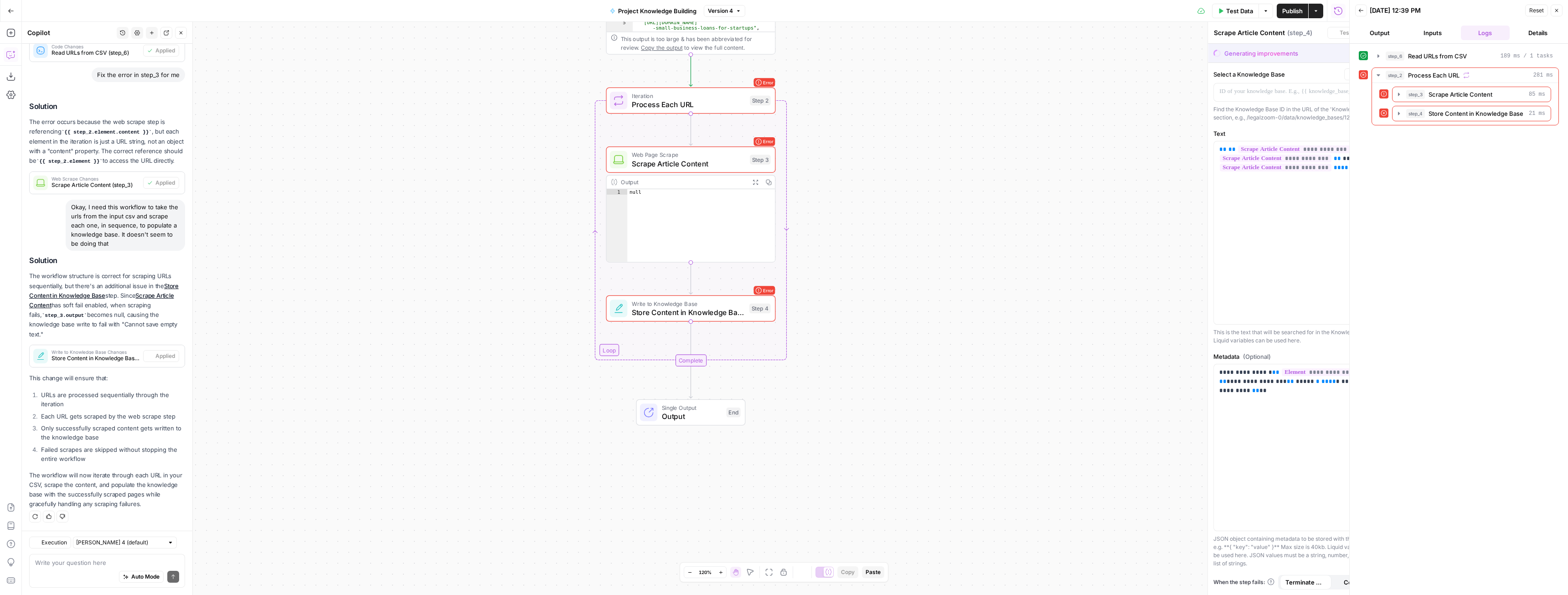
type textarea "Store Content in Knowledge Base"
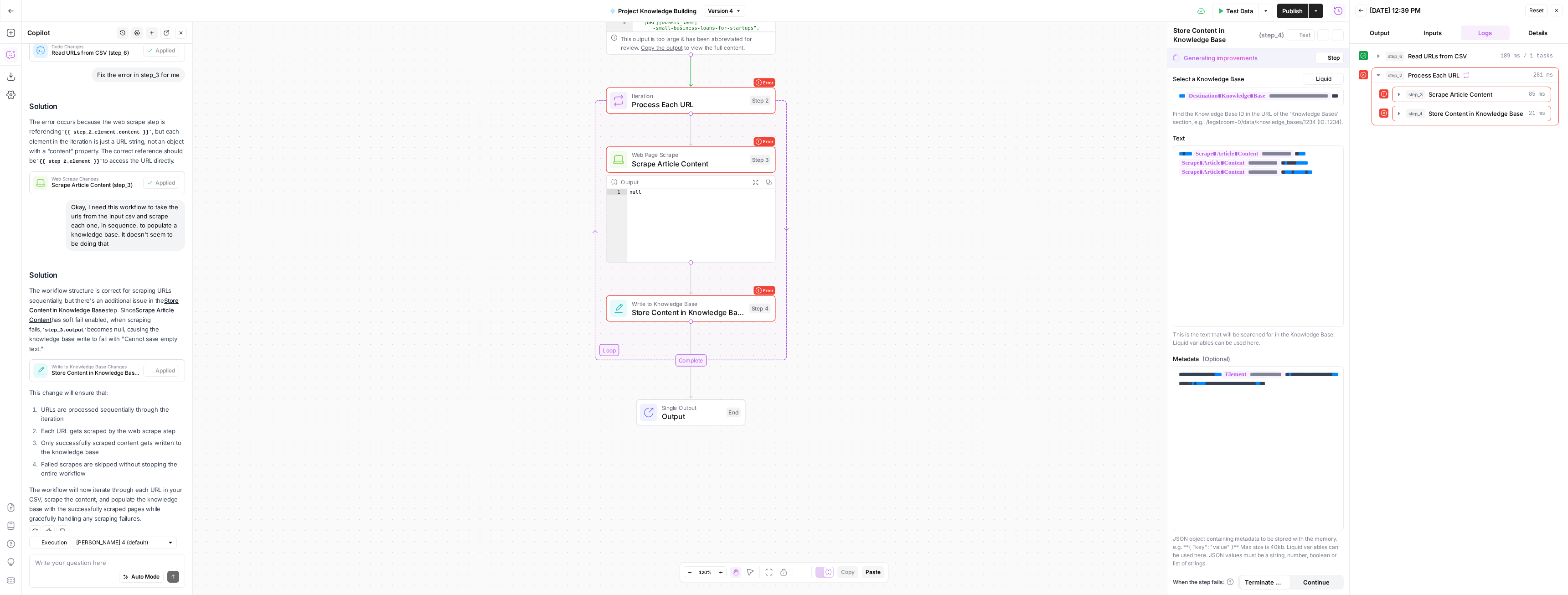
scroll to position [319, 0]
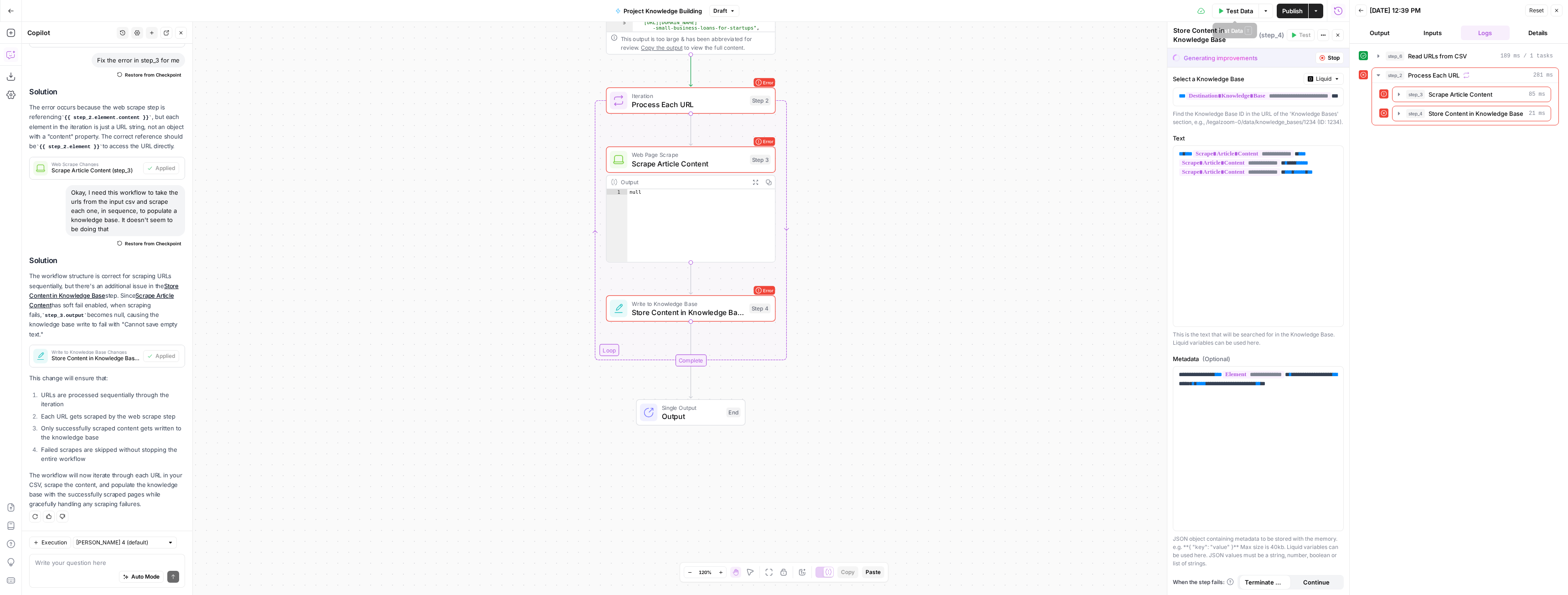
click at [1243, 10] on span "Test Data" at bounding box center [1239, 10] width 27 height 9
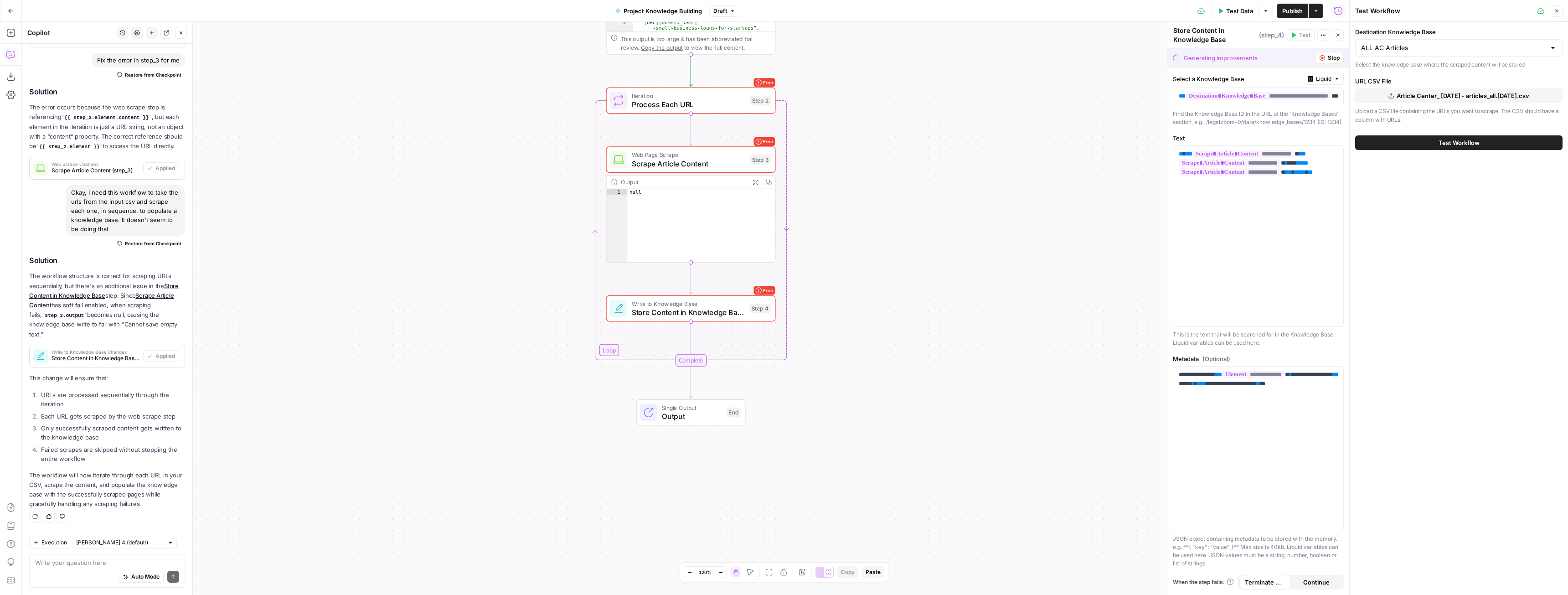
click at [1451, 138] on span "Test Workflow" at bounding box center [1458, 143] width 41 height 9
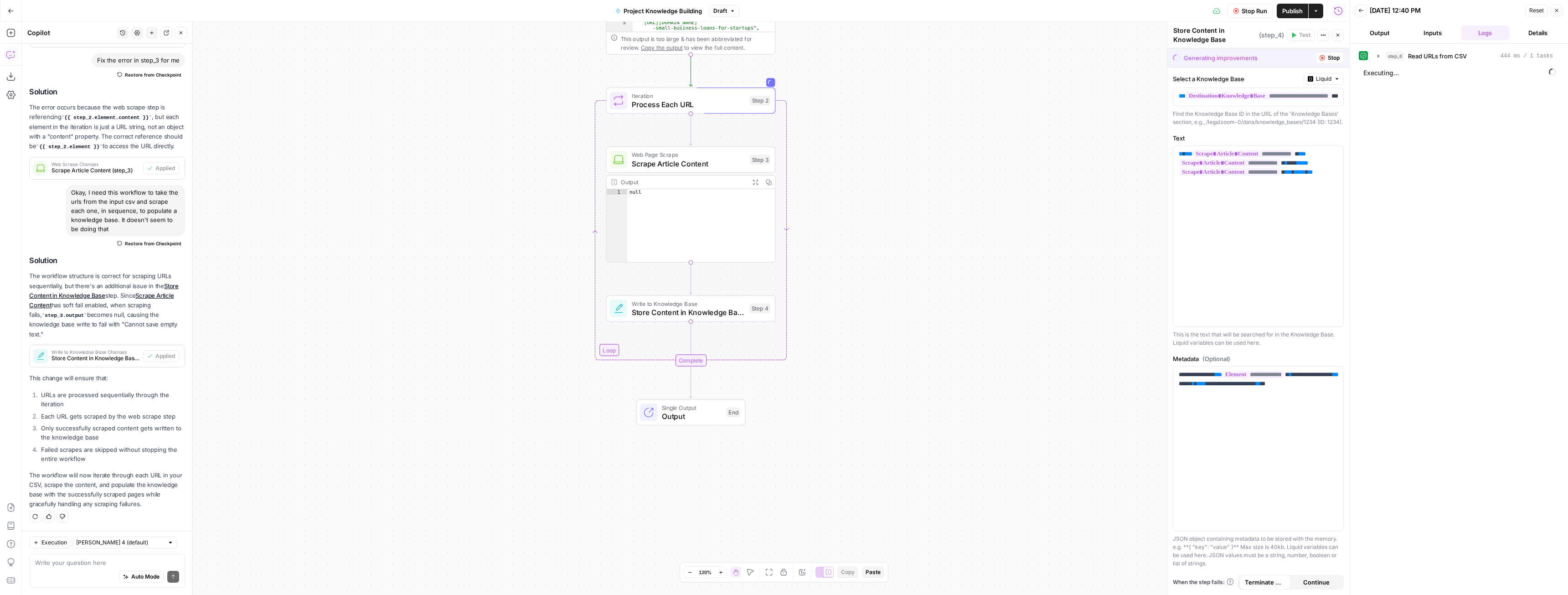
scroll to position [319, 0]
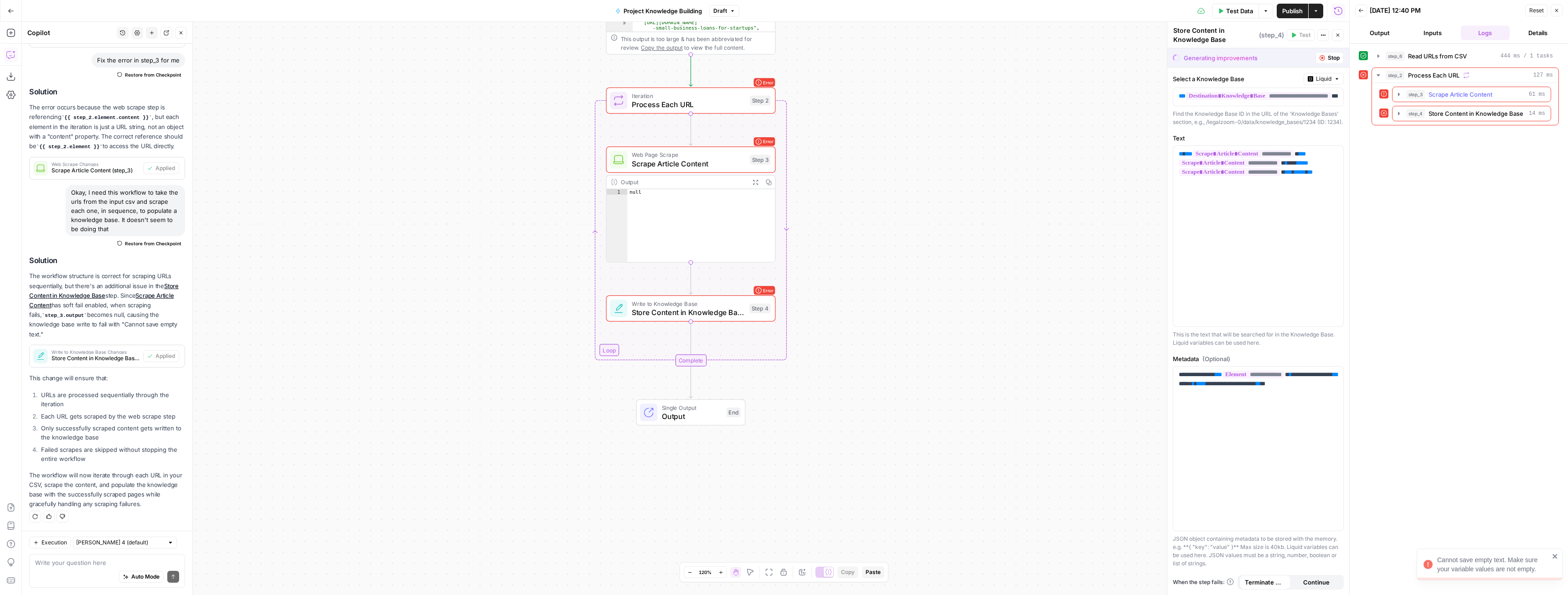
click at [1398, 94] on icon "button" at bounding box center [1399, 94] width 2 height 3
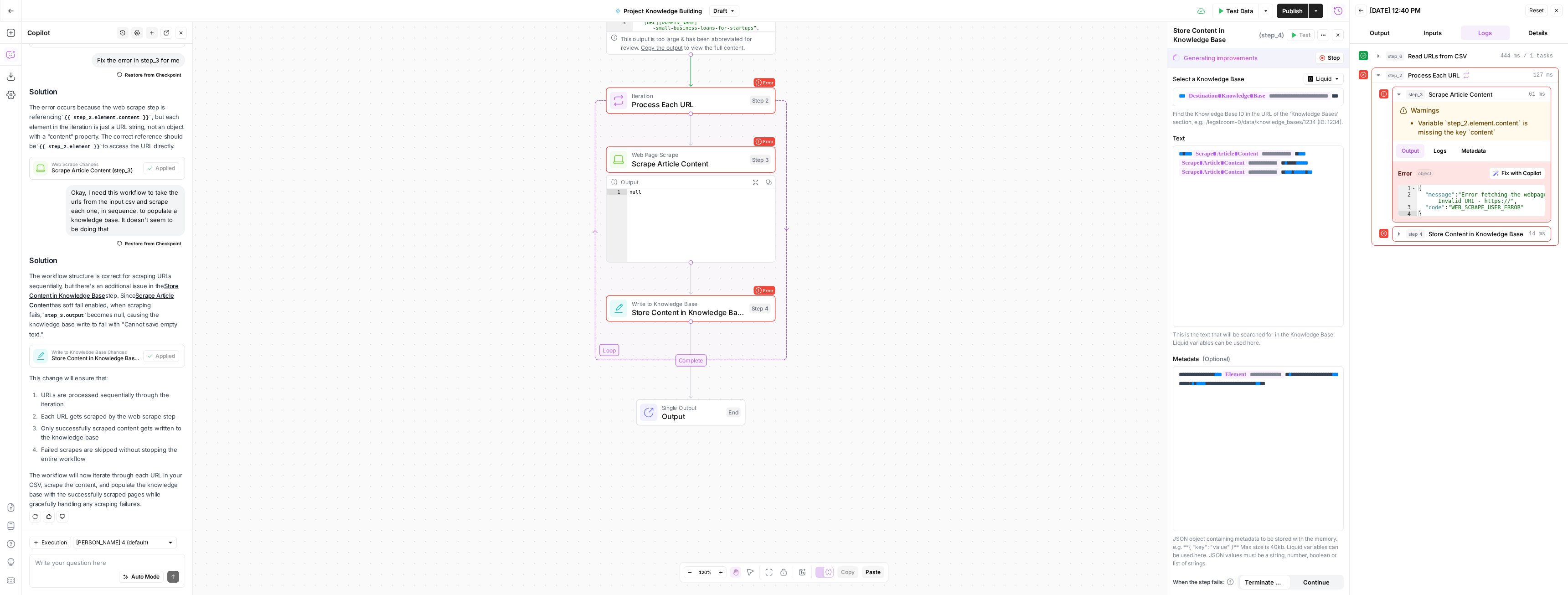
click at [94, 571] on div "Auto Mode Send" at bounding box center [107, 577] width 144 height 20
type textarea "I'm getting an error fetching the web page in step 3"
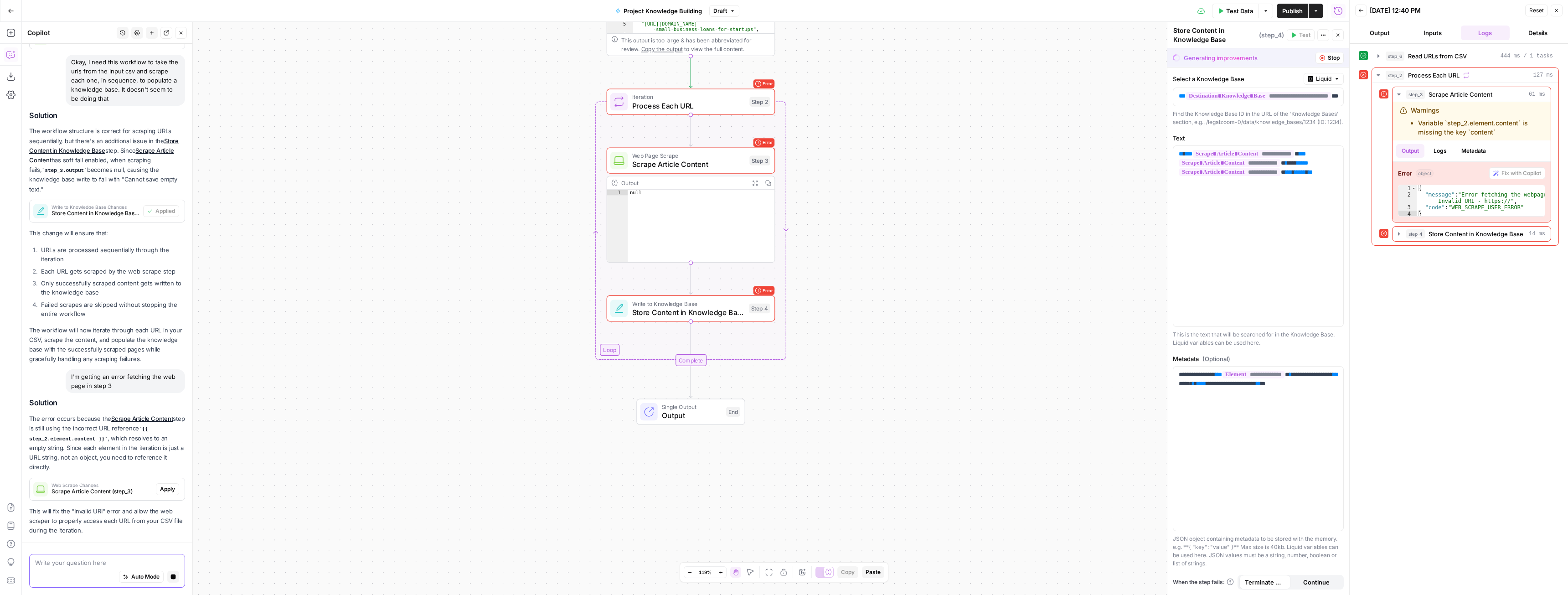
scroll to position [490, 0]
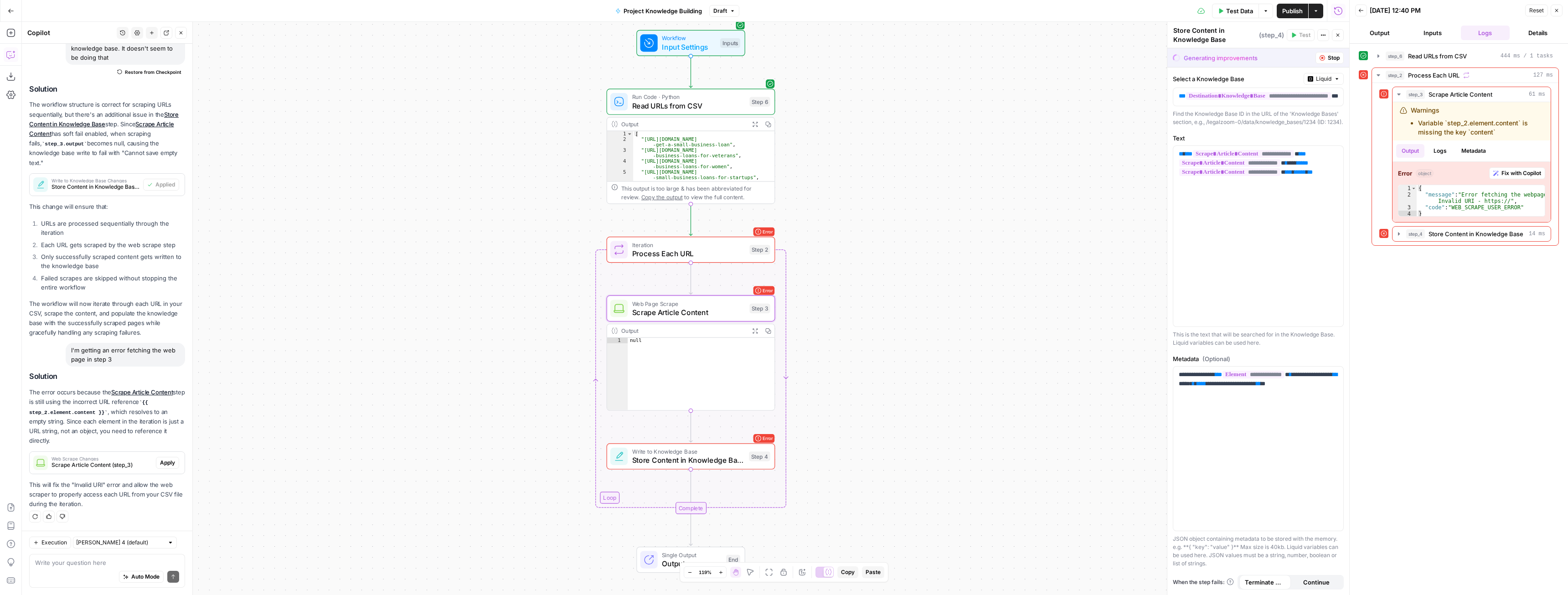
click at [160, 463] on span "Apply" at bounding box center [167, 462] width 15 height 8
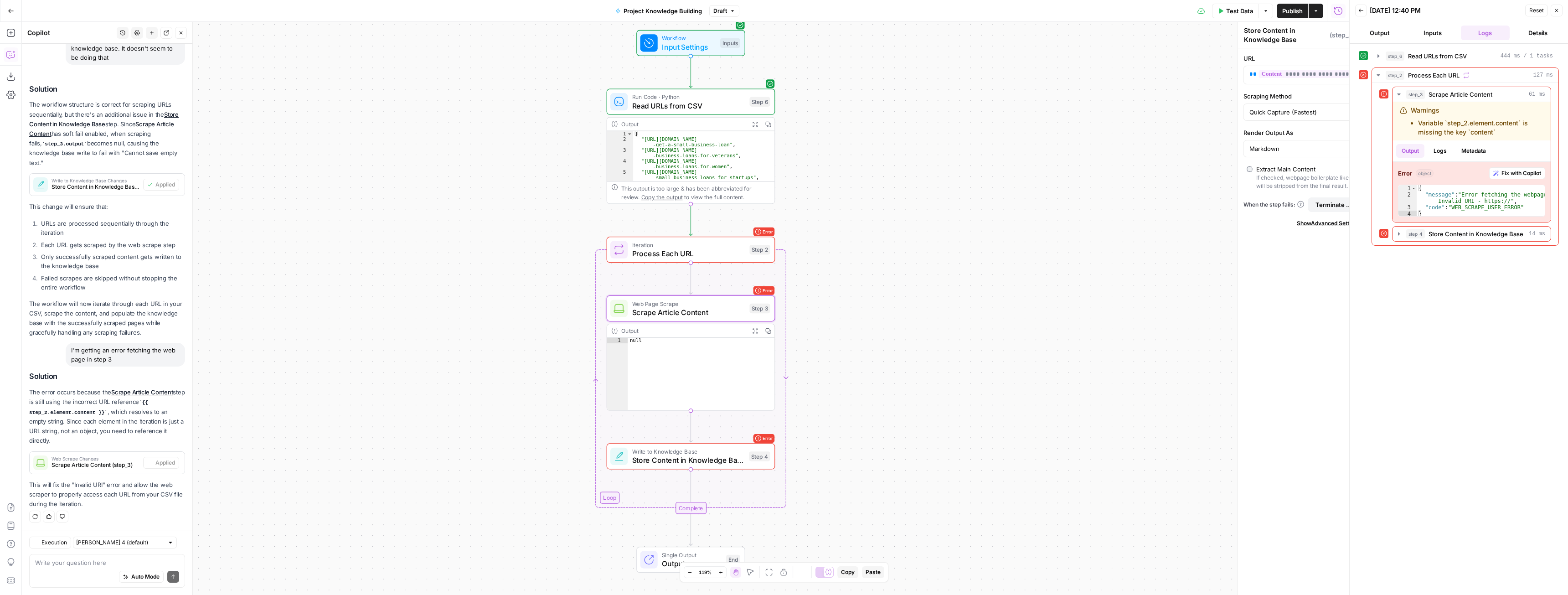
type textarea "Scrape Article Content"
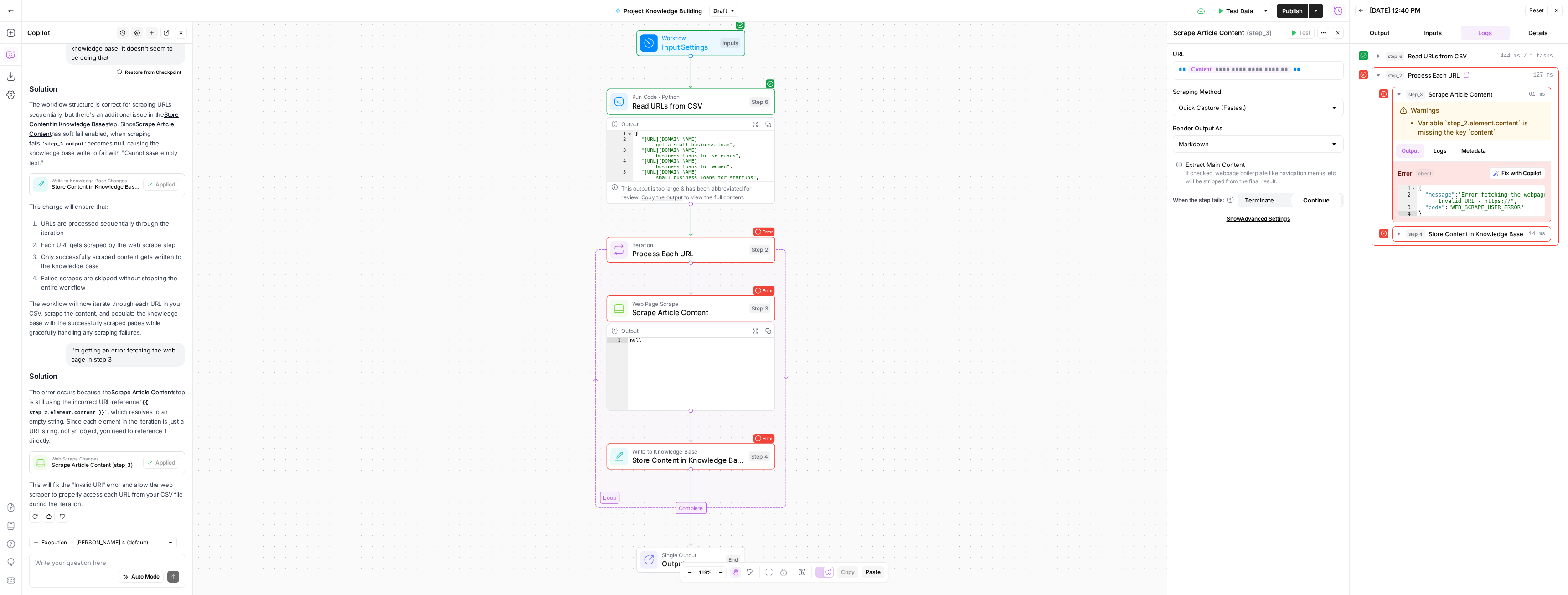
click at [1237, 13] on span "Test Data" at bounding box center [1239, 10] width 27 height 9
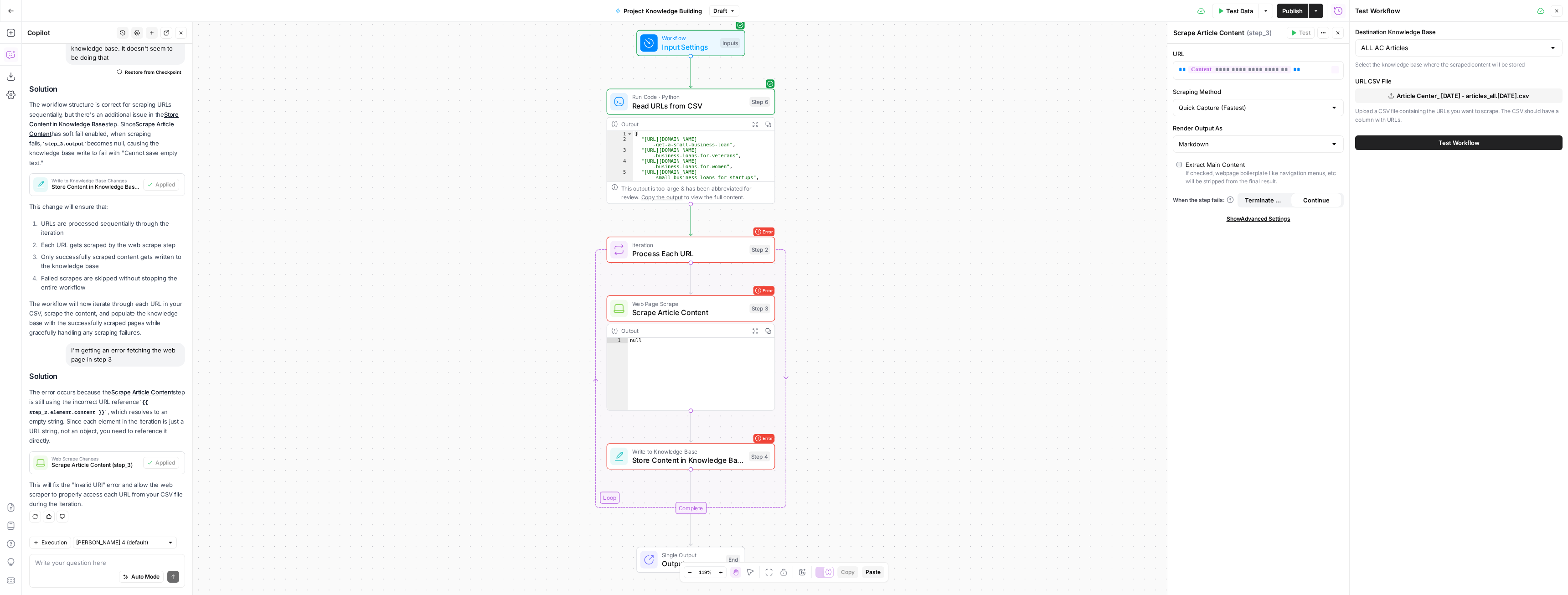
click at [1485, 143] on button "Test Workflow" at bounding box center [1458, 143] width 208 height 15
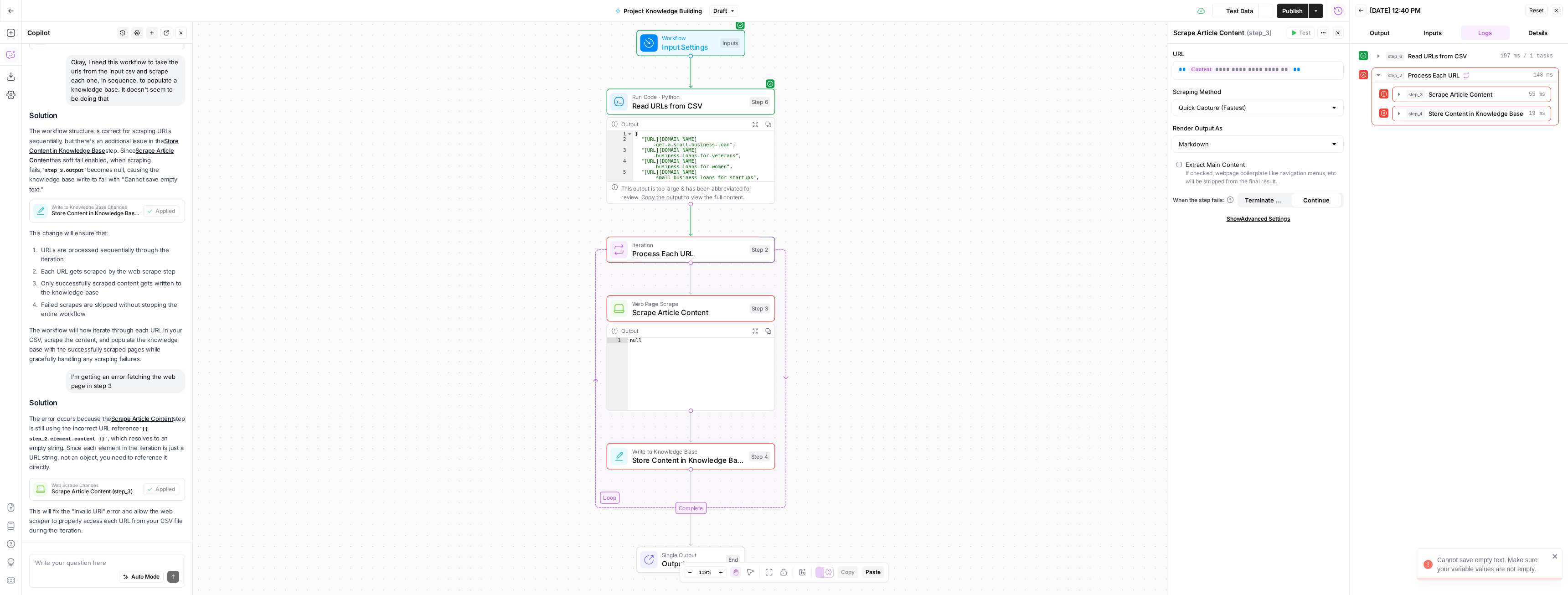
scroll to position [490, 0]
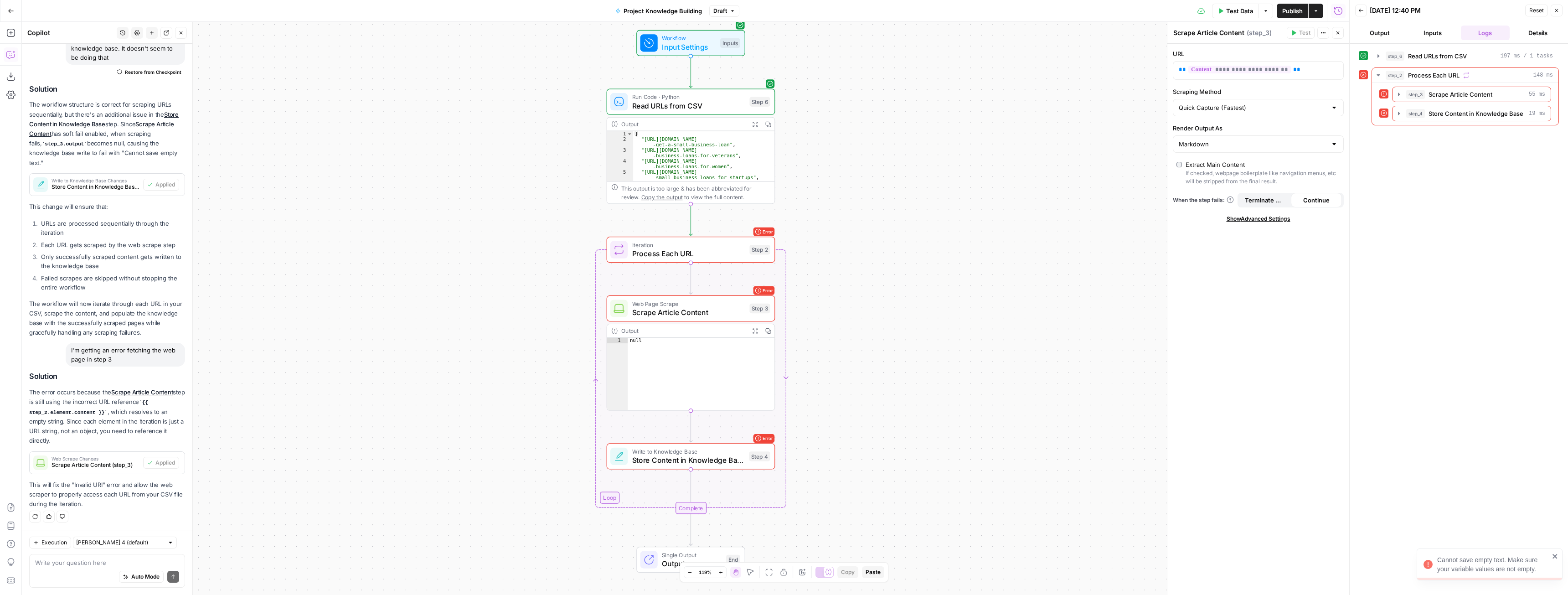
click at [111, 569] on div "Auto Mode Send" at bounding box center [107, 577] width 144 height 20
type textarea "that didn't fix it"
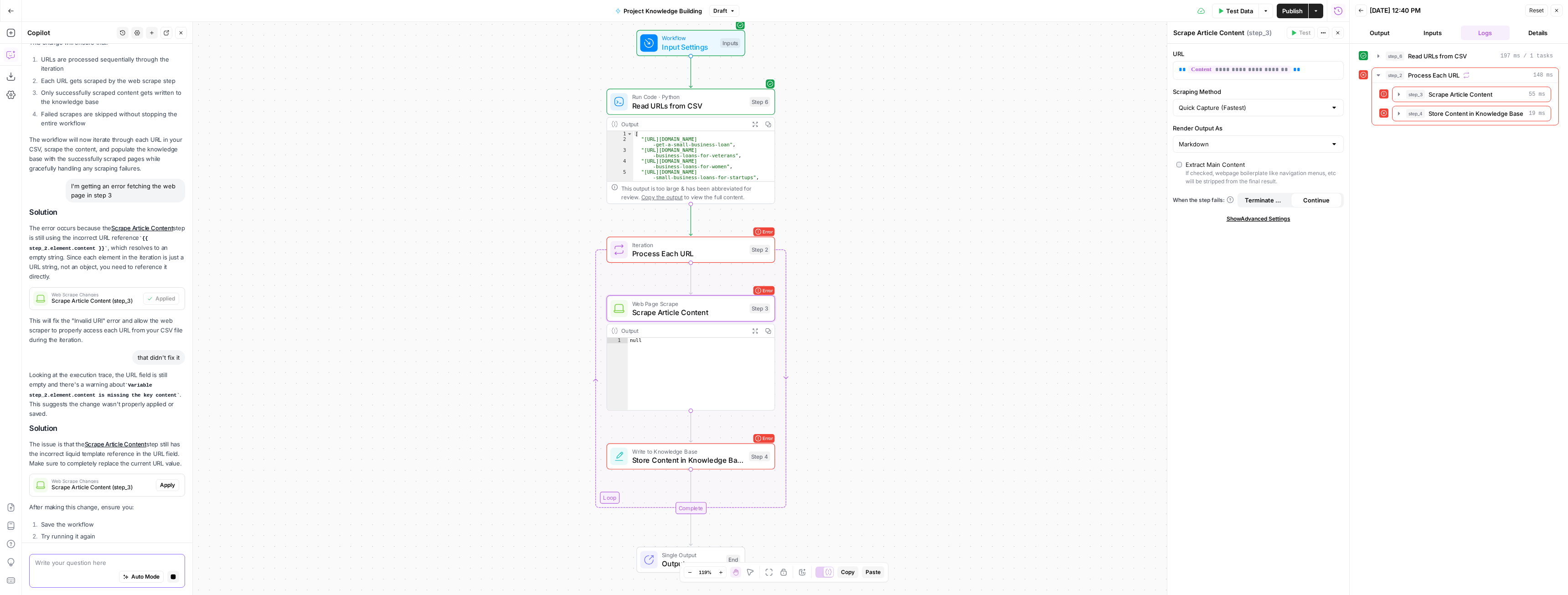
scroll to position [592, 0]
click at [161, 493] on span "Apply" at bounding box center [167, 488] width 15 height 8
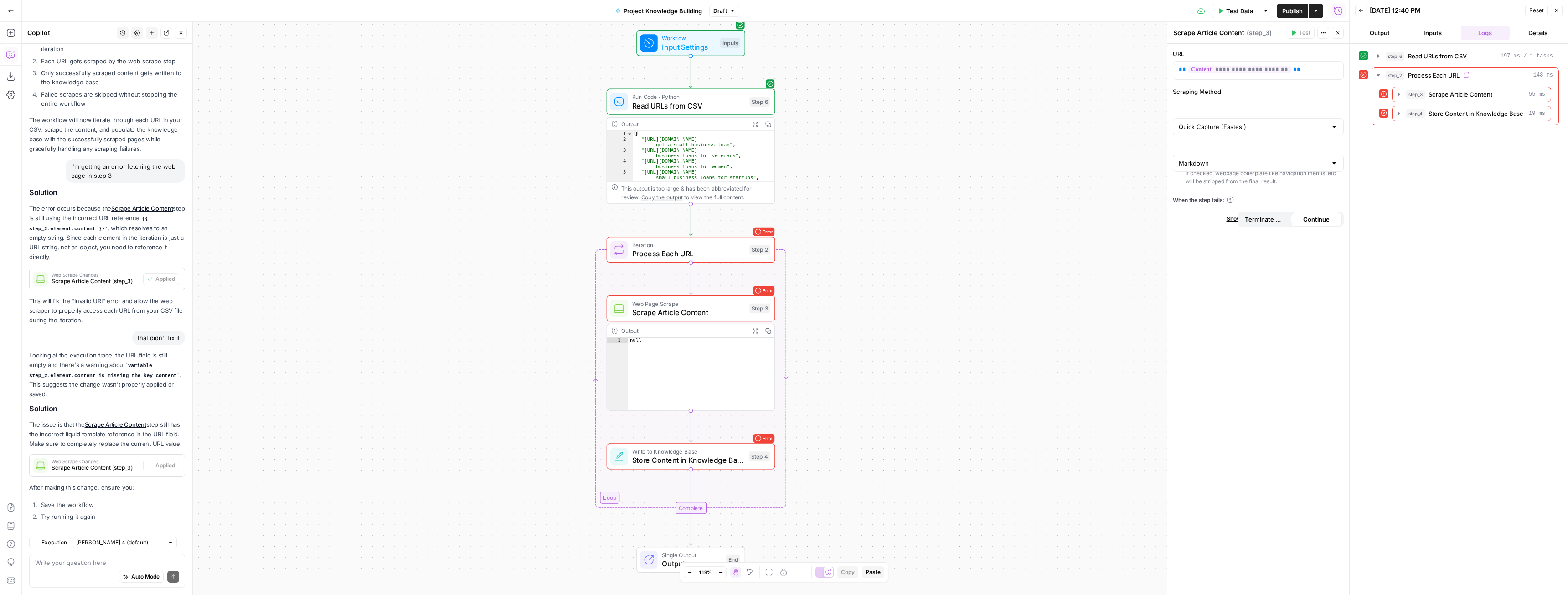
scroll to position [732, 0]
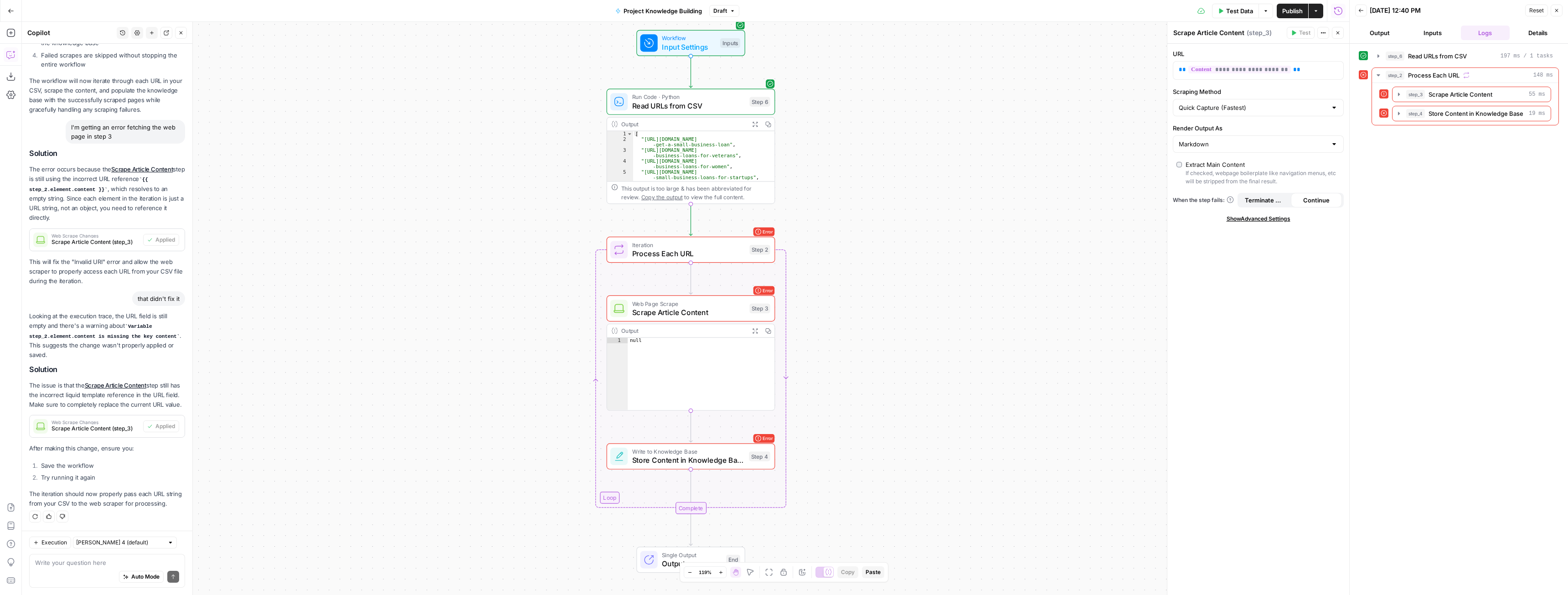
click at [1294, 18] on button "Publish" at bounding box center [1292, 11] width 32 height 15
click at [1227, 12] on span "Test Data" at bounding box center [1239, 10] width 27 height 9
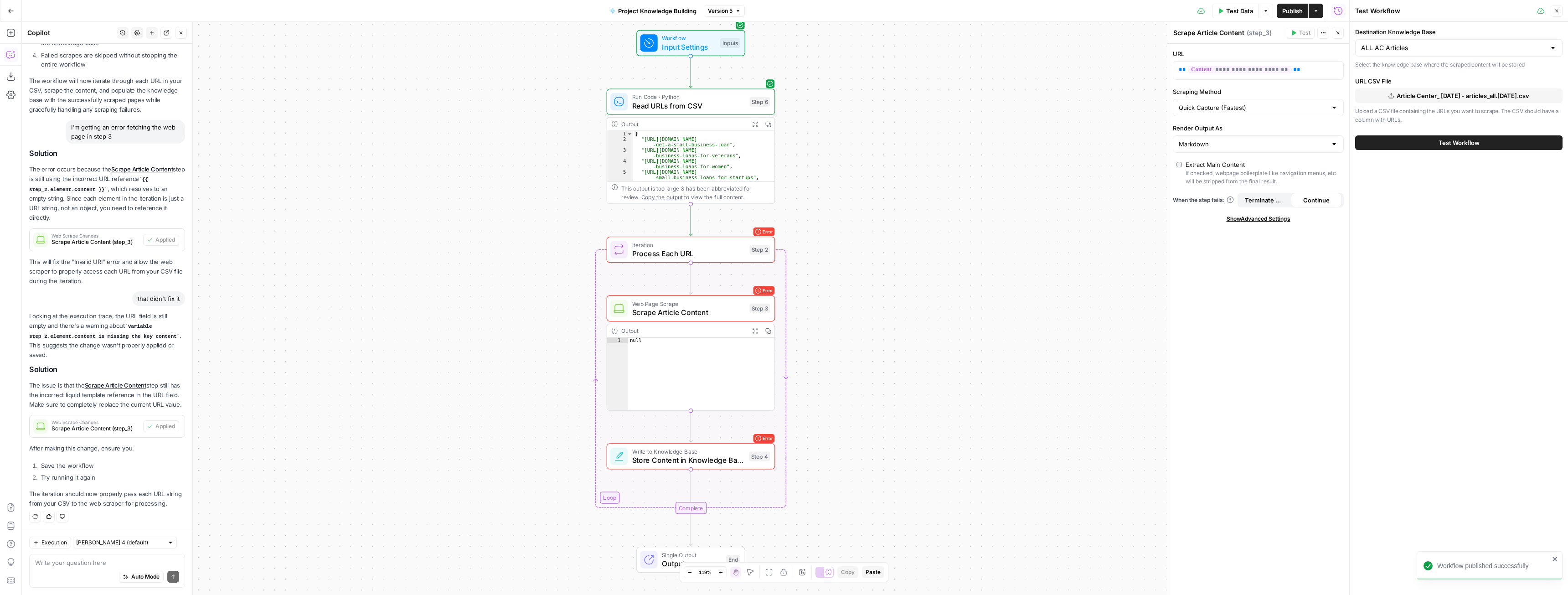
click at [1470, 143] on span "Test Workflow" at bounding box center [1458, 143] width 41 height 9
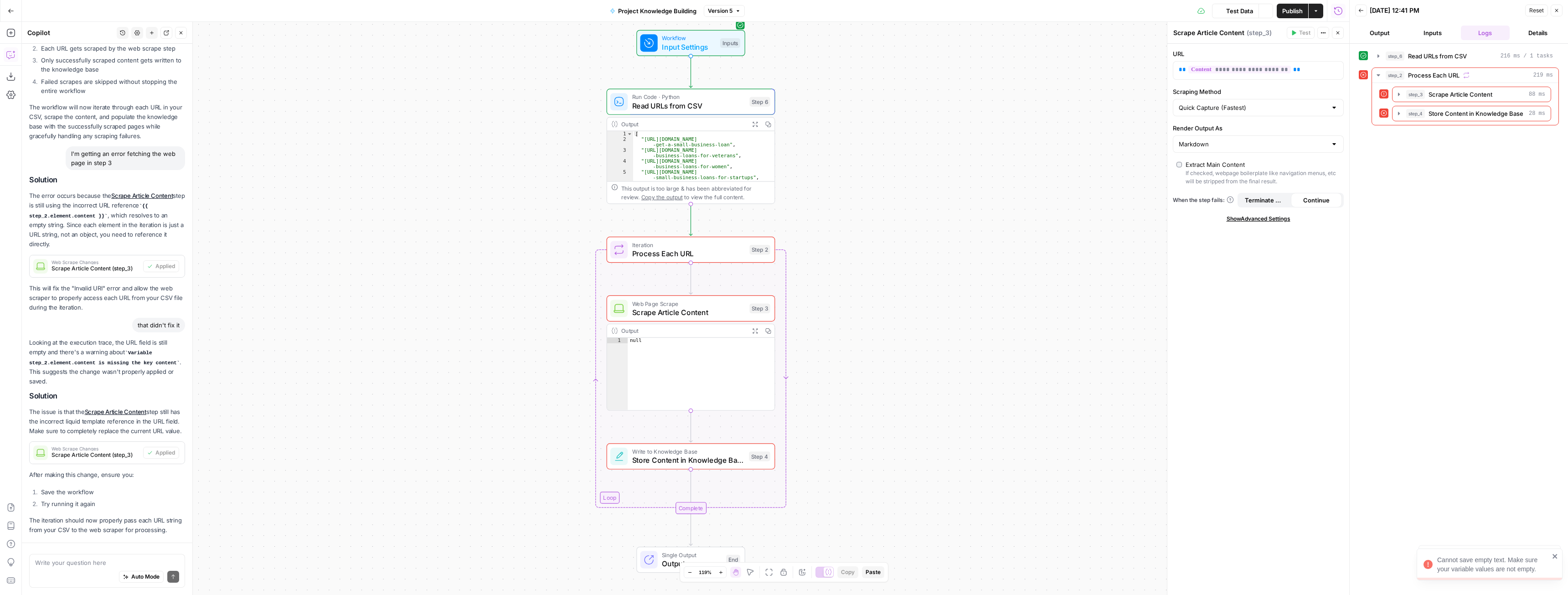
scroll to position [732, 0]
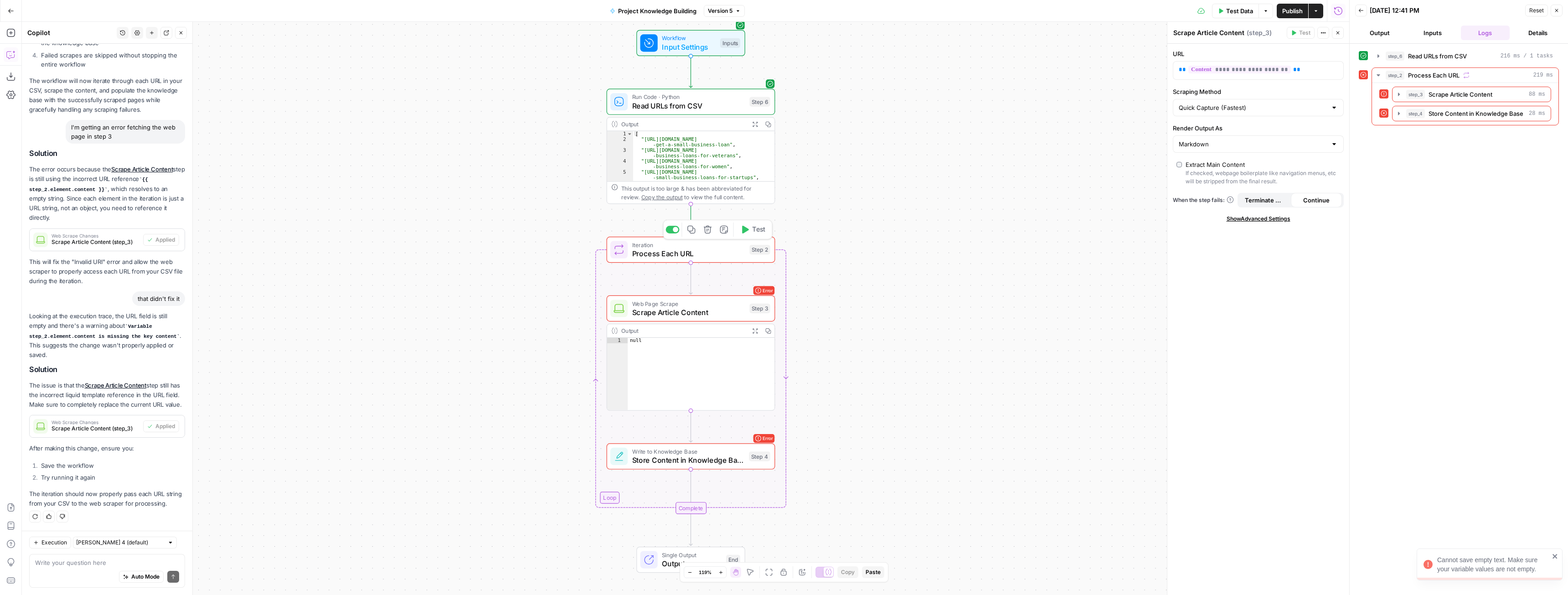
click at [707, 230] on icon "button" at bounding box center [707, 230] width 9 height 9
click at [773, 120] on span "Delete Step" at bounding box center [759, 116] width 35 height 9
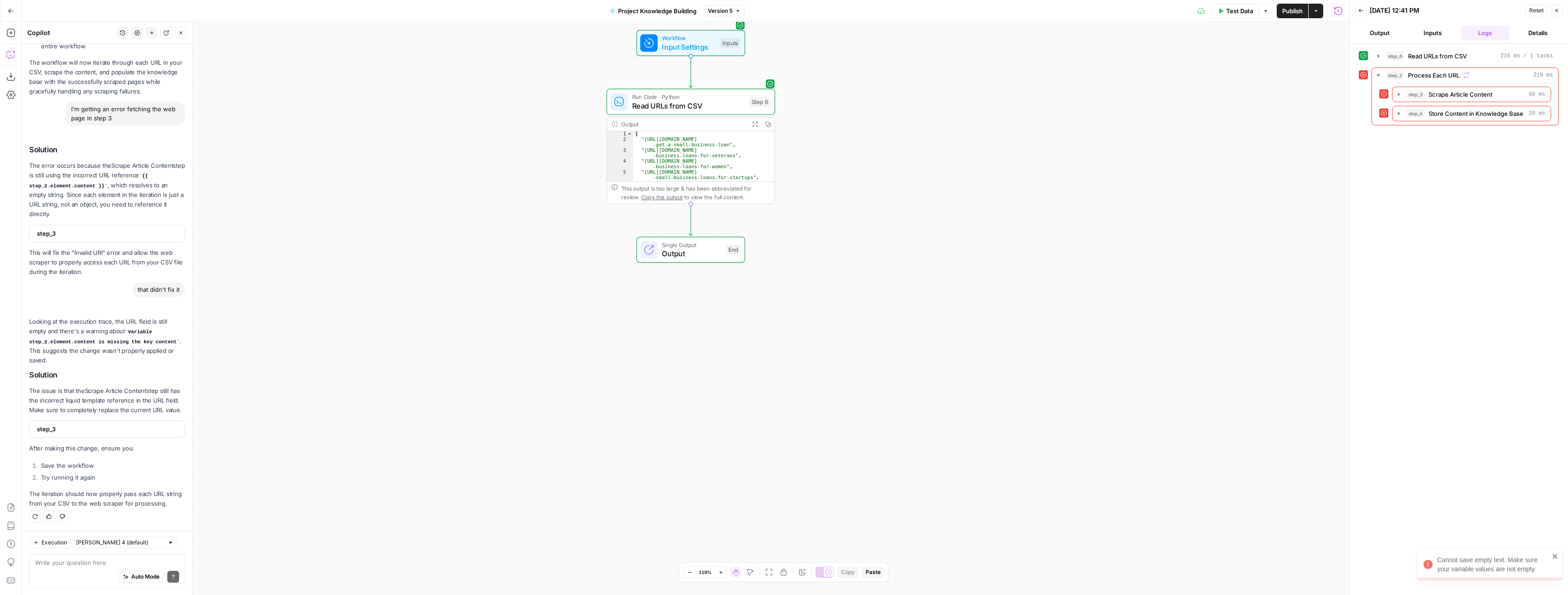
scroll to position [739, 0]
click at [704, 86] on button "Delete step" at bounding box center [707, 82] width 14 height 14
click at [754, 118] on span "Delete Step" at bounding box center [759, 116] width 35 height 9
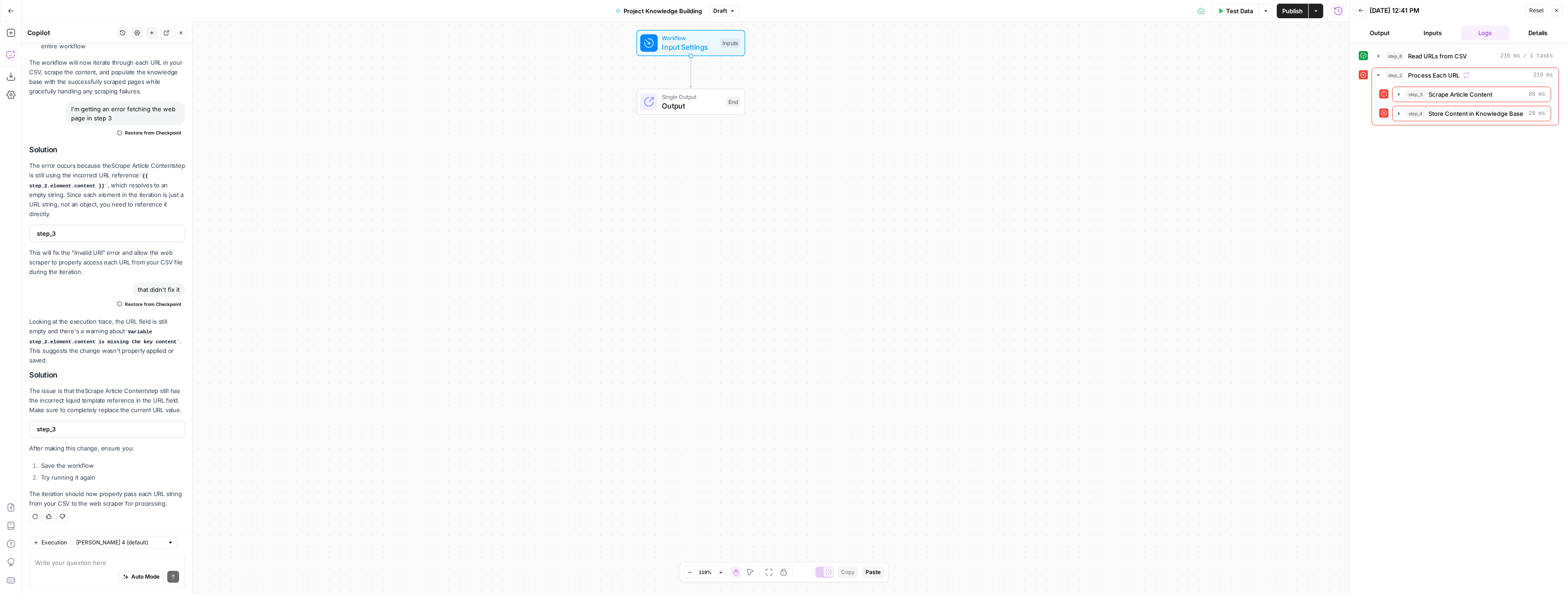
scroll to position [728, 0]
click at [693, 51] on span "Input Settings" at bounding box center [688, 47] width 54 height 11
click at [1337, 55] on icon "button" at bounding box center [1336, 56] width 4 height 4
click at [1338, 59] on button "Delete group" at bounding box center [1337, 57] width 11 height 11
click at [83, 565] on textarea at bounding box center [107, 563] width 144 height 9
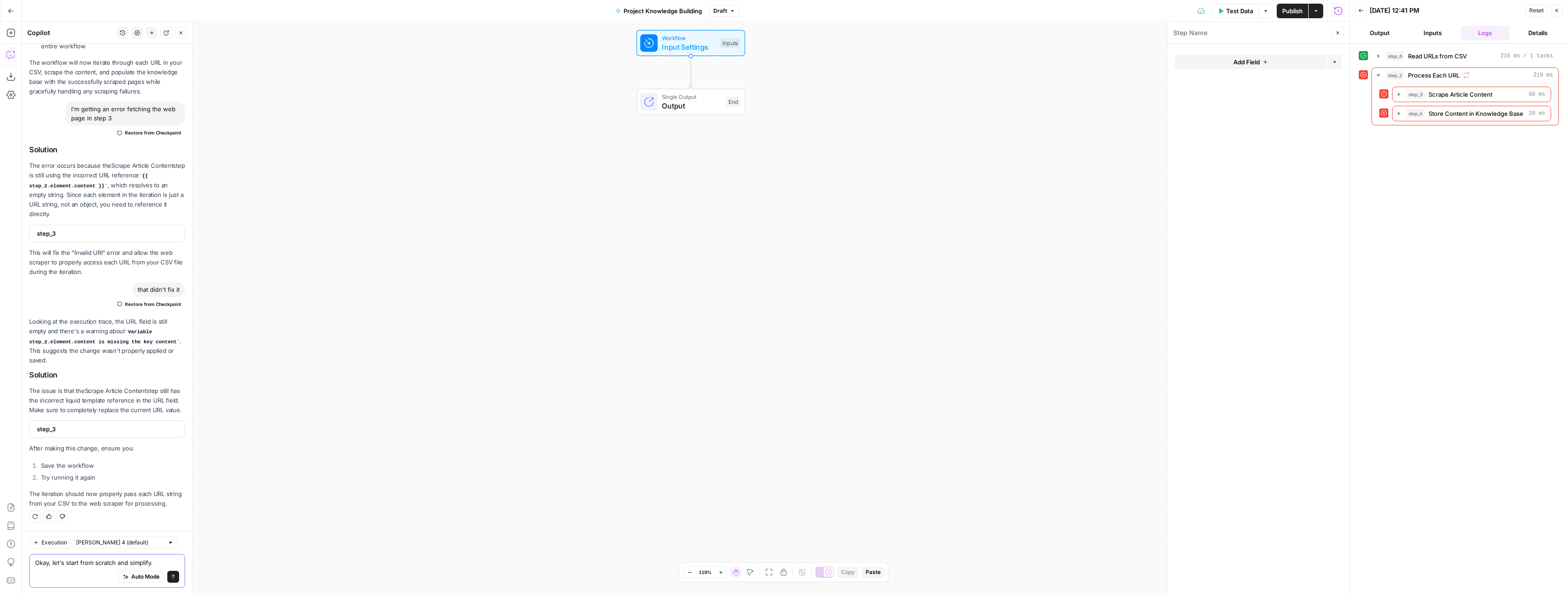
type textarea "Okay, let's start from scratch and simplify."
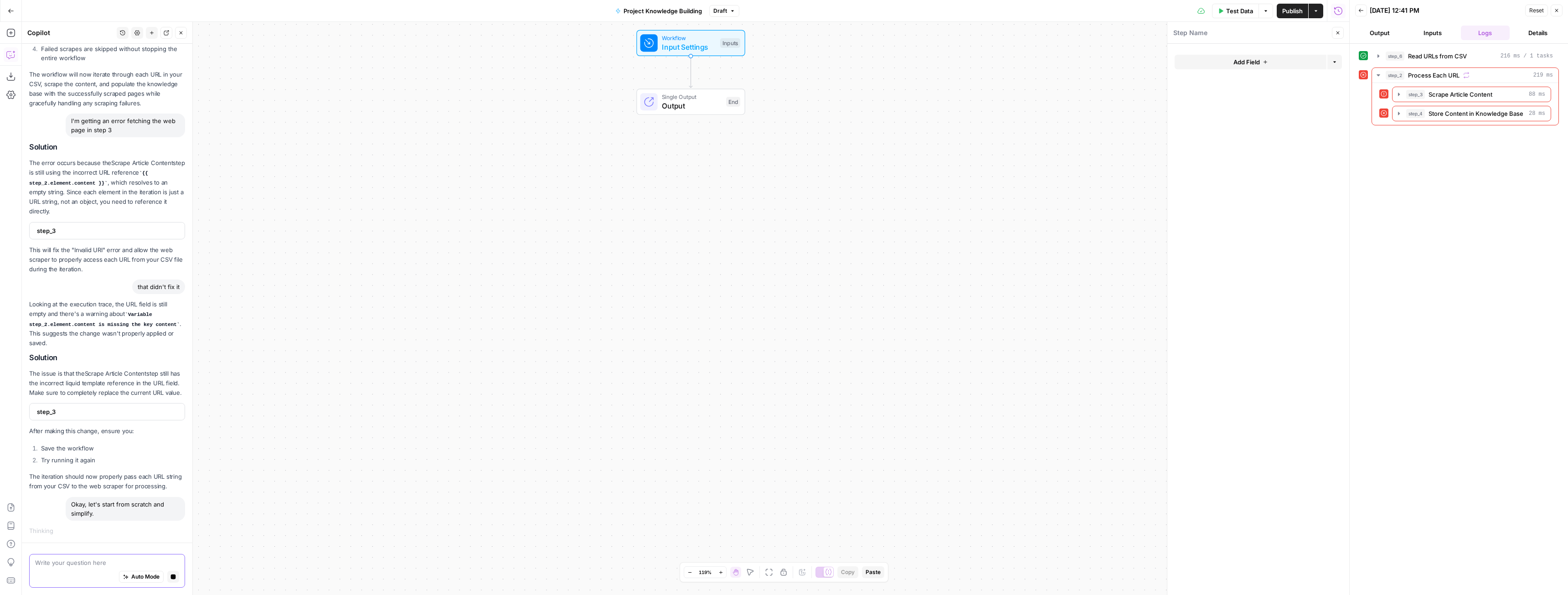
click at [167, 577] on button "Stop generating" at bounding box center [173, 577] width 12 height 12
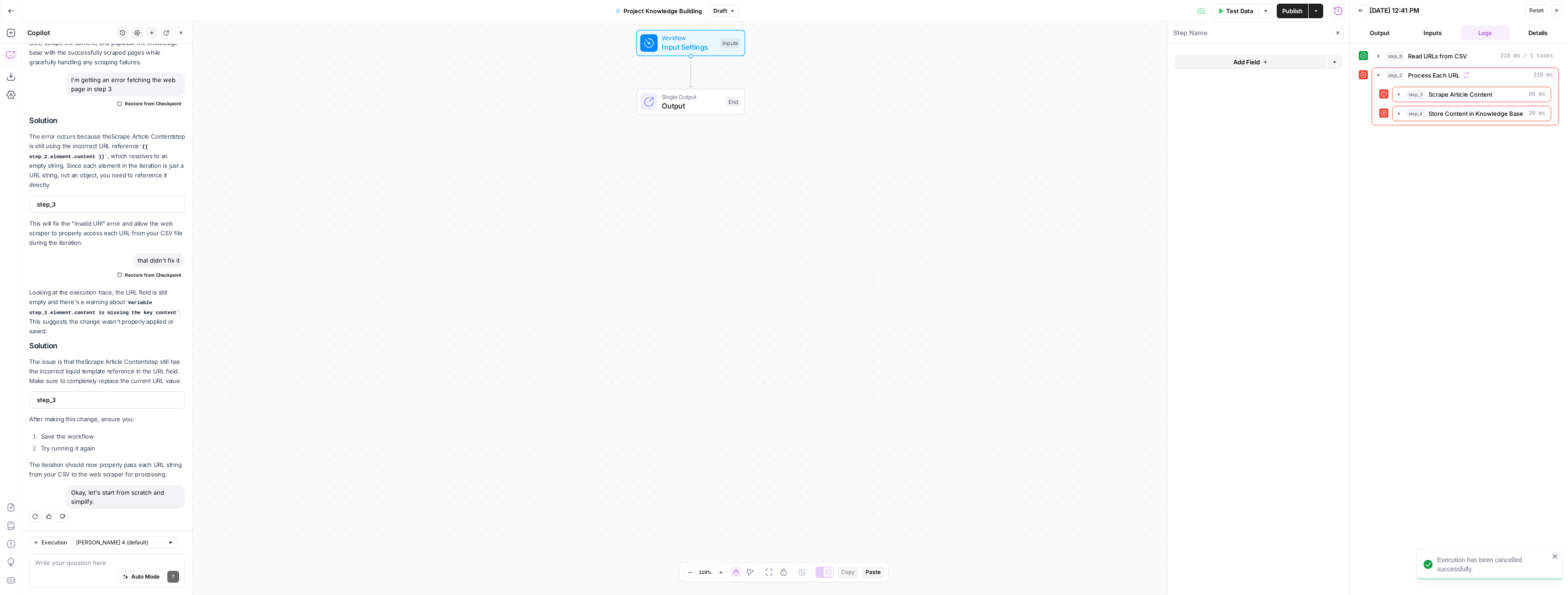
drag, startPoint x: 108, startPoint y: 504, endPoint x: 62, endPoint y: 493, distance: 47.3
click at [62, 493] on div "Okay, let's start from scratch and simplify. Regenerate Helpful Not helpful" at bounding box center [107, 504] width 156 height 38
copy div "Okay, let's start from scratch and simplify."
click at [70, 558] on textarea at bounding box center [107, 563] width 144 height 9
paste textarea "Okay, let's start from scratch and simplify."
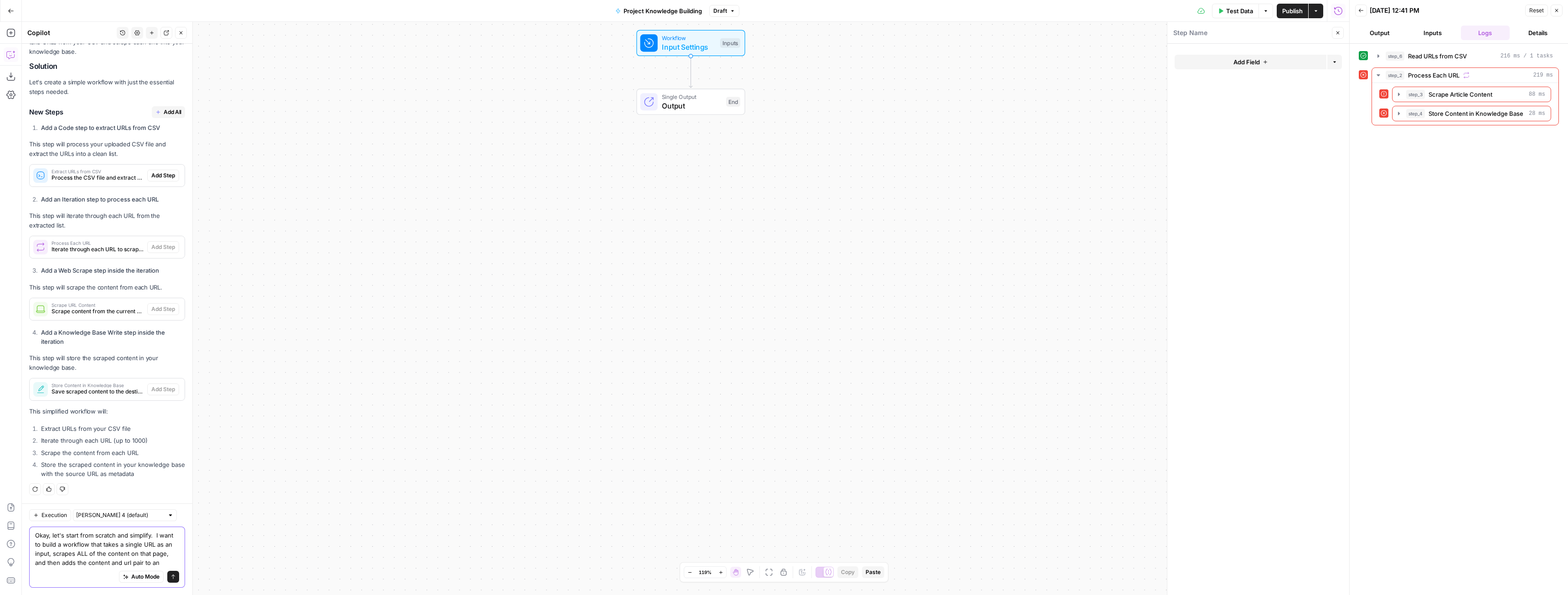
scroll to position [1263, 0]
type textarea "Okay, let's start from scratch and simplify. I want to build a workflow that ta…"
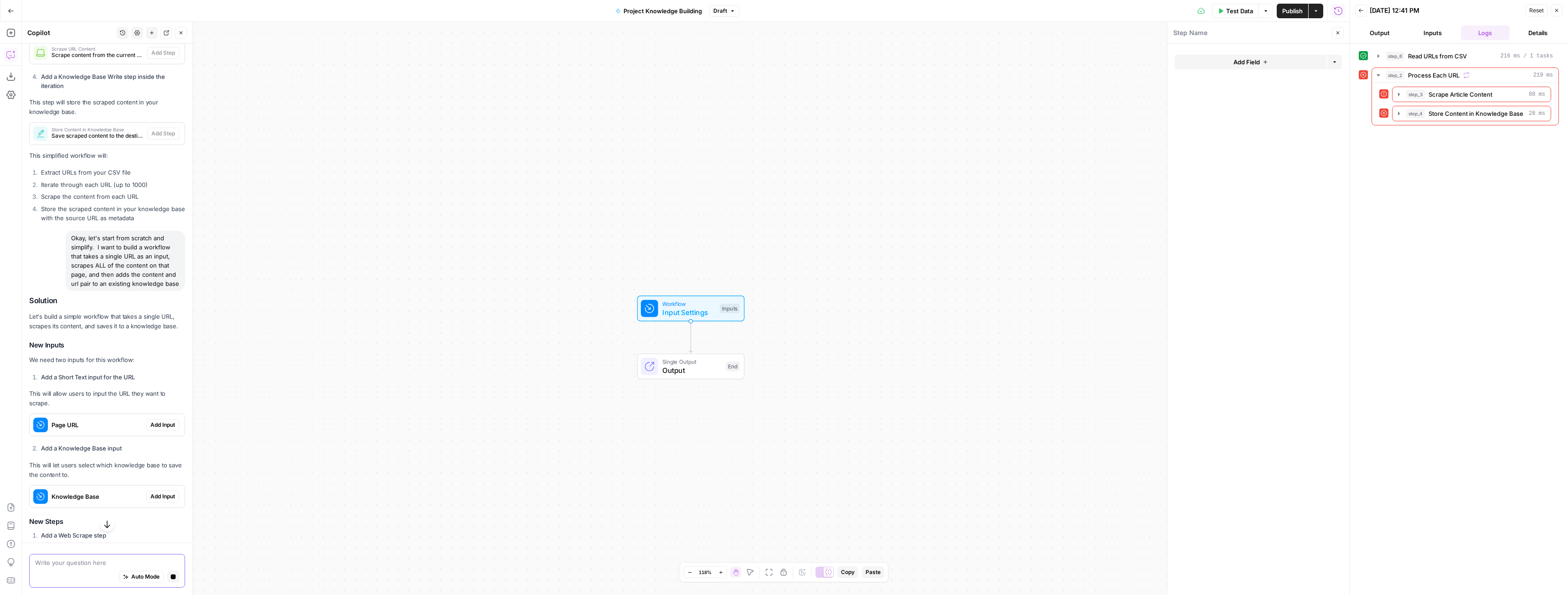
scroll to position [1445, 0]
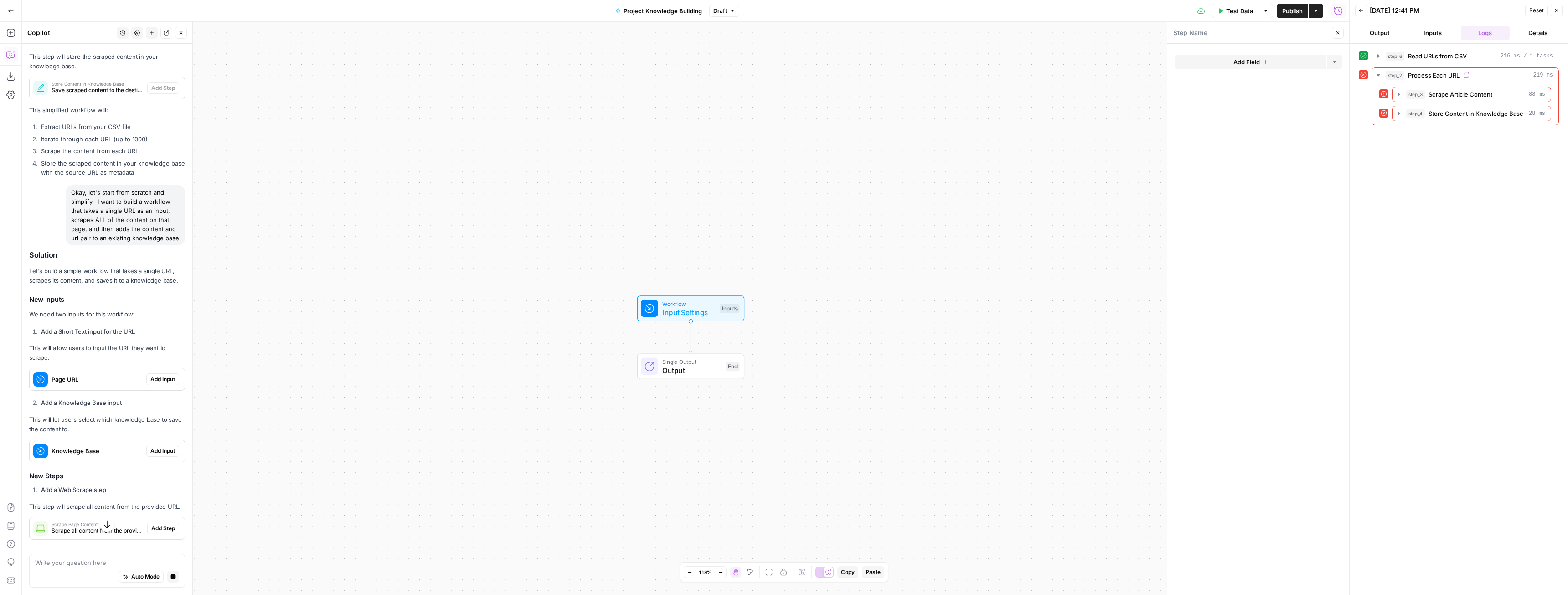
click at [156, 384] on span "Add Input" at bounding box center [163, 379] width 24 height 8
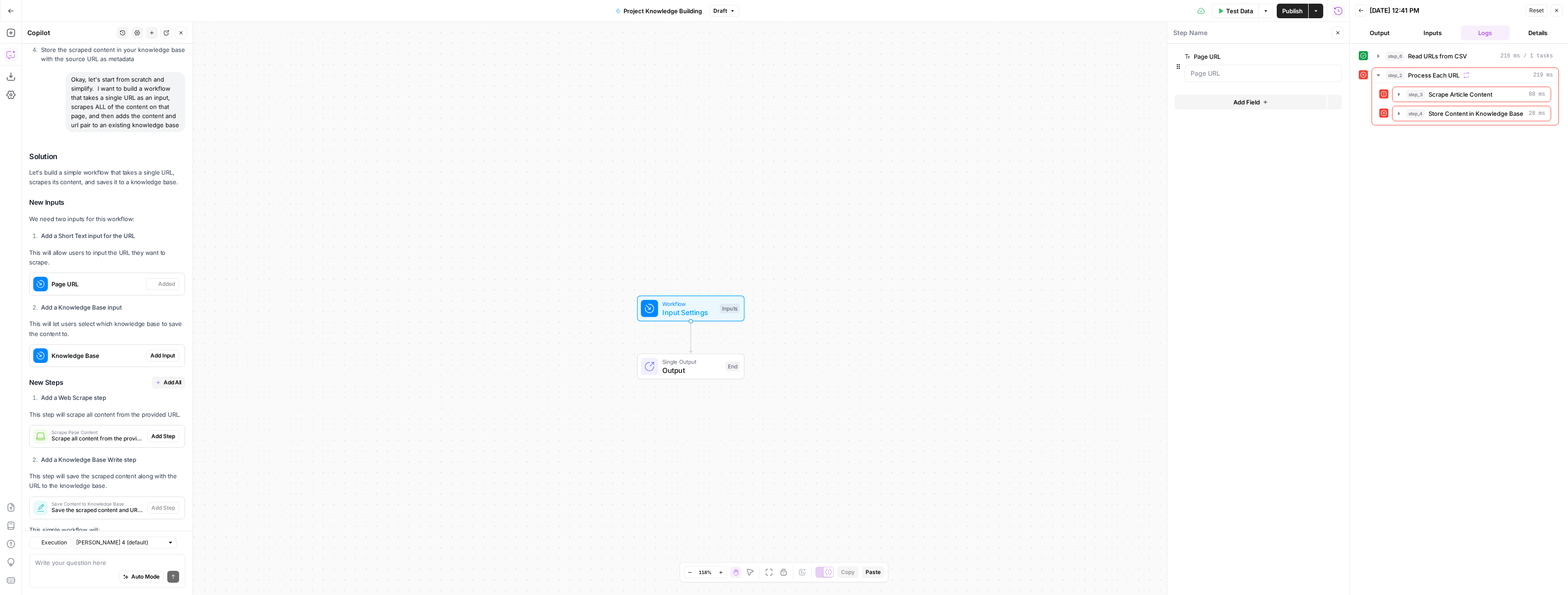
scroll to position [1781, 0]
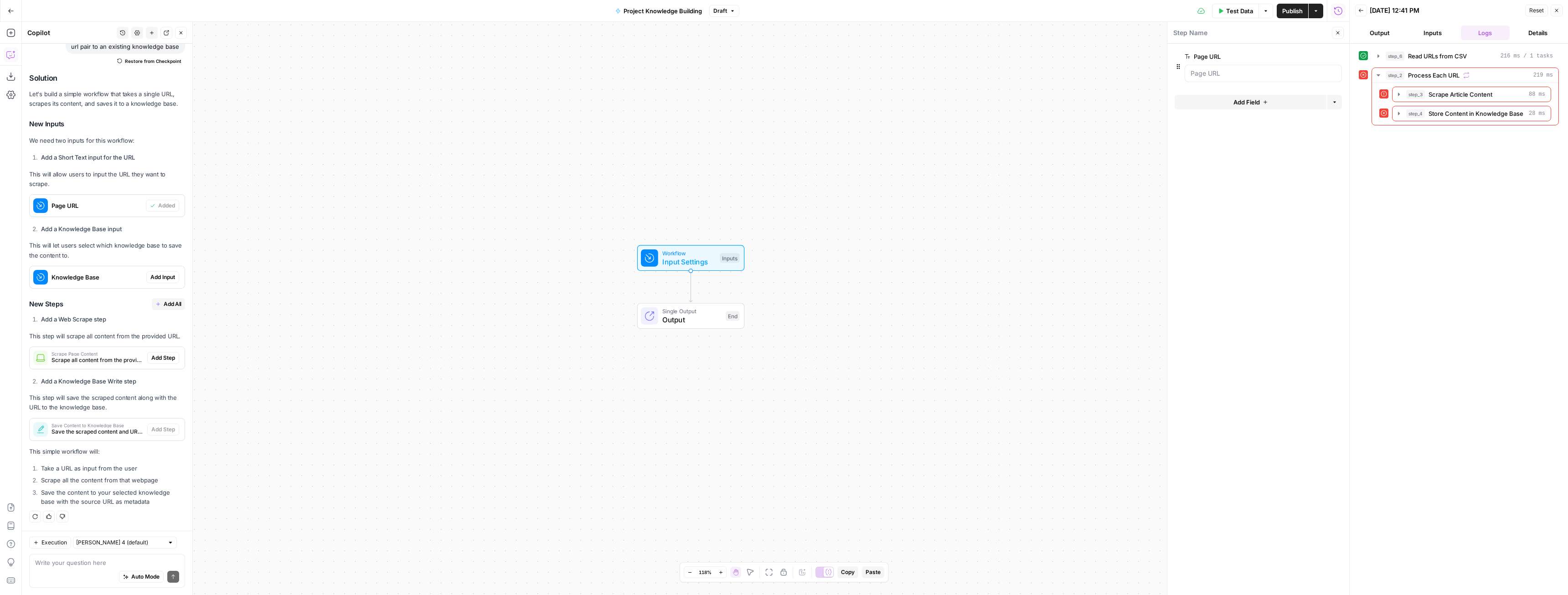
click at [163, 273] on span "Add Input" at bounding box center [163, 277] width 24 height 8
click at [172, 300] on span "Add All" at bounding box center [172, 304] width 18 height 8
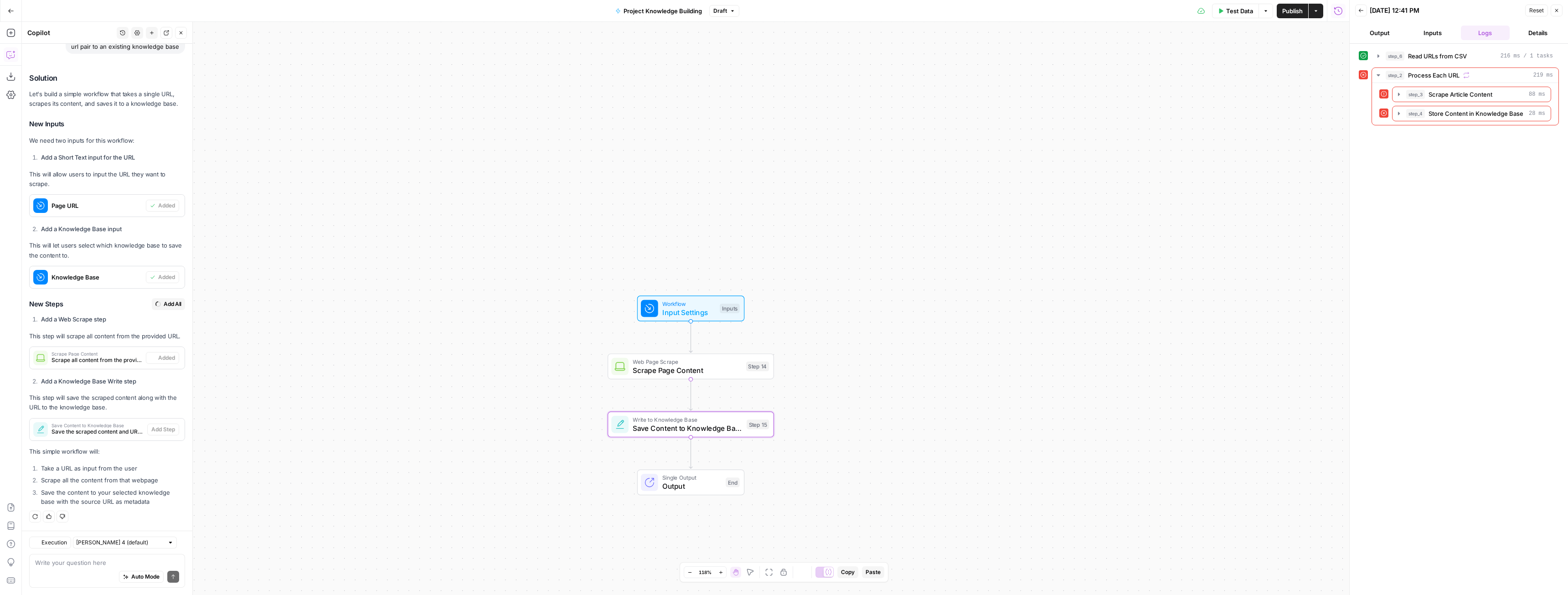
type textarea "Save Content to Knowledge Base"
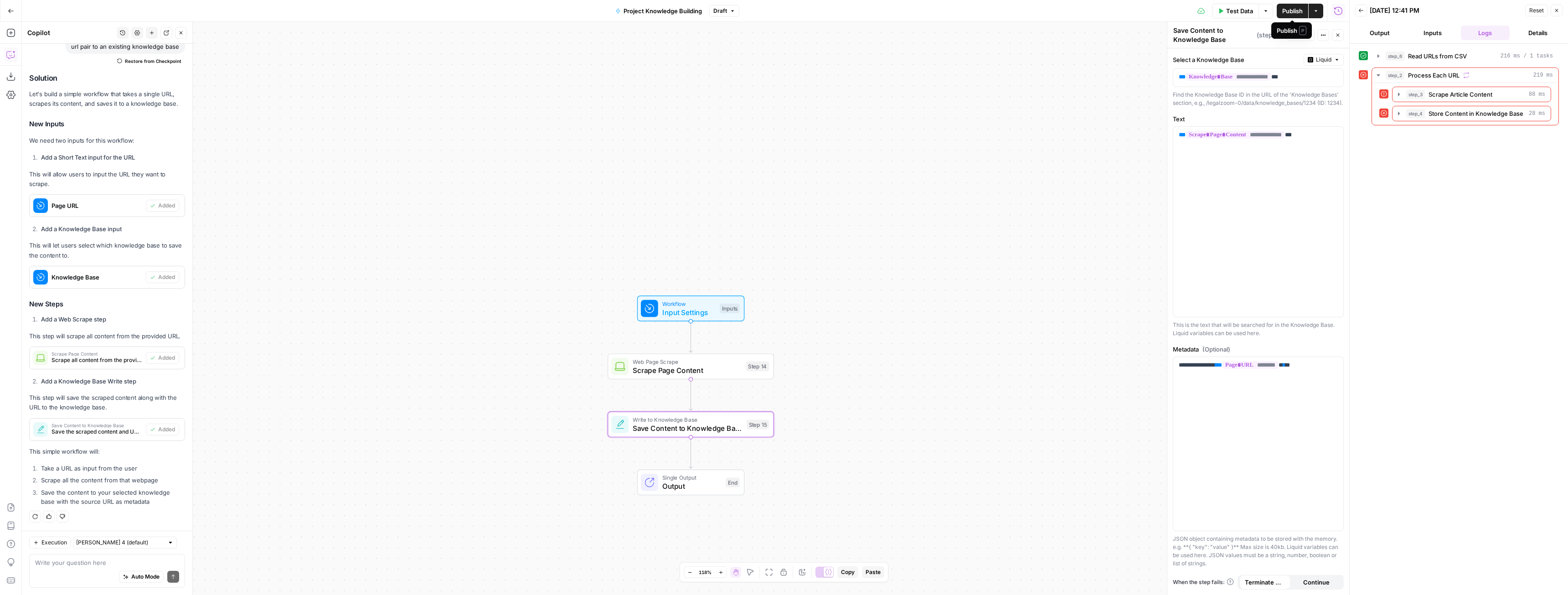
click at [1291, 12] on span "Publish" at bounding box center [1292, 10] width 21 height 9
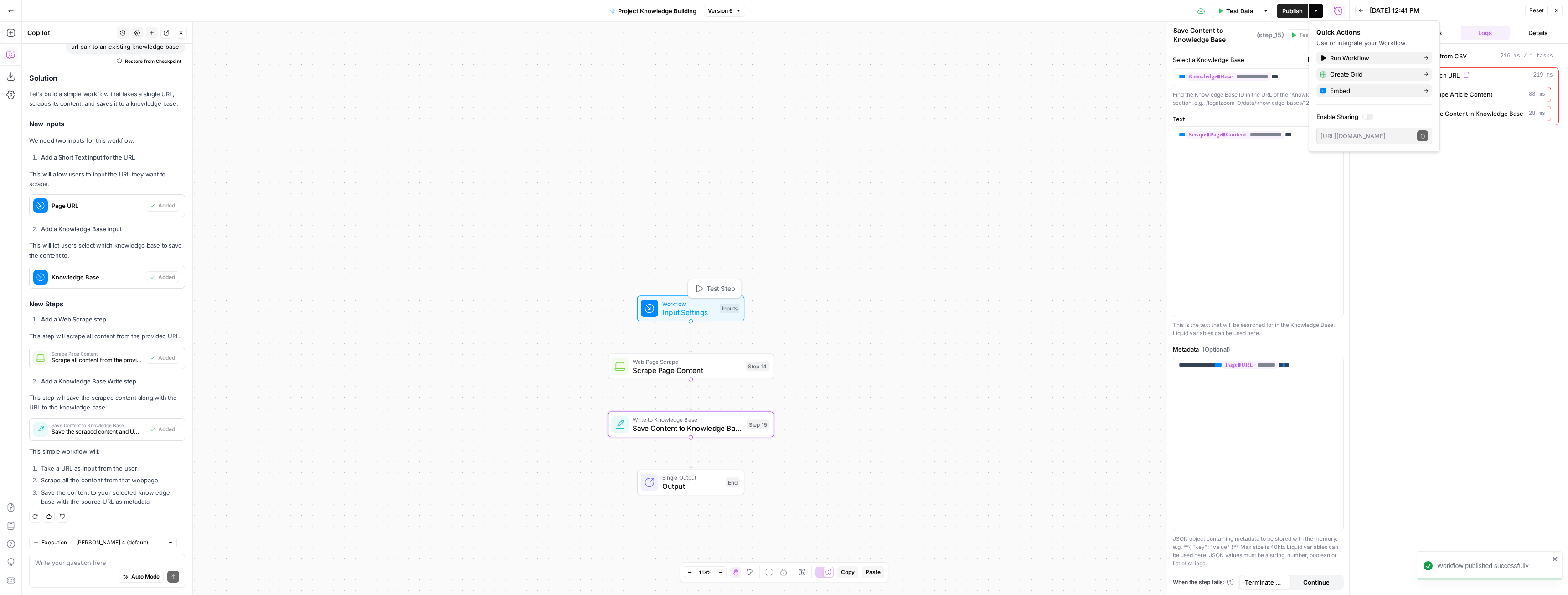
click at [701, 309] on span "Input Settings" at bounding box center [689, 312] width 54 height 11
click at [704, 313] on span "Input Settings" at bounding box center [691, 312] width 54 height 11
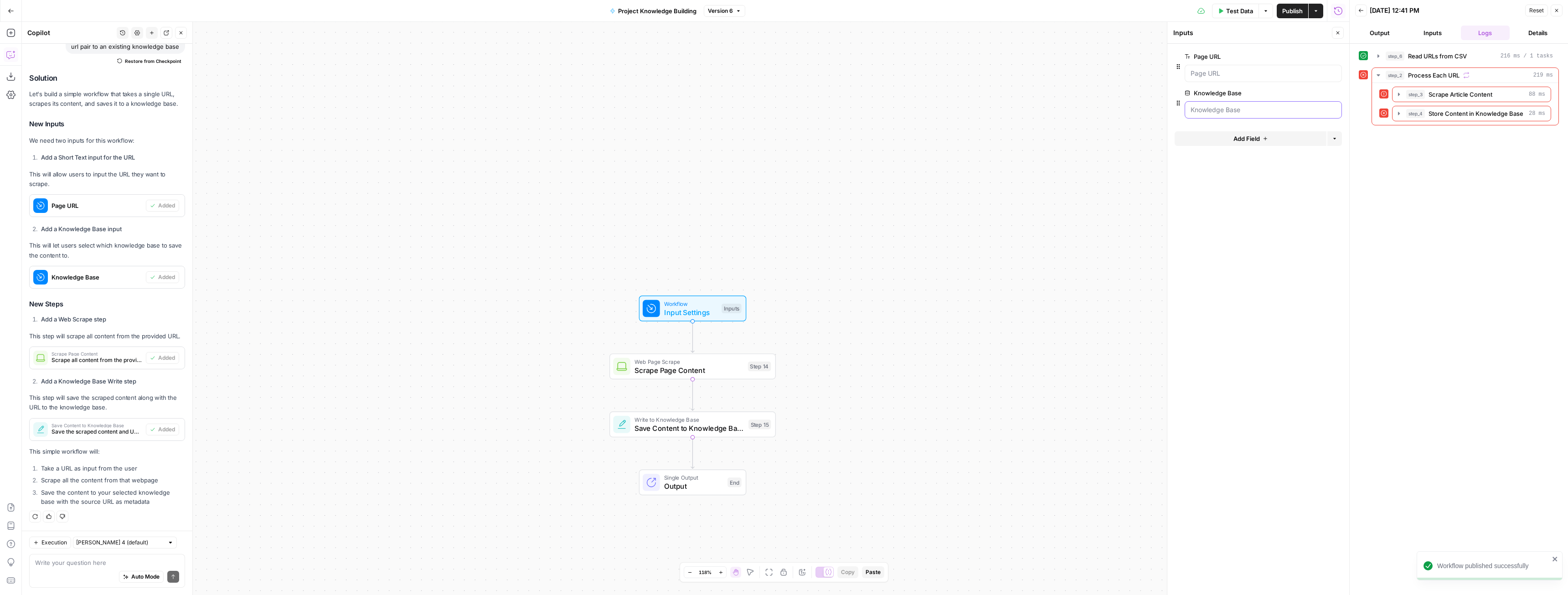
click at [1275, 105] on Base "Knowledge Base" at bounding box center [1263, 110] width 145 height 9
click at [43, 564] on textarea at bounding box center [107, 563] width 144 height 9
type textarea "let's give the knowledge base input a default value"
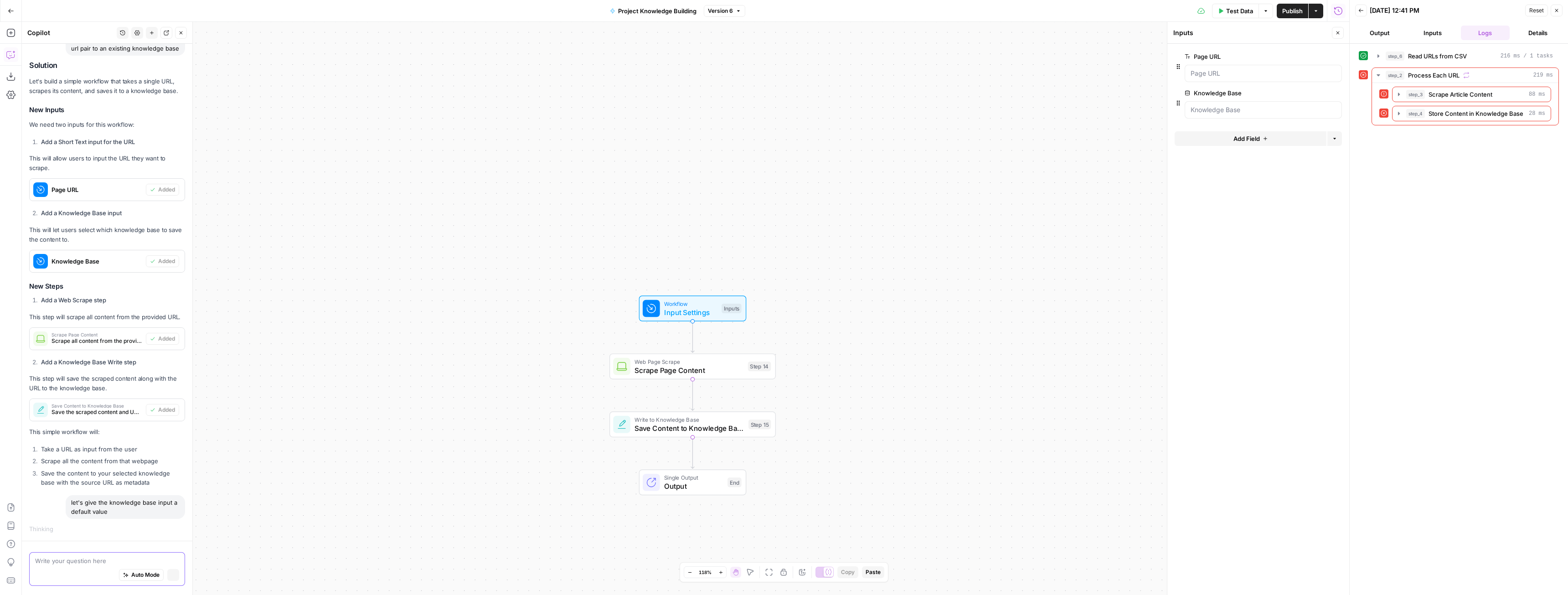
scroll to position [1671, 0]
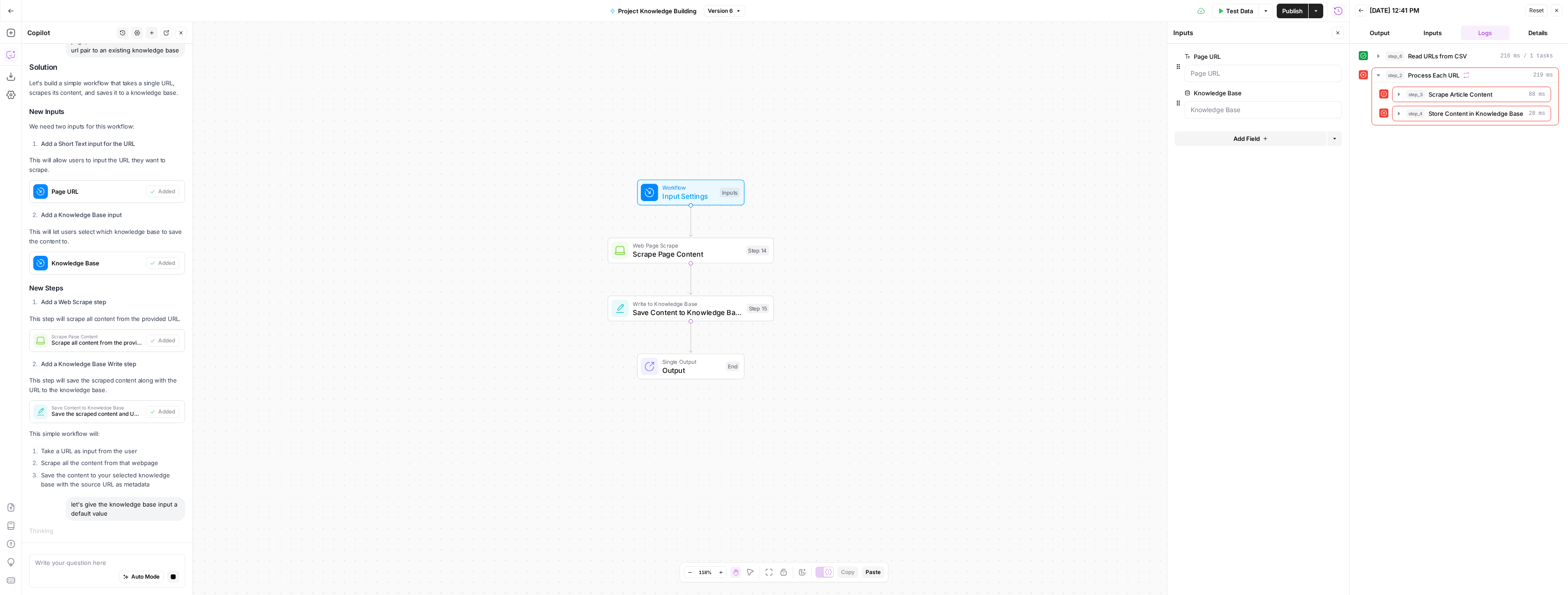
click at [1553, 13] on button "Close" at bounding box center [1556, 10] width 12 height 12
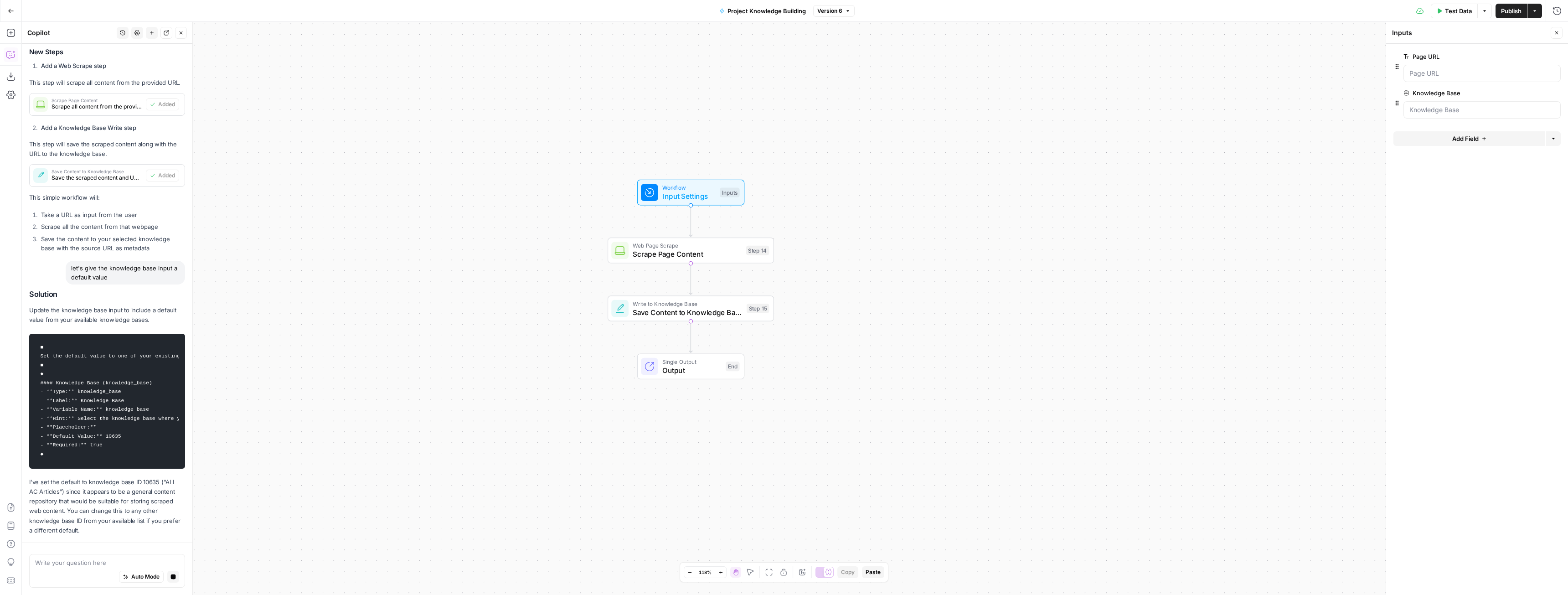
scroll to position [2067, 0]
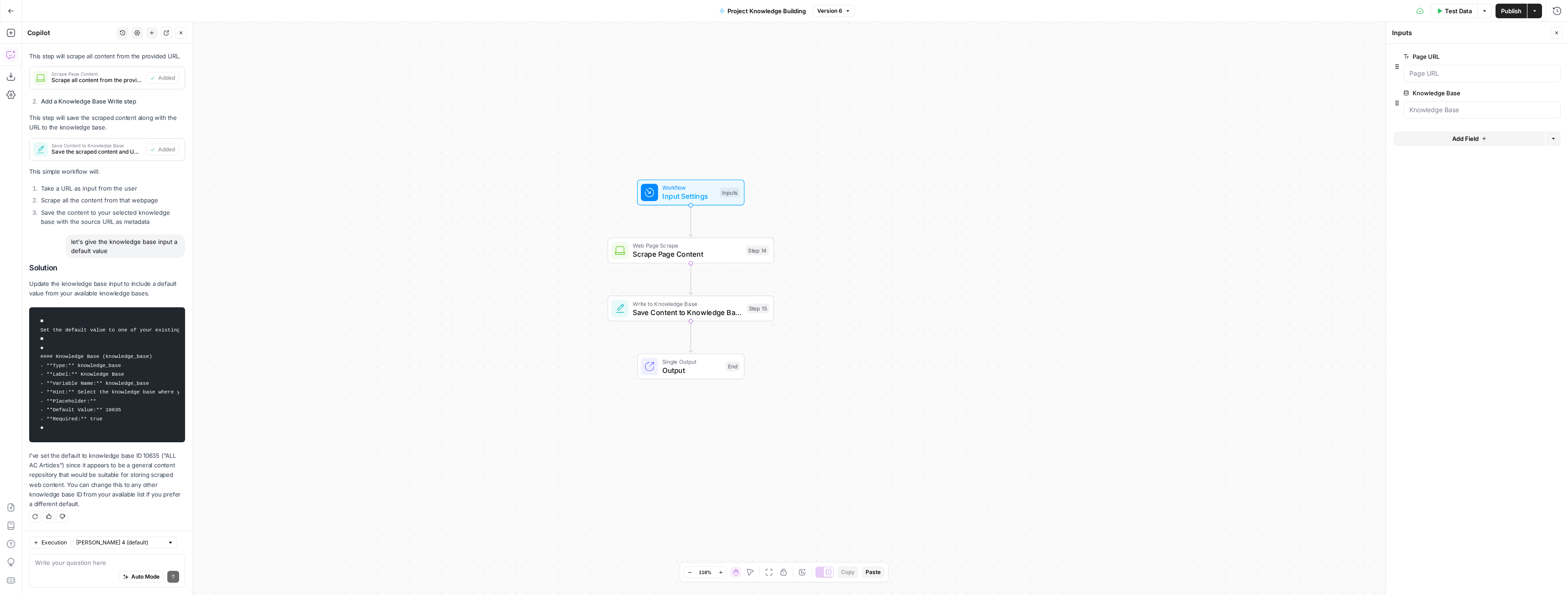
click at [1503, 8] on span "Publish" at bounding box center [1511, 10] width 21 height 9
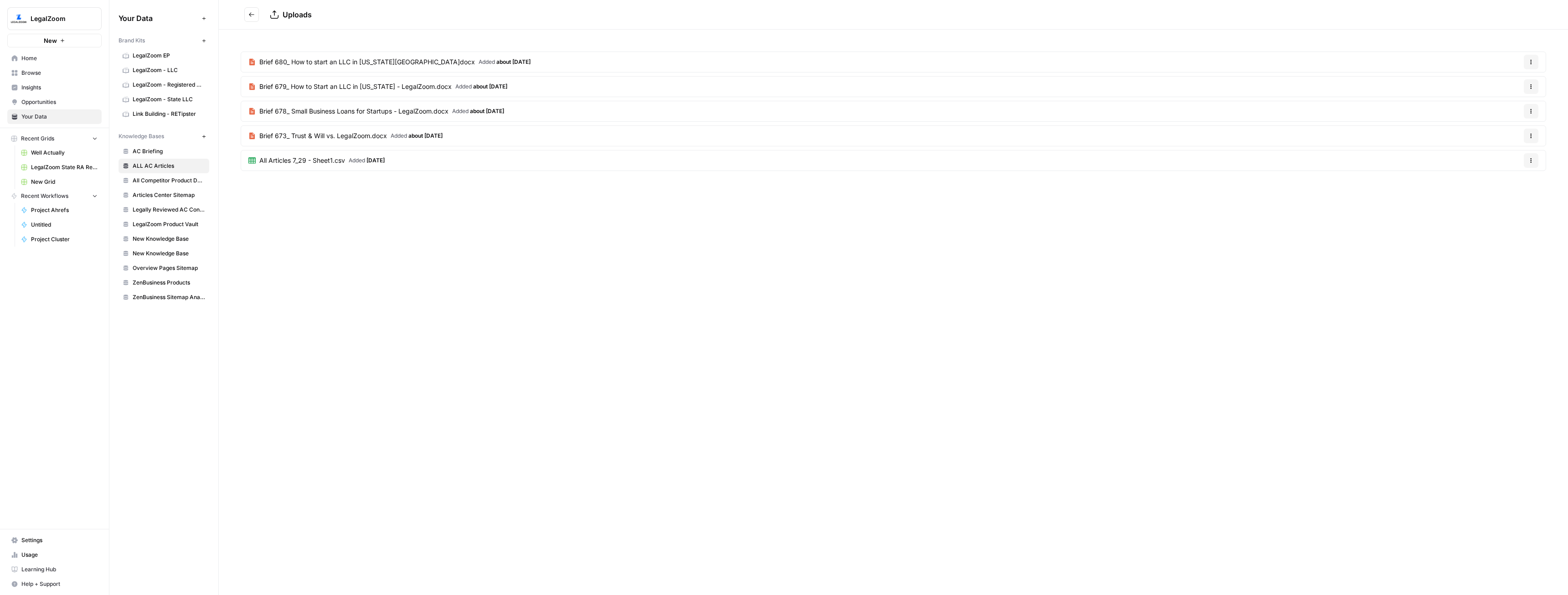
click at [38, 38] on button "New" at bounding box center [54, 40] width 94 height 13
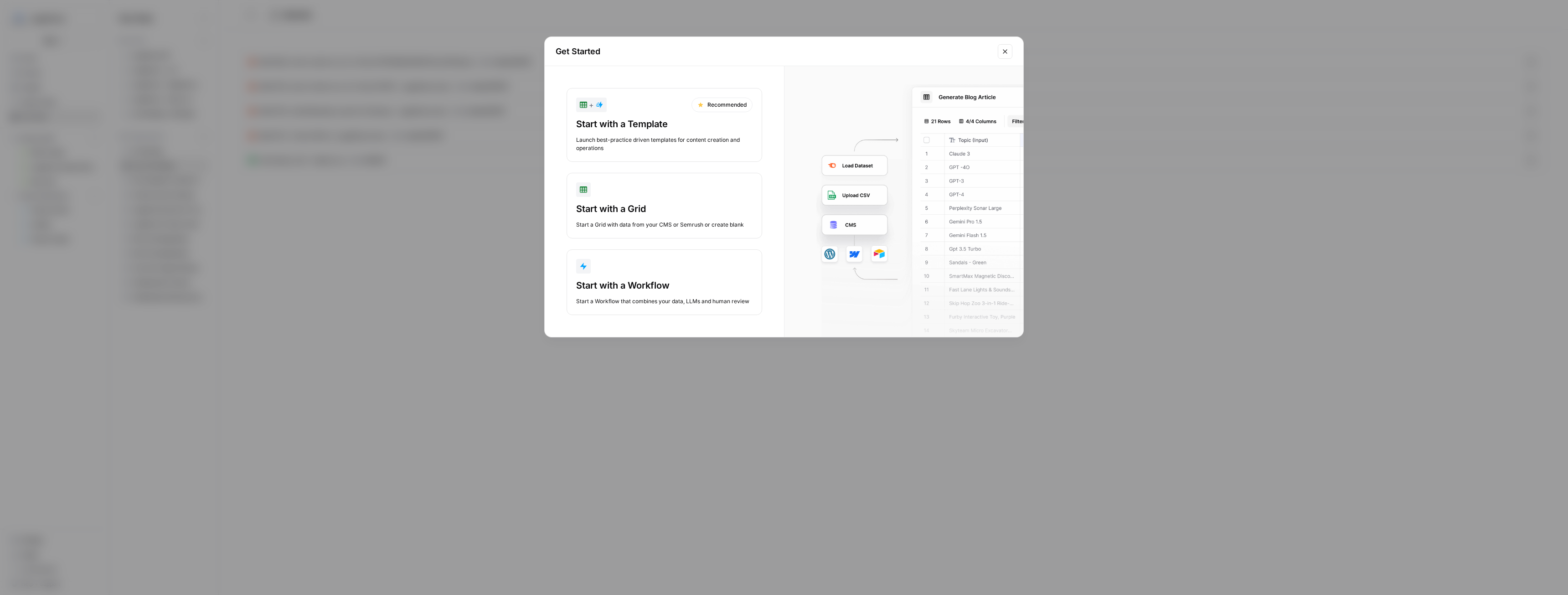
click at [660, 192] on div "button" at bounding box center [665, 190] width 177 height 15
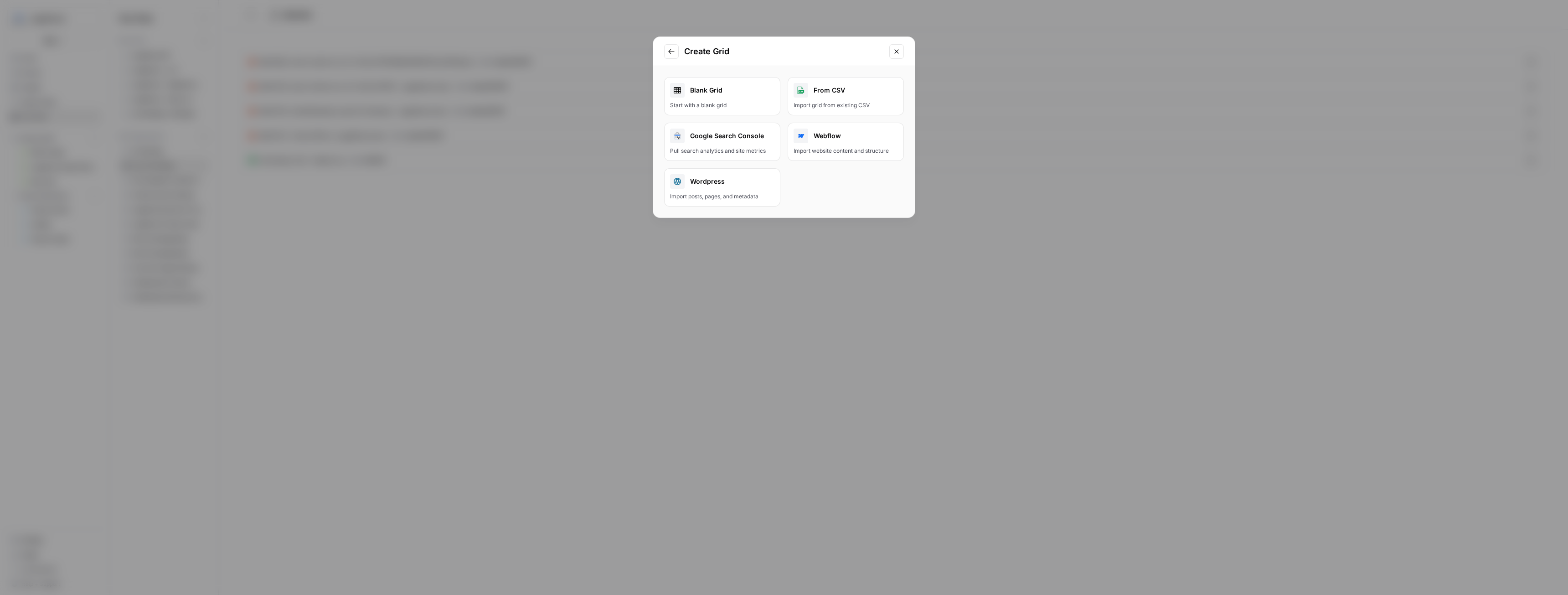
click at [738, 94] on div "Blank Grid" at bounding box center [722, 90] width 104 height 15
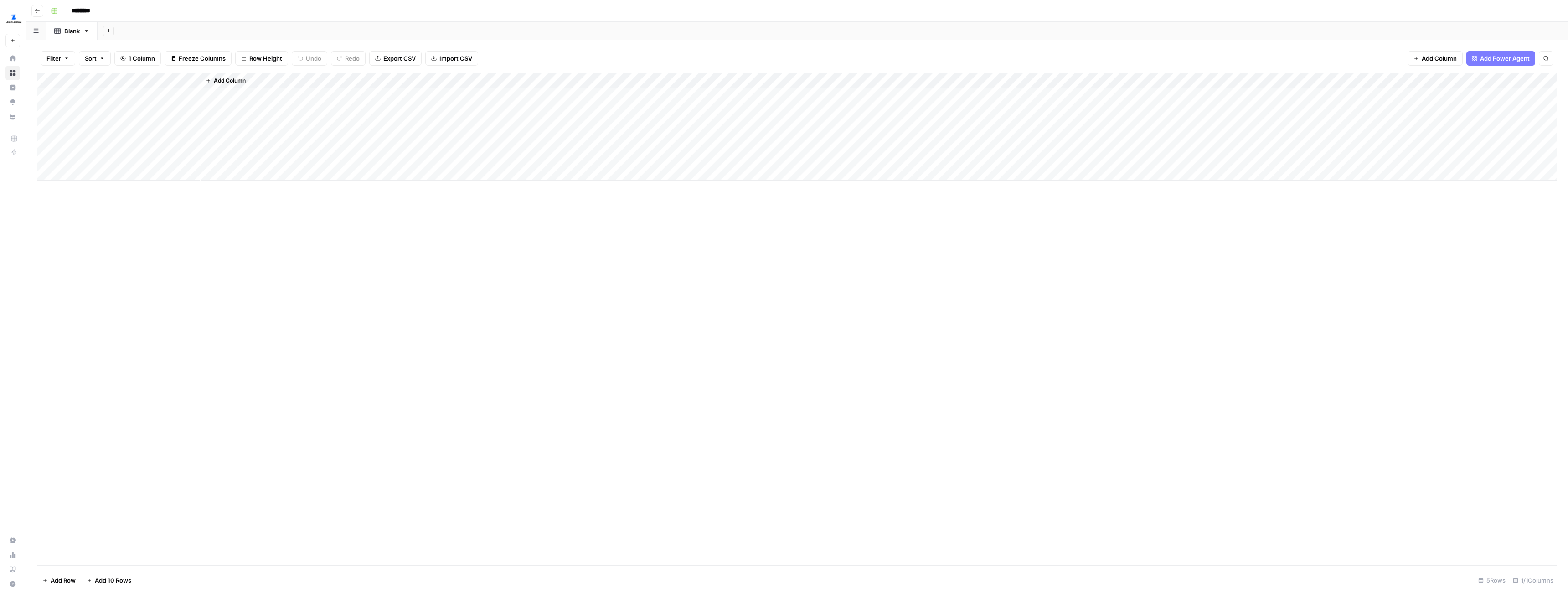
click at [88, 96] on div "Add Column" at bounding box center [797, 127] width 1520 height 108
click at [108, 155] on div "Add Column" at bounding box center [797, 127] width 1520 height 108
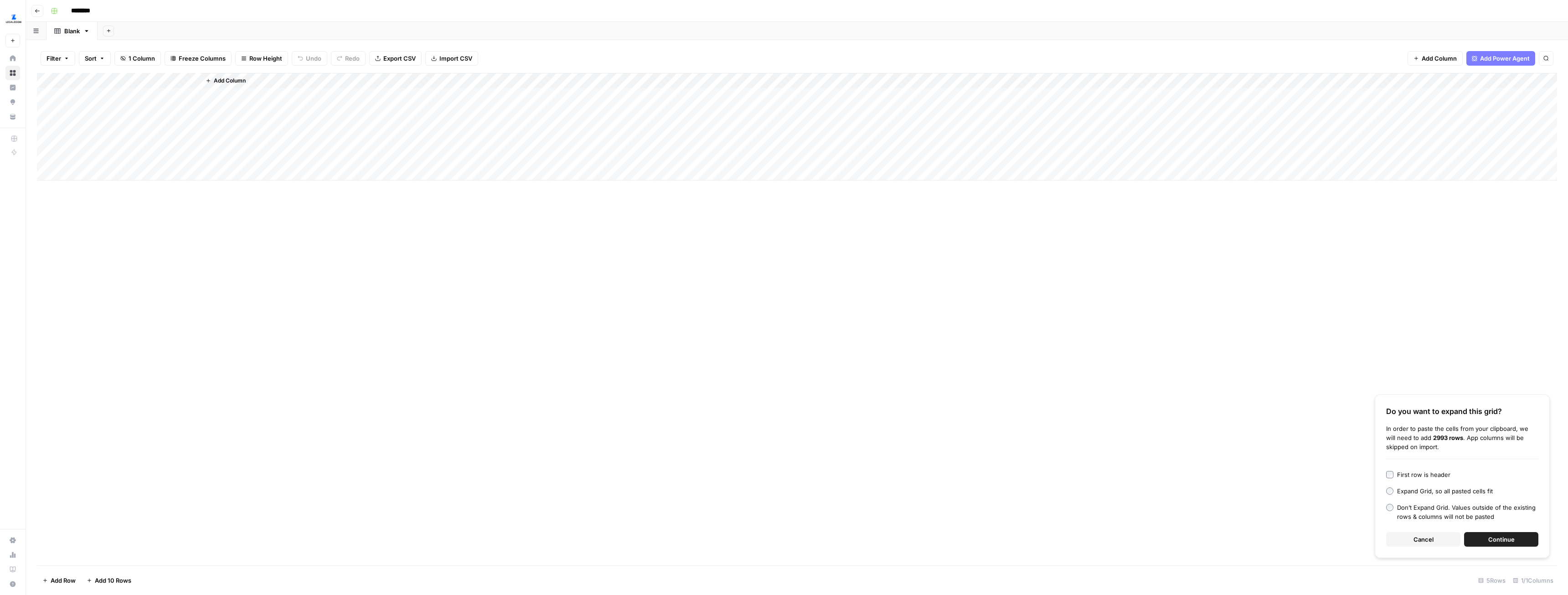
click at [1494, 537] on span "Continue" at bounding box center [1501, 539] width 26 height 9
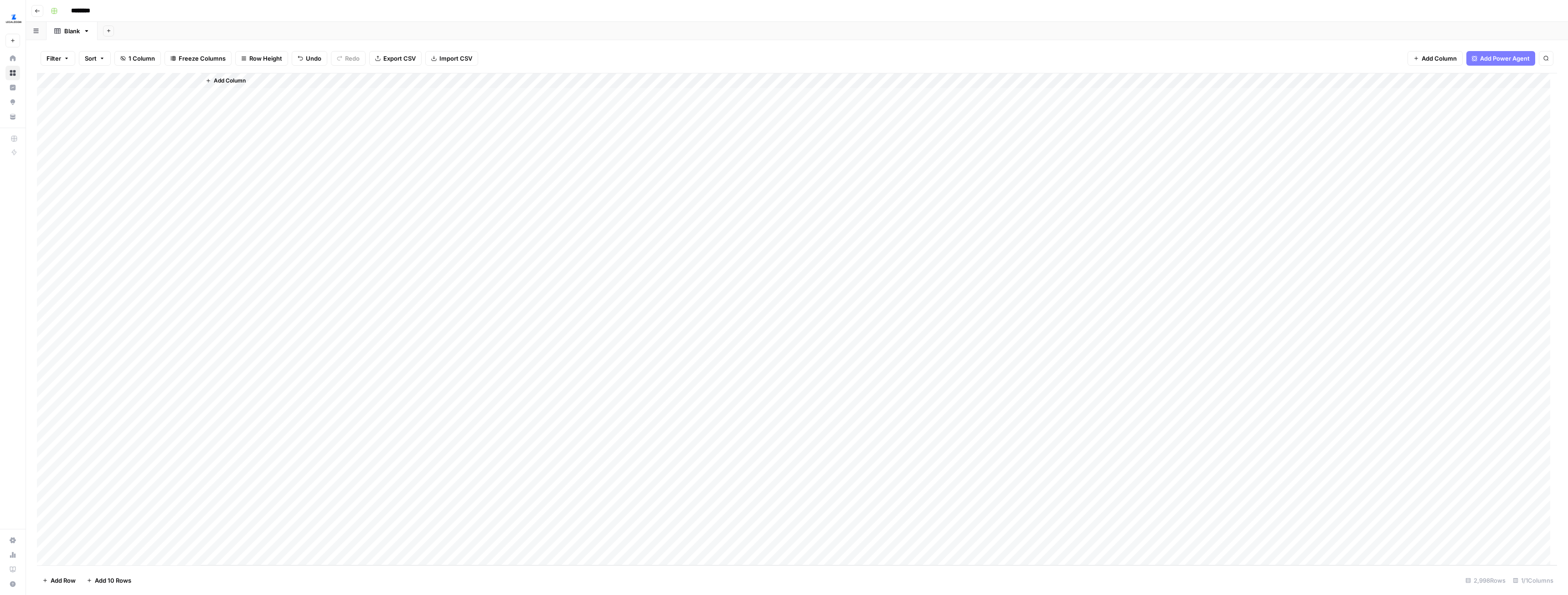
click at [46, 94] on div "Add Column" at bounding box center [797, 319] width 1520 height 493
click at [61, 579] on span "Delete 1 Row" at bounding box center [61, 580] width 37 height 9
click at [758, 105] on span "Delete" at bounding box center [751, 105] width 19 height 9
click at [113, 82] on div "Add Column" at bounding box center [797, 319] width 1520 height 493
click at [113, 82] on div at bounding box center [135, 82] width 131 height 18
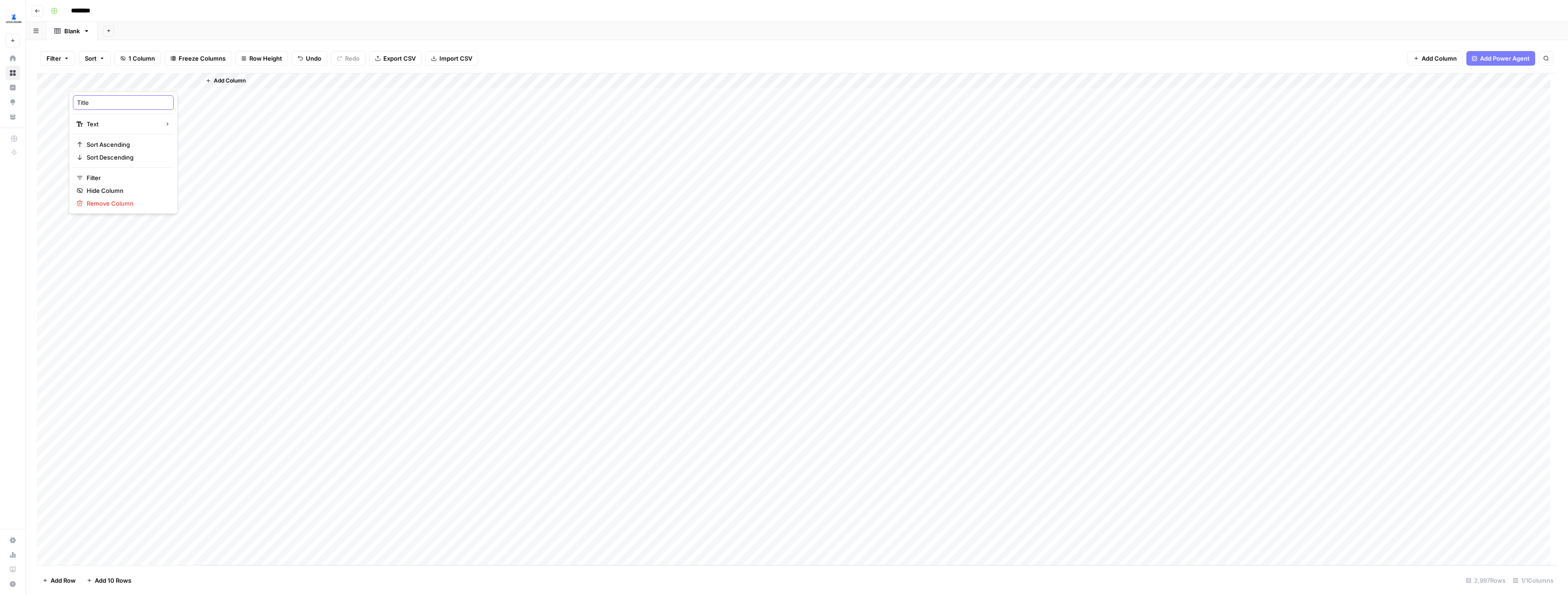
click at [114, 105] on input "Title" at bounding box center [124, 102] width 93 height 9
type input "URL"
click at [223, 79] on span "Add Column" at bounding box center [229, 80] width 32 height 8
click at [1498, 32] on button "Workflow" at bounding box center [1496, 26] width 36 height 13
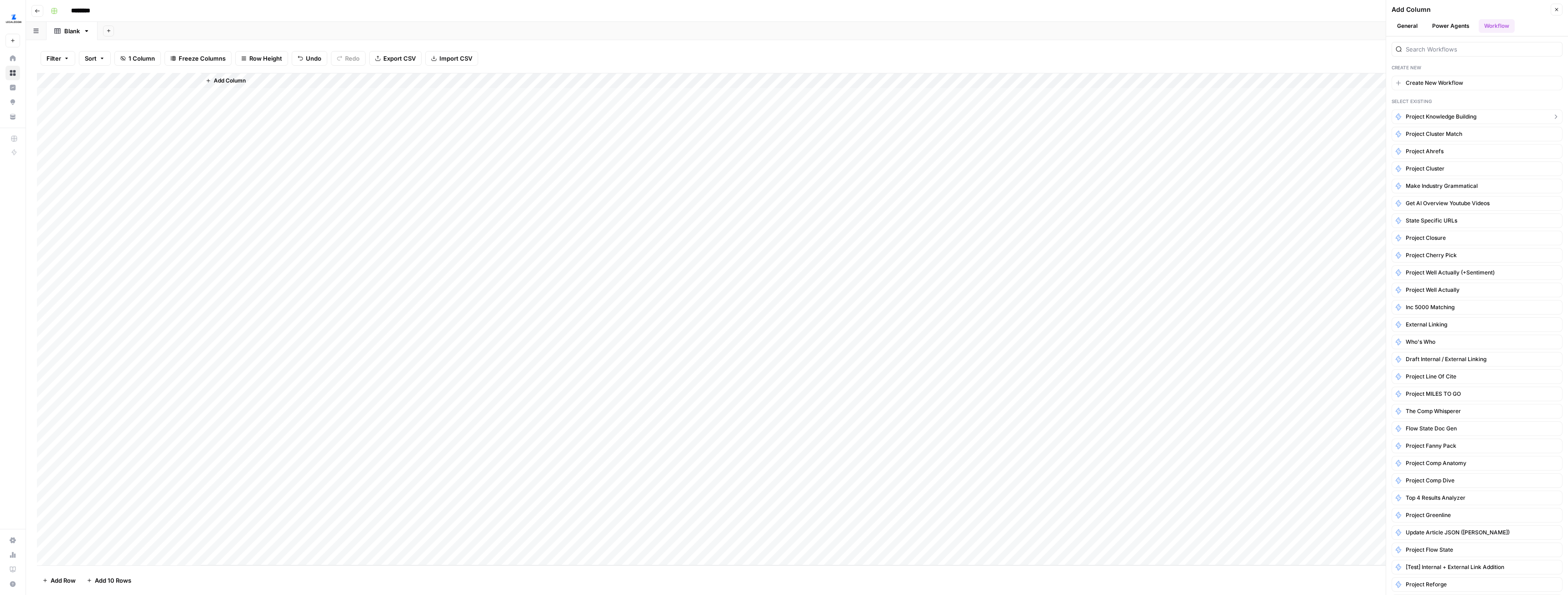
click at [1474, 113] on span "Project Knowledge Building" at bounding box center [1441, 116] width 71 height 8
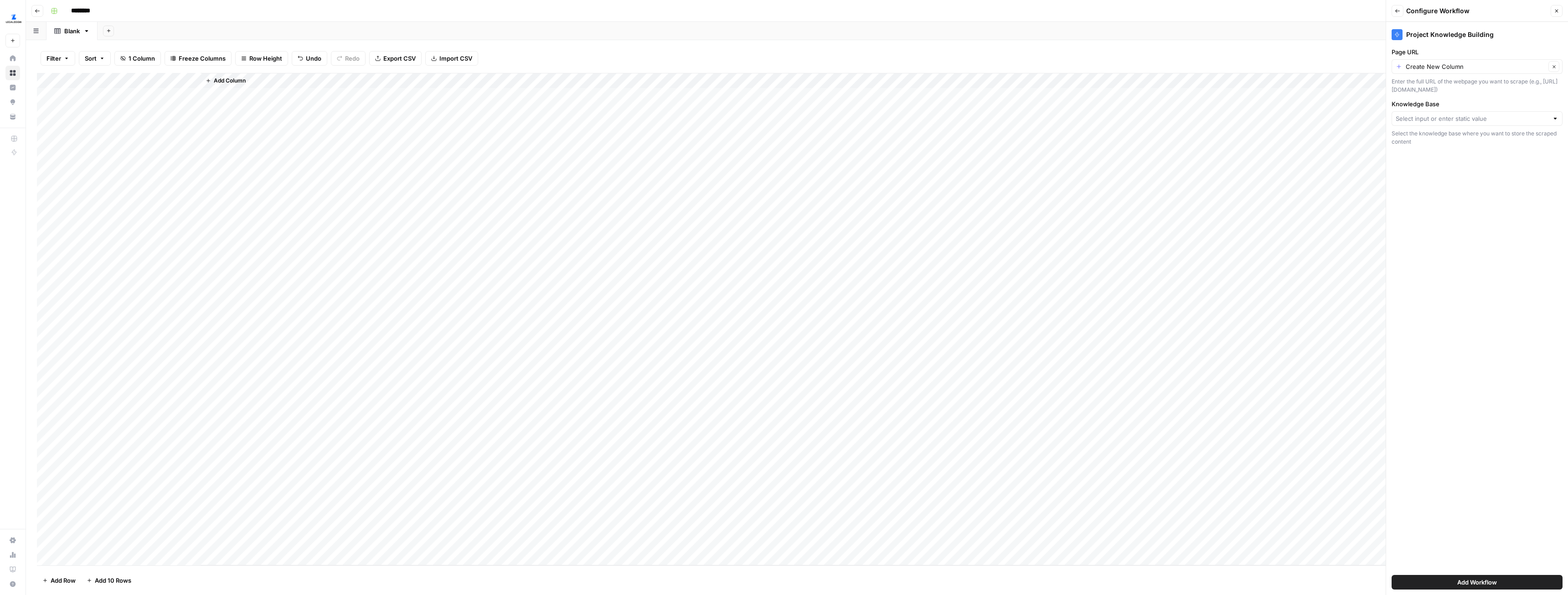
click at [1462, 72] on div "Create New Column Clear" at bounding box center [1477, 66] width 171 height 15
click at [1432, 112] on div "URL Possible Match" at bounding box center [1477, 118] width 155 height 11
type input "URL"
click at [1440, 124] on div at bounding box center [1477, 119] width 171 height 15
click at [1435, 177] on span "ALL AC Articles" at bounding box center [1475, 178] width 152 height 9
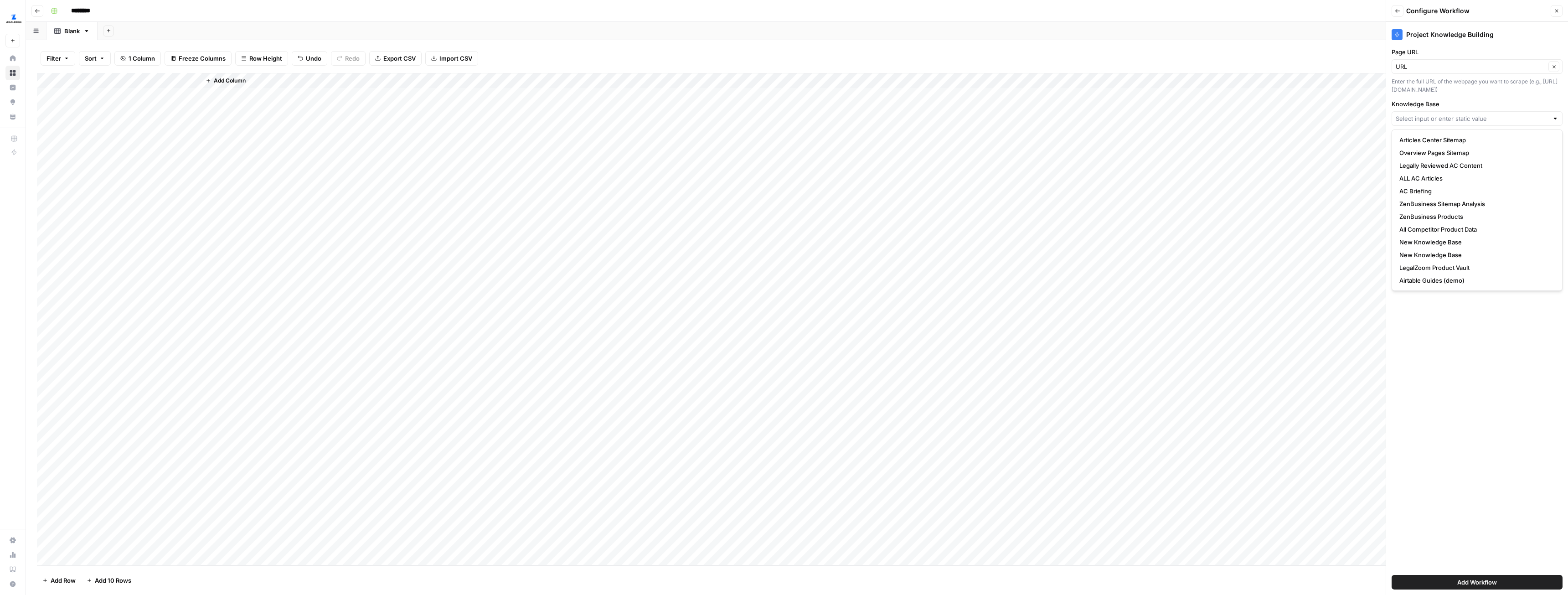
type input "ALL AC Articles"
click at [1471, 586] on span "Add Workflow" at bounding box center [1477, 582] width 40 height 9
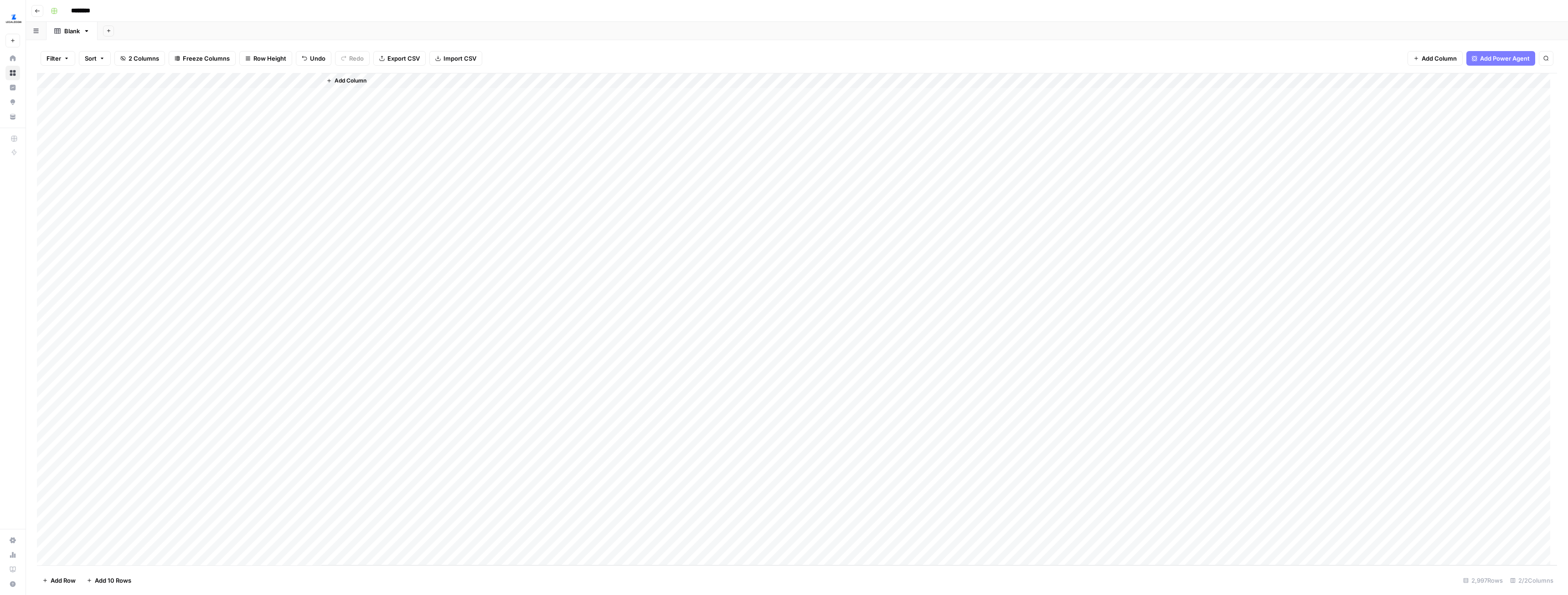
click at [262, 94] on div "Add Column" at bounding box center [797, 319] width 1520 height 493
click at [315, 79] on div "Add Column" at bounding box center [797, 319] width 1520 height 493
click at [534, 159] on div "Add Column" at bounding box center [980, 319] width 1153 height 493
click at [302, 94] on div "Add Column" at bounding box center [797, 319] width 1520 height 493
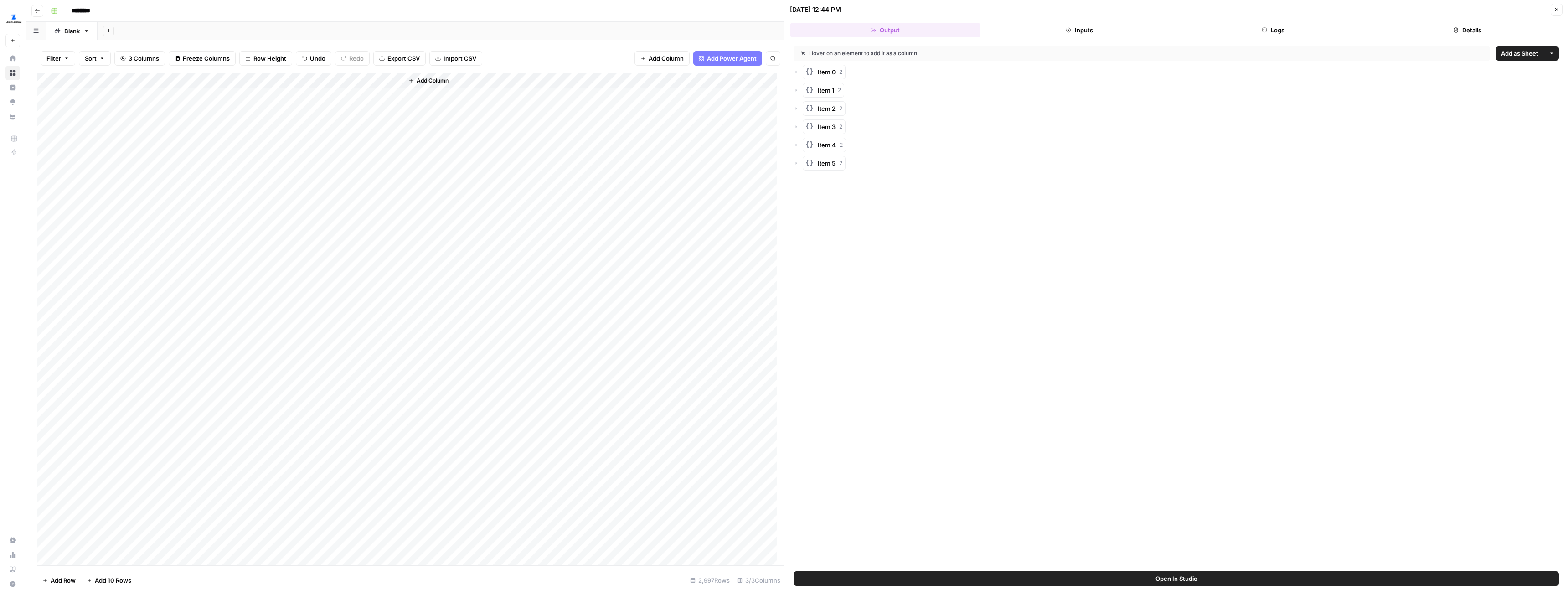
click at [1302, 24] on button "Logs" at bounding box center [1273, 30] width 191 height 15
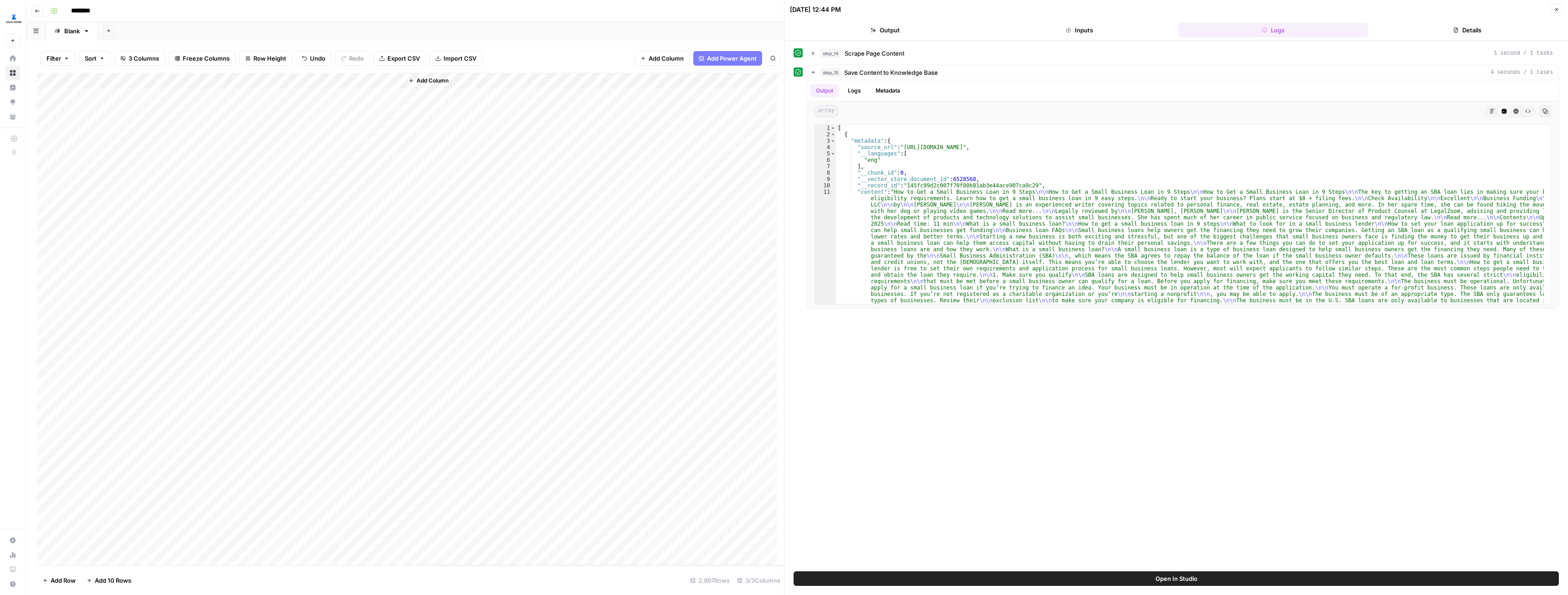
click at [313, 80] on div "Add Column" at bounding box center [410, 319] width 747 height 493
click at [340, 137] on span "Remaining Rows" at bounding box center [345, 134] width 57 height 9
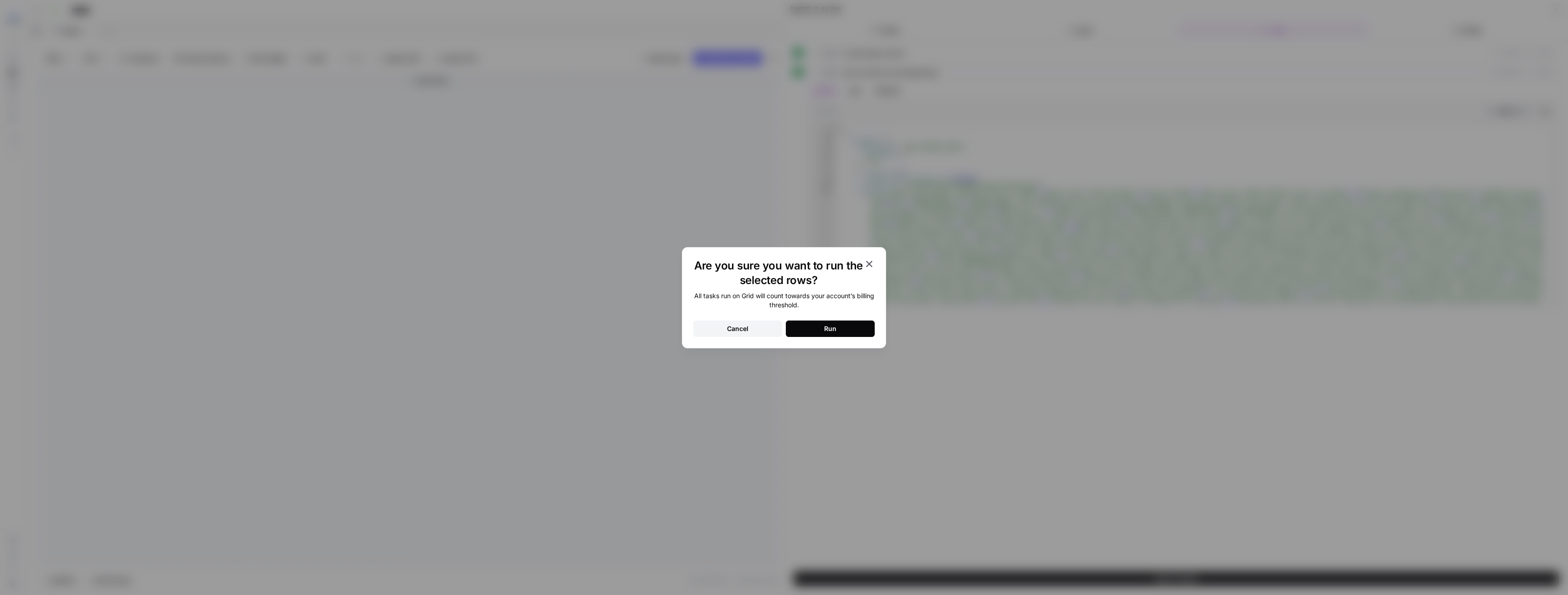
click at [838, 329] on button "Run" at bounding box center [830, 328] width 89 height 16
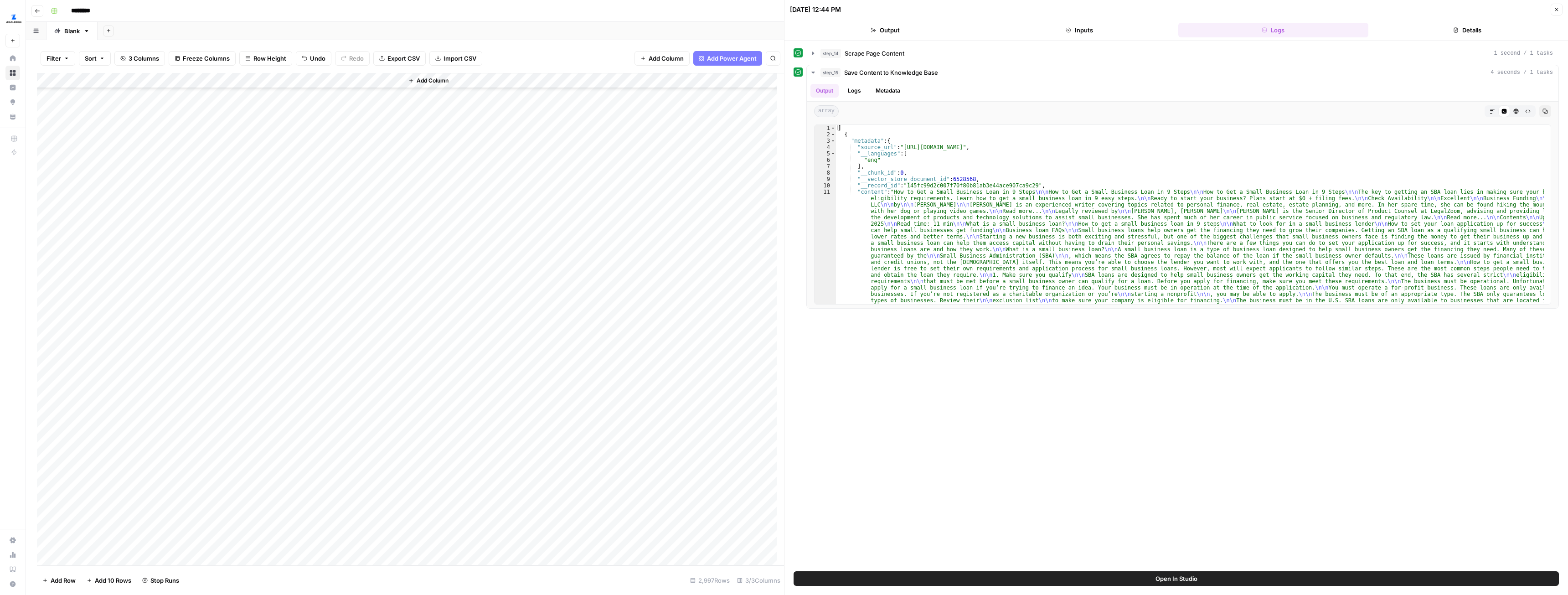
scroll to position [10489, 0]
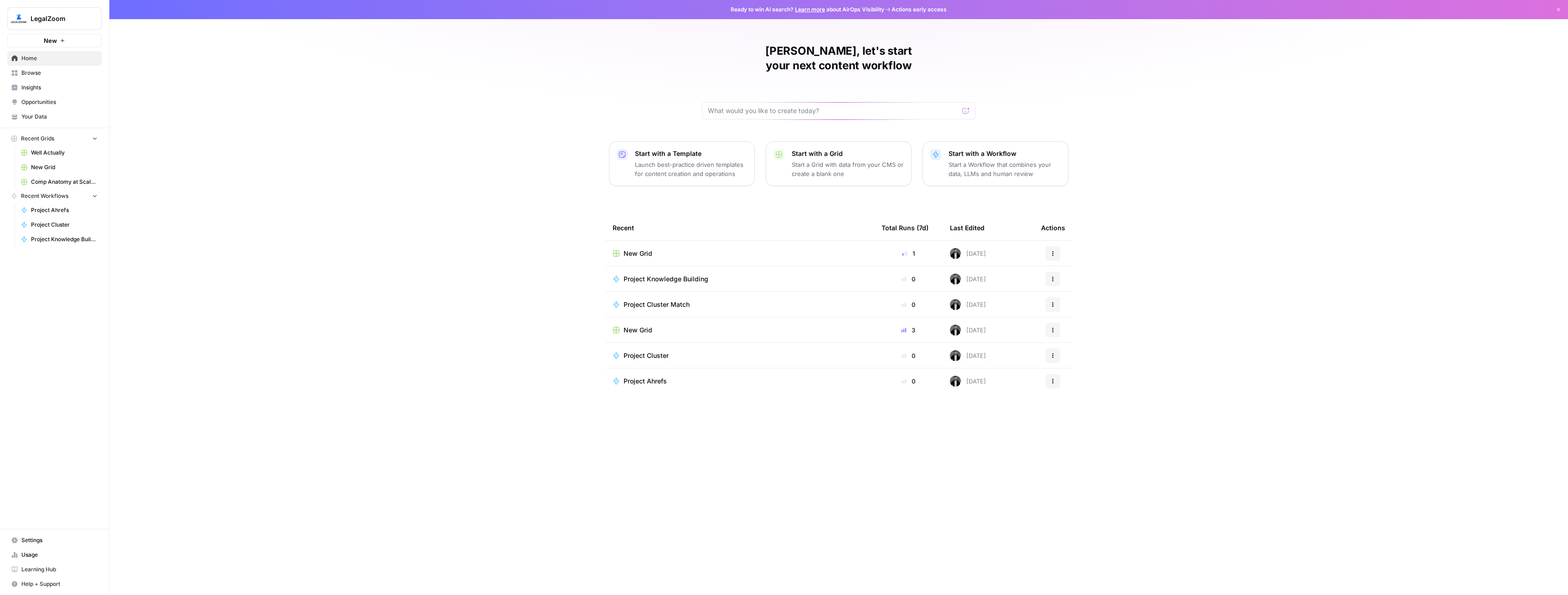
click at [51, 116] on span "Your Data" at bounding box center [59, 116] width 76 height 8
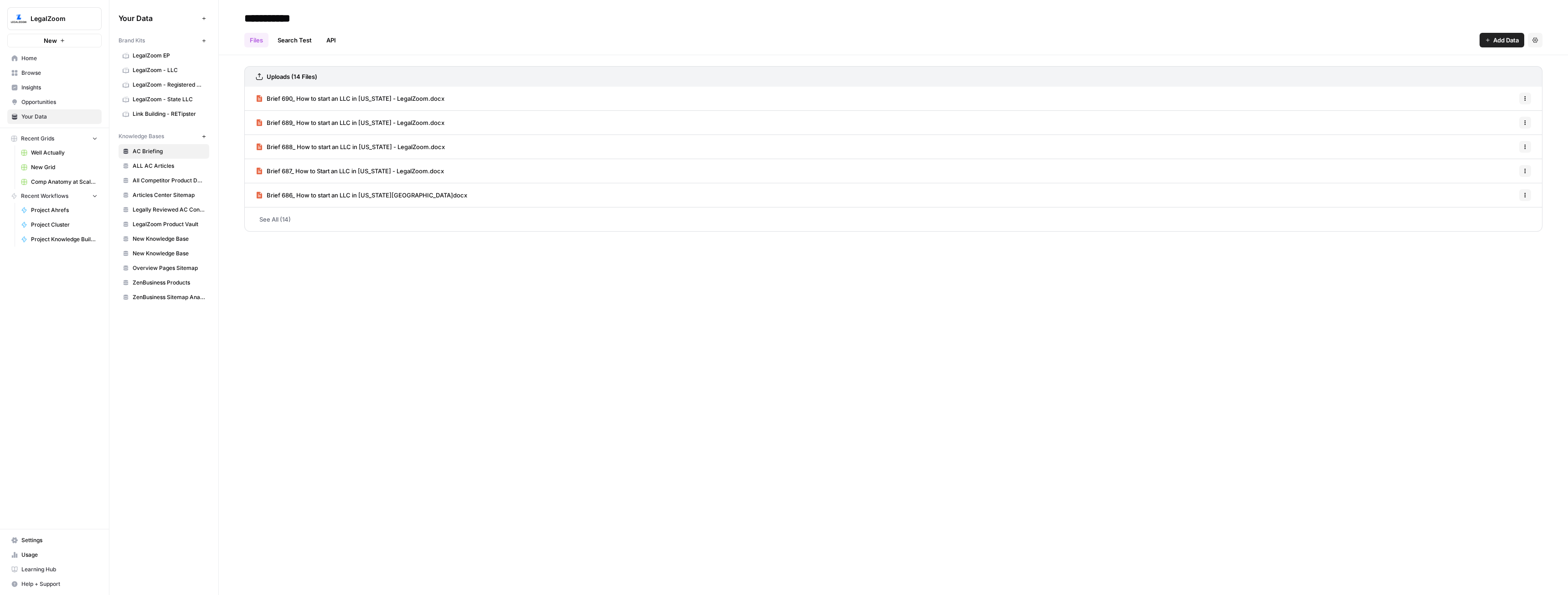
click at [170, 165] on span "ALL AC Articles" at bounding box center [169, 166] width 72 height 8
click at [271, 219] on link "See All (6)" at bounding box center [893, 219] width 1298 height 24
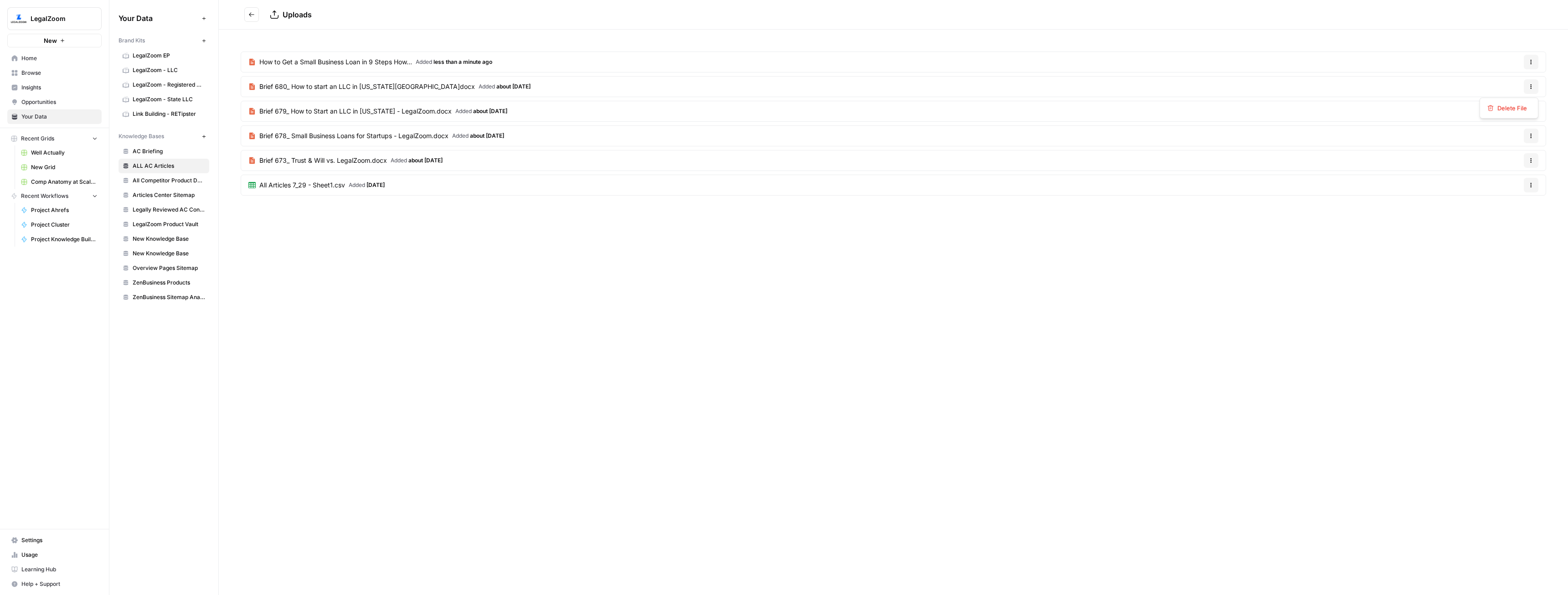
click at [1535, 87] on button "Options" at bounding box center [1531, 86] width 15 height 15
click at [1511, 108] on span "Delete File" at bounding box center [1512, 108] width 30 height 9
click at [743, 127] on span "Delete" at bounding box center [751, 127] width 19 height 9
click at [1536, 83] on button "Options" at bounding box center [1531, 86] width 15 height 15
click at [1507, 108] on span "Delete File" at bounding box center [1512, 108] width 30 height 9
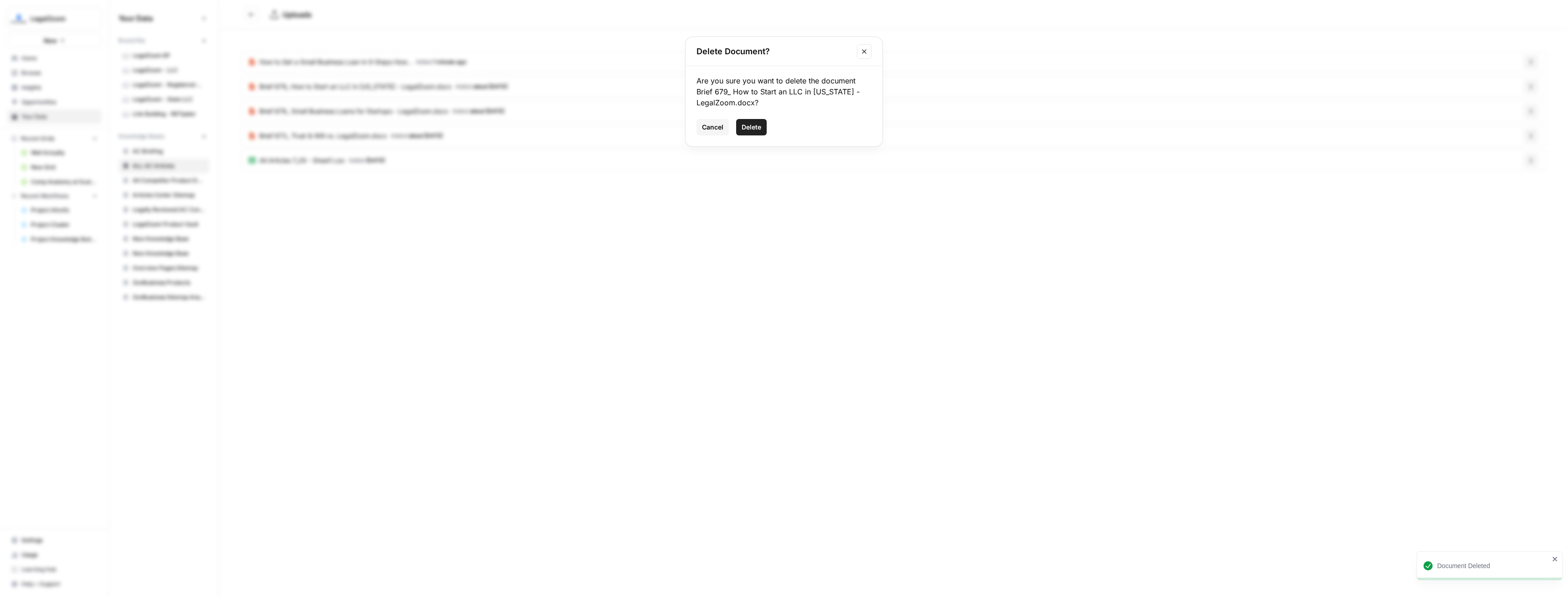
click at [765, 122] on button "Delete" at bounding box center [751, 127] width 30 height 16
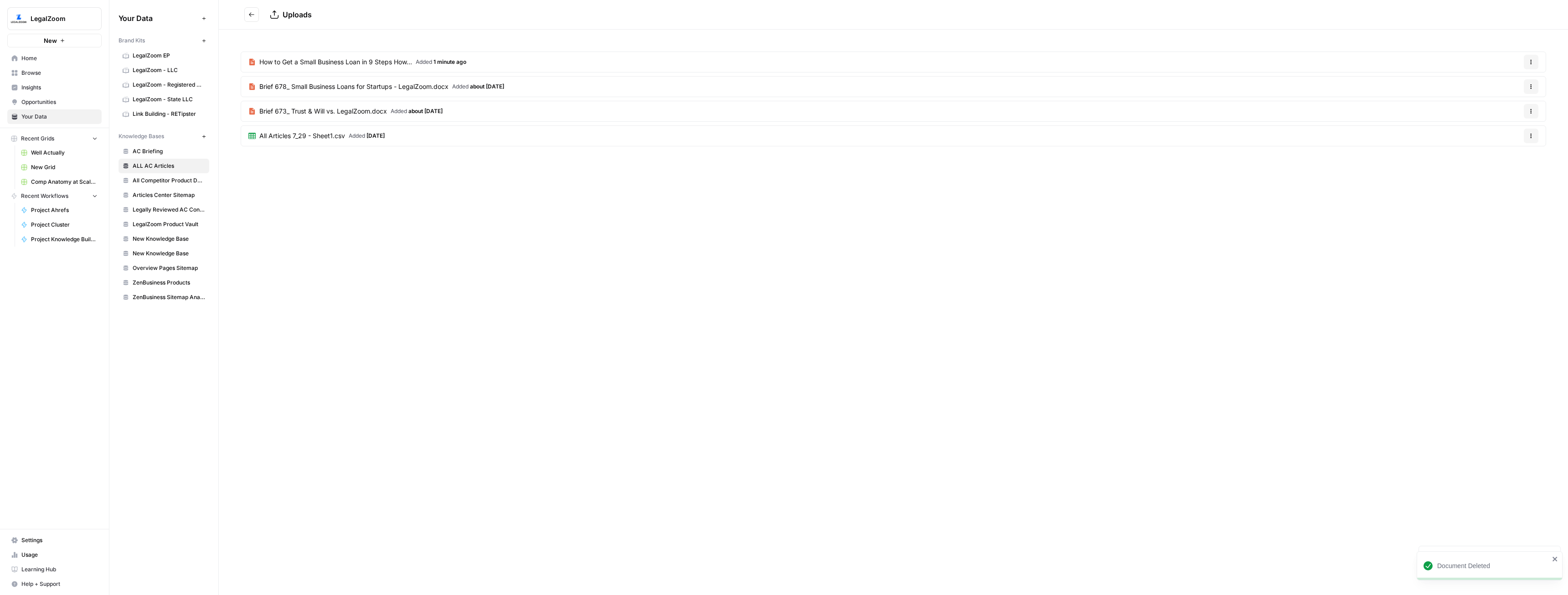
click at [1531, 88] on icon "button" at bounding box center [1531, 86] width 5 height 5
click at [1518, 110] on span "Delete File" at bounding box center [1512, 108] width 30 height 9
click at [758, 131] on span "Delete" at bounding box center [751, 127] width 19 height 9
click at [1533, 86] on icon "button" at bounding box center [1531, 86] width 5 height 5
click at [1508, 106] on span "Delete File" at bounding box center [1512, 108] width 30 height 9
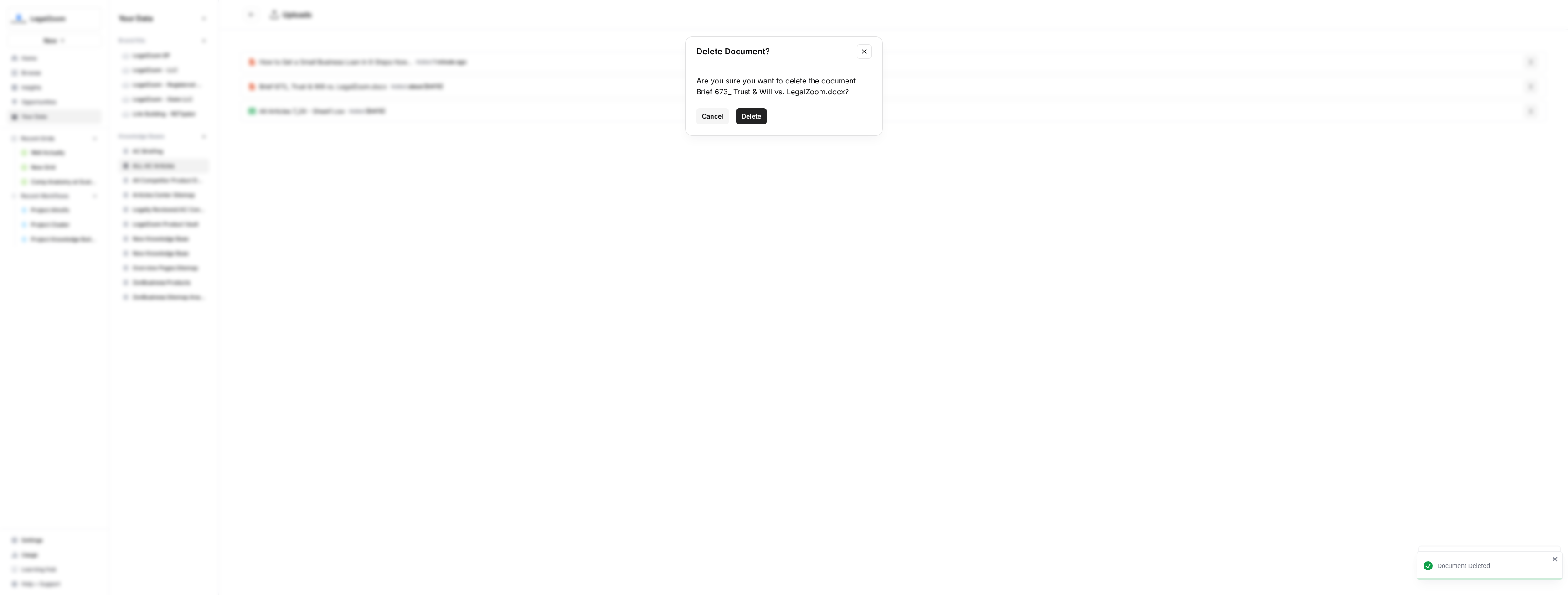
click at [747, 120] on span "Delete" at bounding box center [751, 116] width 19 height 9
click at [345, 63] on span "How to Get a Small Business Loan in 9 Steps How..." at bounding box center [335, 62] width 153 height 9
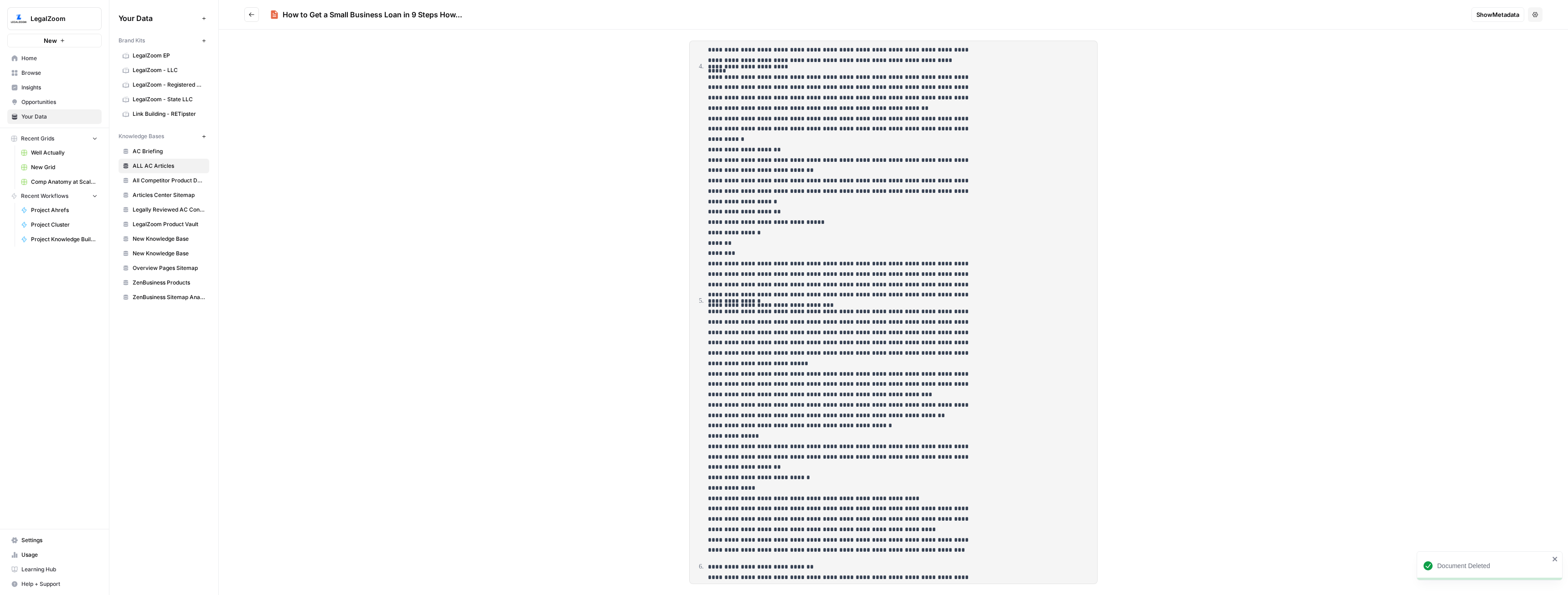
scroll to position [1277, 0]
click at [243, 15] on header "How to Get a Small Business Loan in 9 Steps How... Show Metadata Options" at bounding box center [893, 15] width 1349 height 30
click at [250, 15] on icon "Go back" at bounding box center [251, 15] width 6 height 6
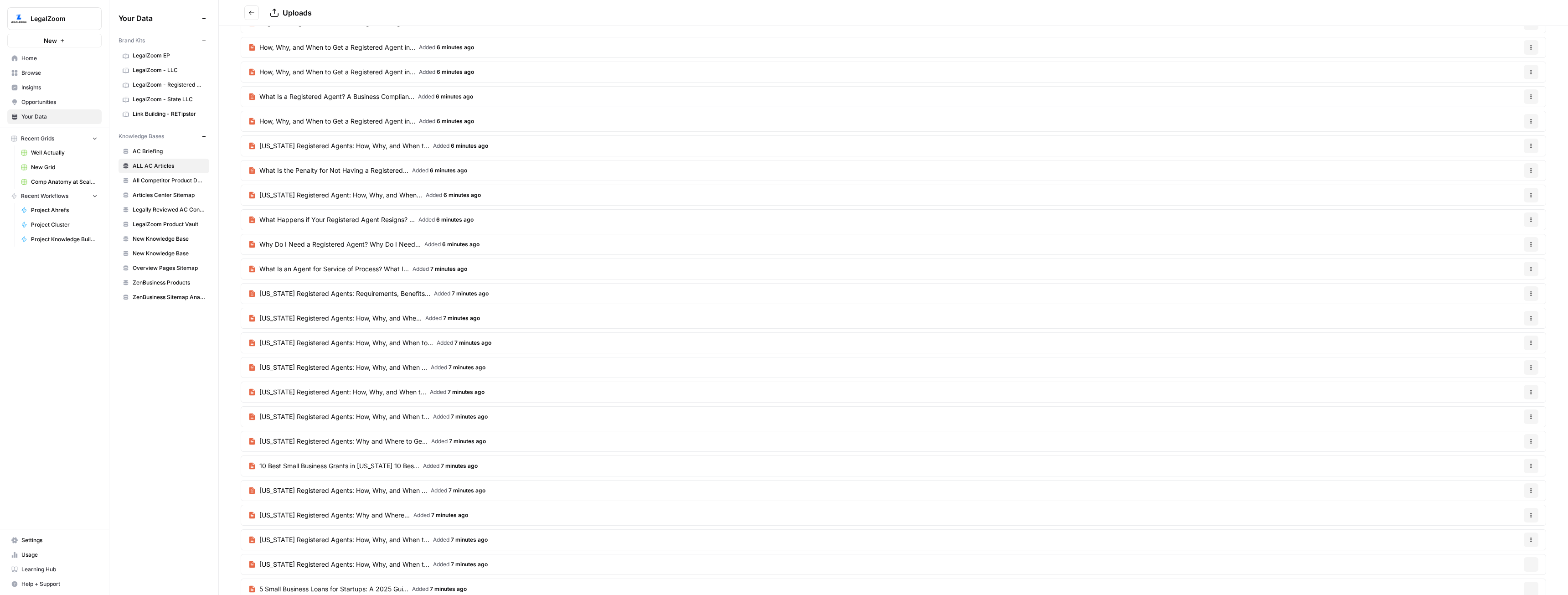
scroll to position [6079, 0]
click at [1524, 562] on button "Options" at bounding box center [1531, 559] width 15 height 15
click at [1499, 575] on button "Delete File" at bounding box center [1495, 580] width 51 height 13
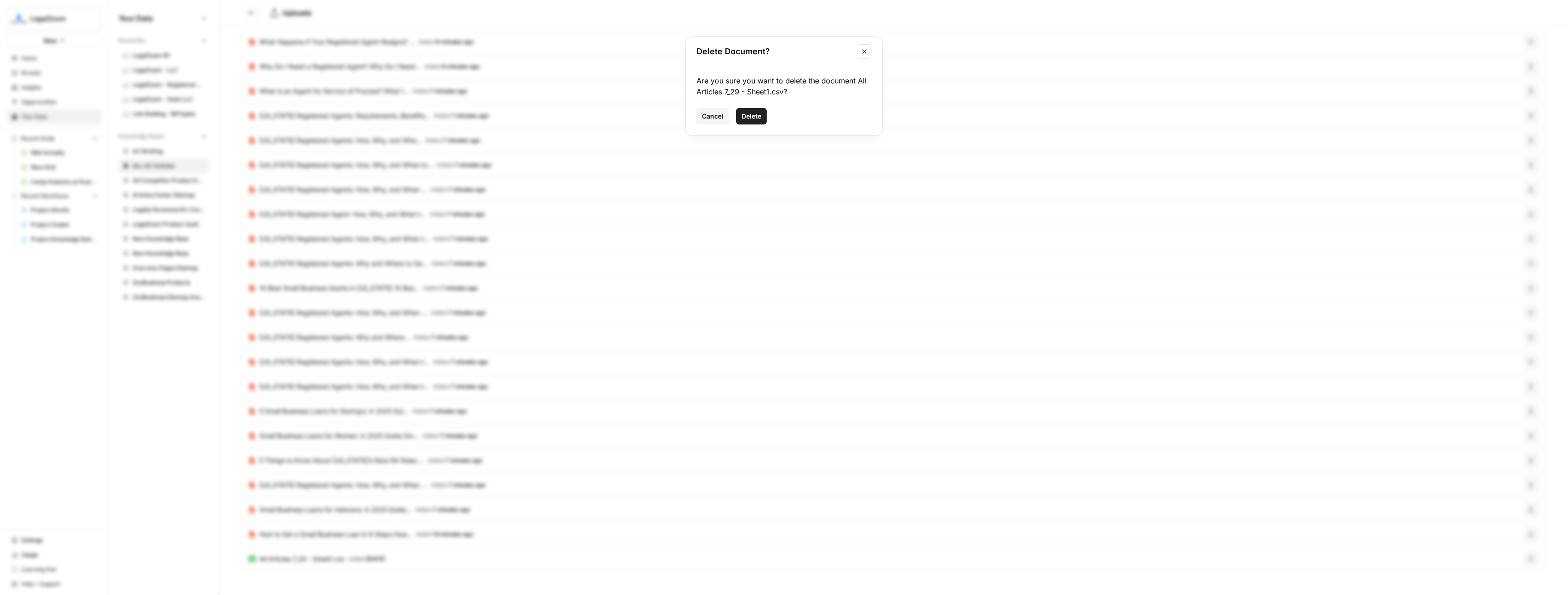
click at [746, 111] on span "Delete" at bounding box center [751, 116] width 19 height 9
